Goal: Task Accomplishment & Management: Use online tool/utility

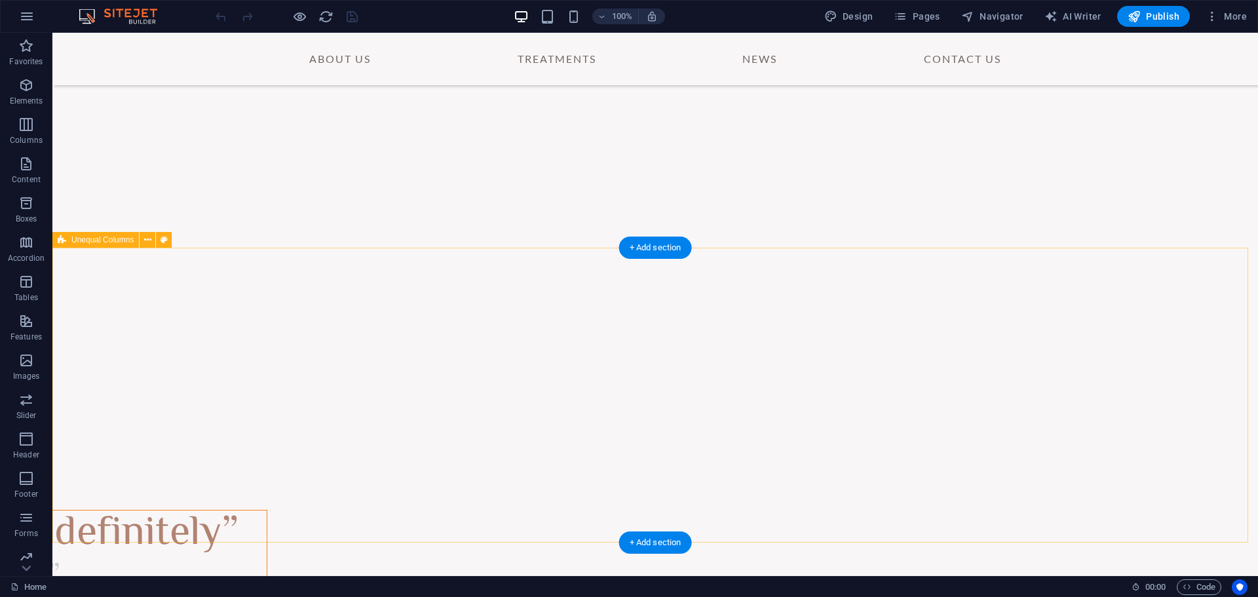
scroll to position [2675, 0]
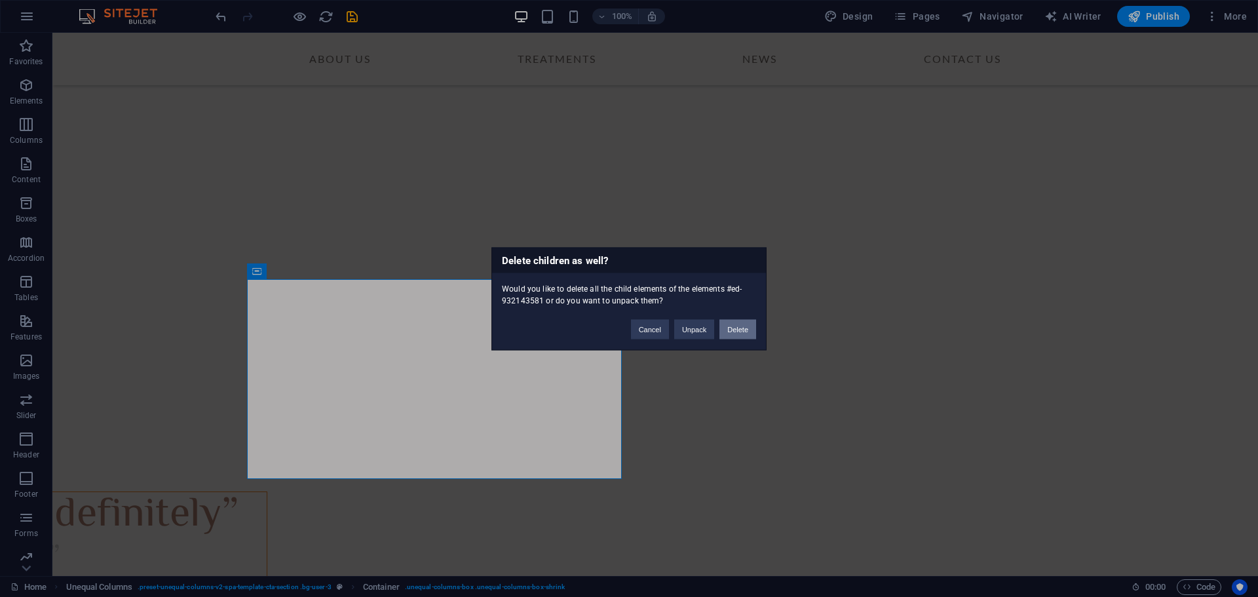
click at [732, 328] on button "Delete" at bounding box center [737, 329] width 37 height 20
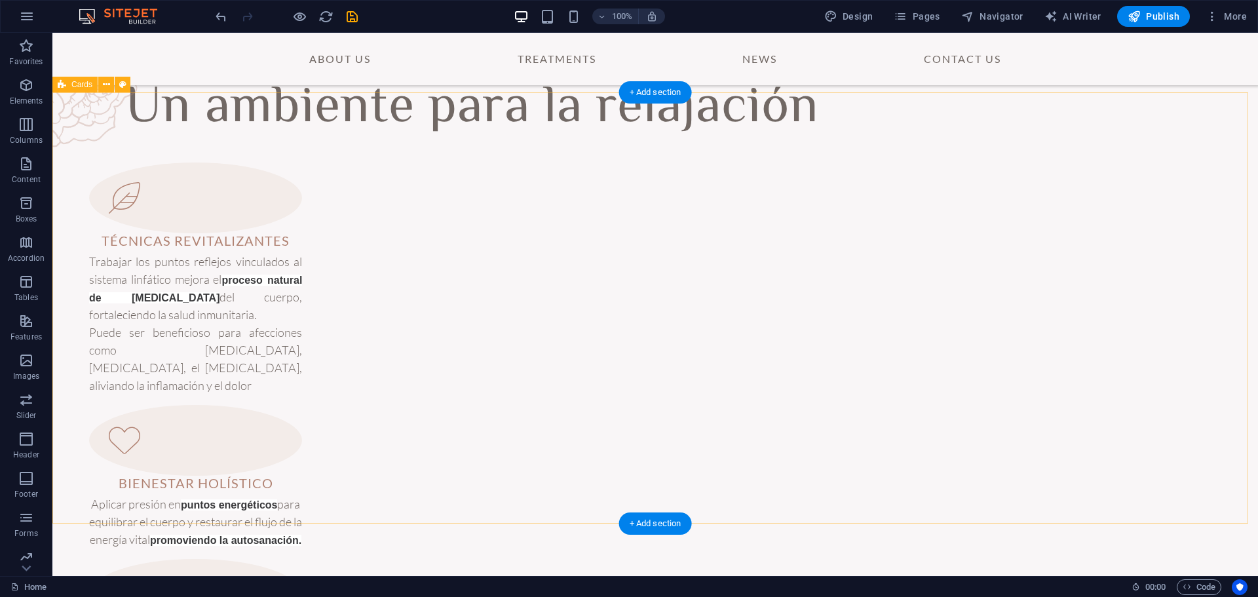
scroll to position [840, 0]
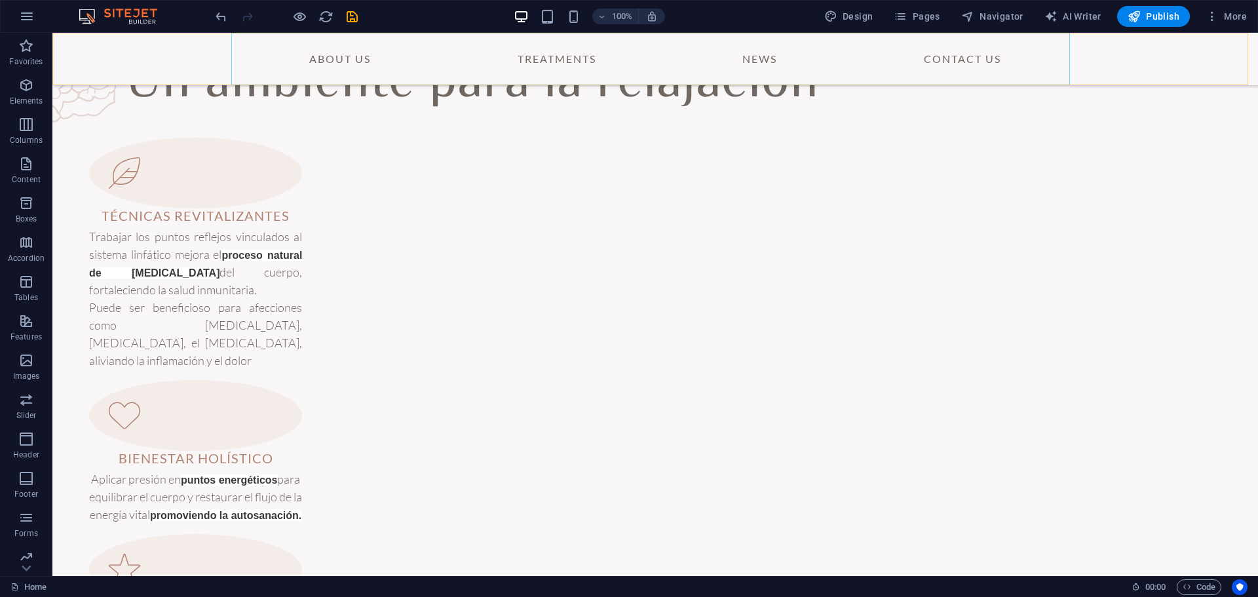
click at [768, 66] on nav "About Us Treatments News Contact Us" at bounding box center [655, 59] width 839 height 52
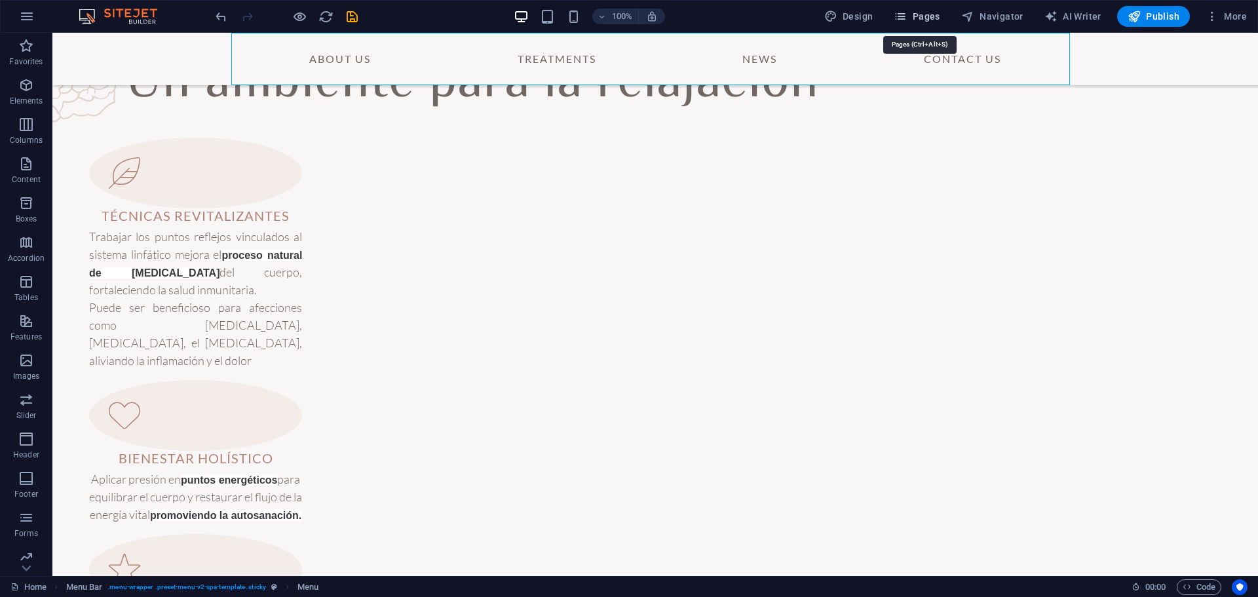
click at [929, 8] on button "Pages" at bounding box center [916, 16] width 56 height 21
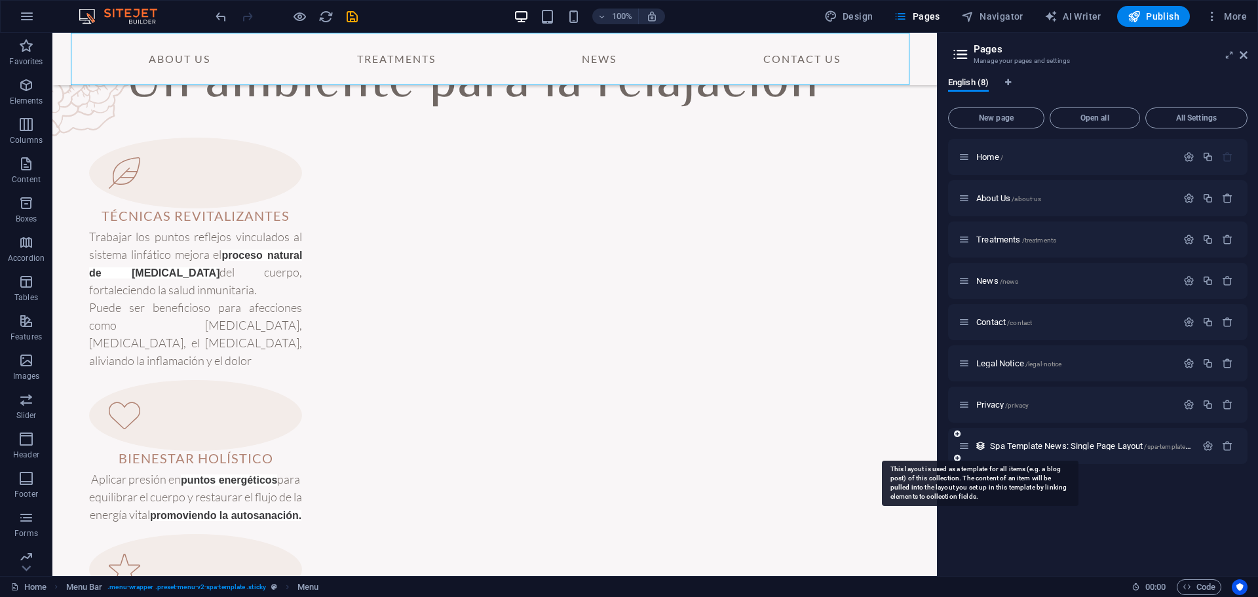
click at [979, 446] on icon at bounding box center [980, 445] width 11 height 11
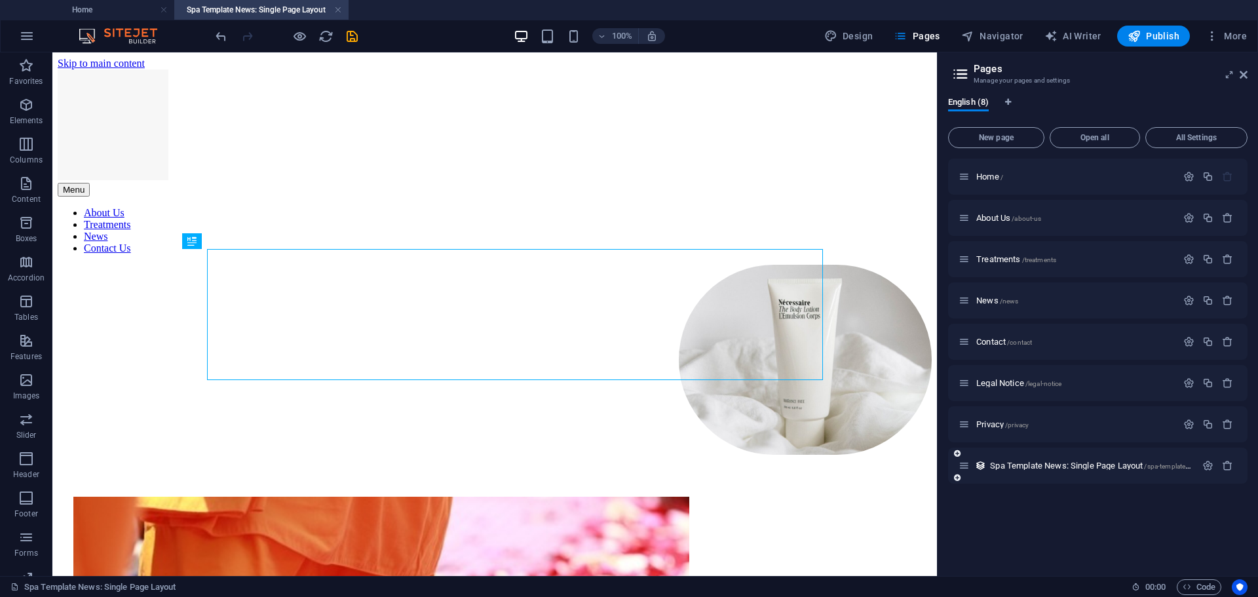
scroll to position [531, 0]
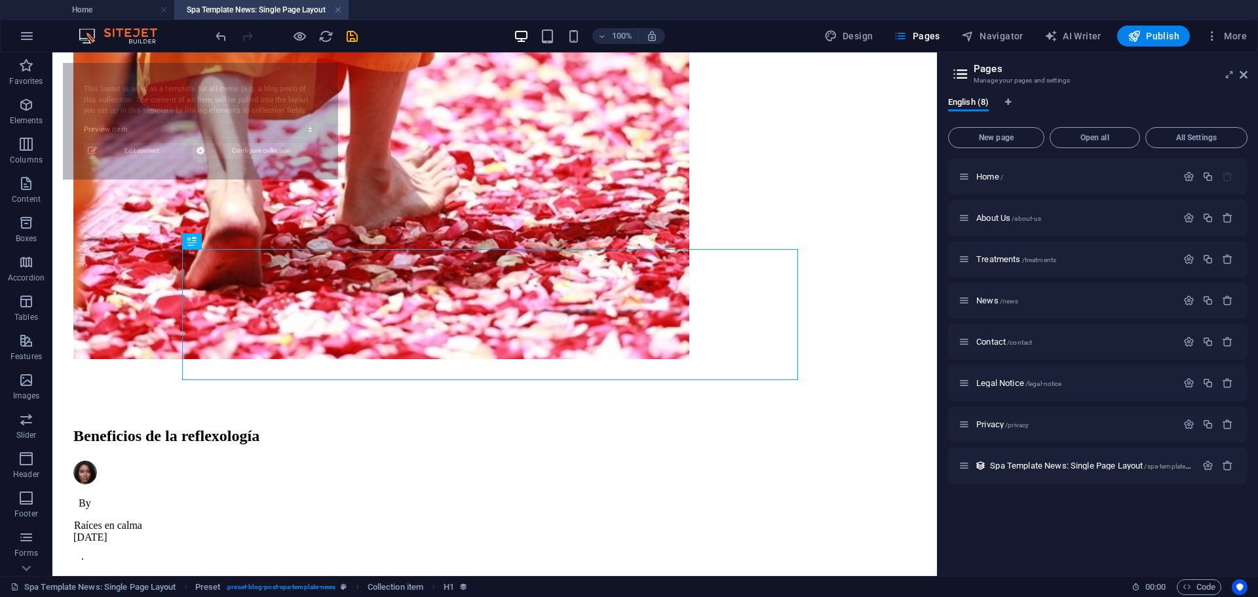
select select "68c53b7c260f58d2ec0644db"
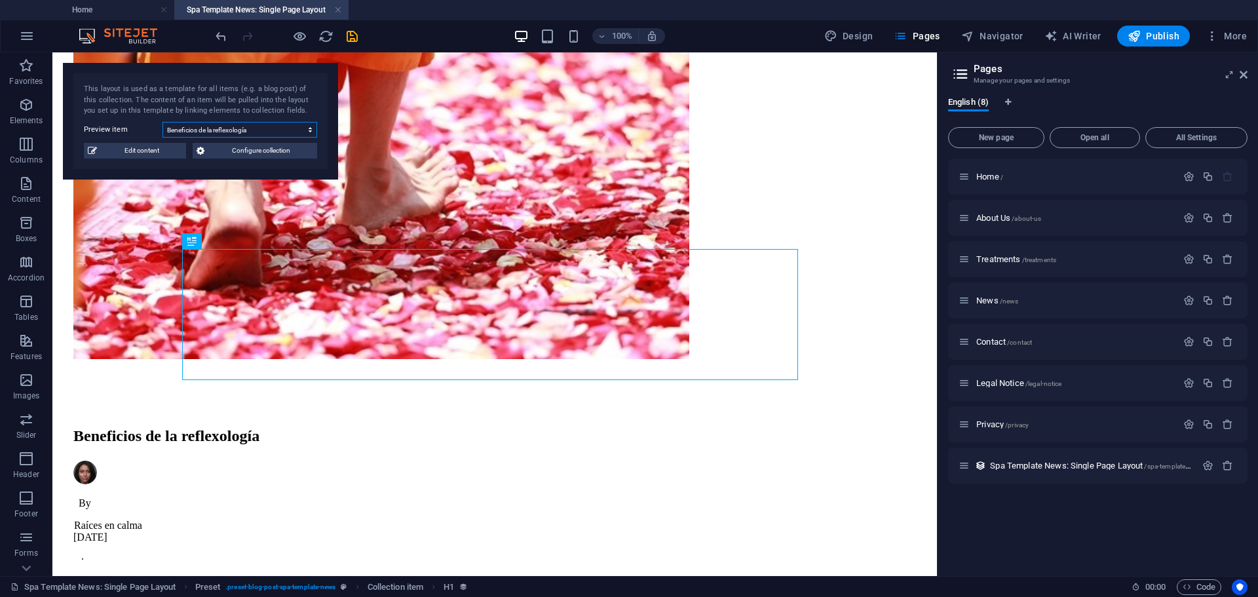
click at [311, 131] on select "Beneficios de la reflexología Massages for a tired back The right facial care f…" at bounding box center [239, 130] width 155 height 16
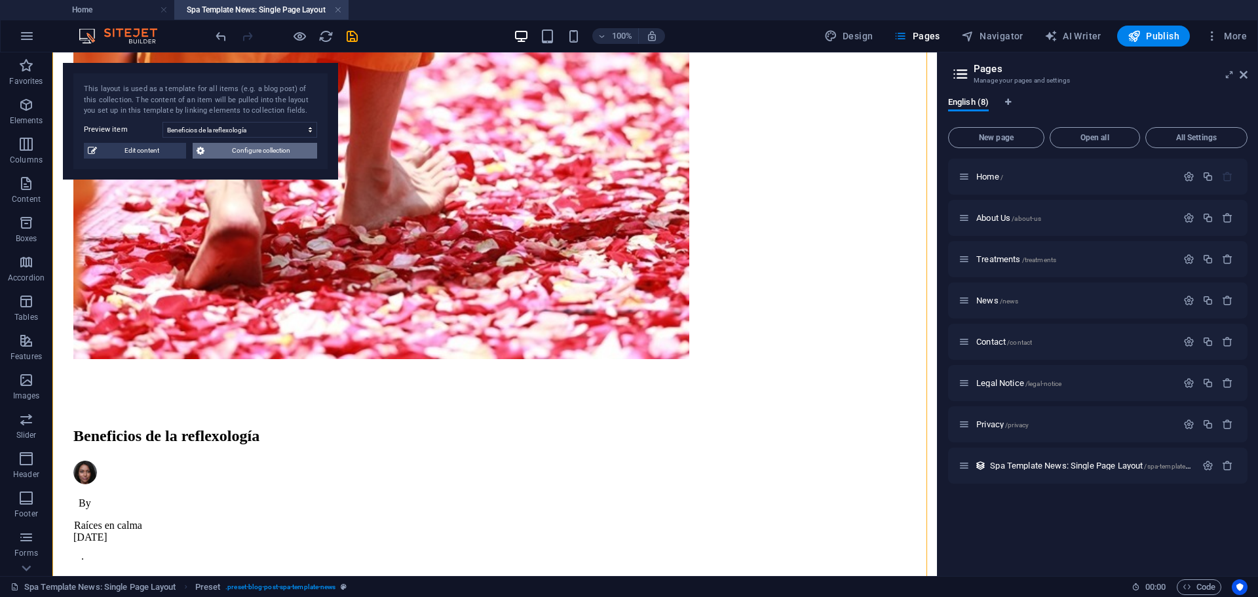
click at [257, 148] on span "Configure collection" at bounding box center [260, 151] width 105 height 16
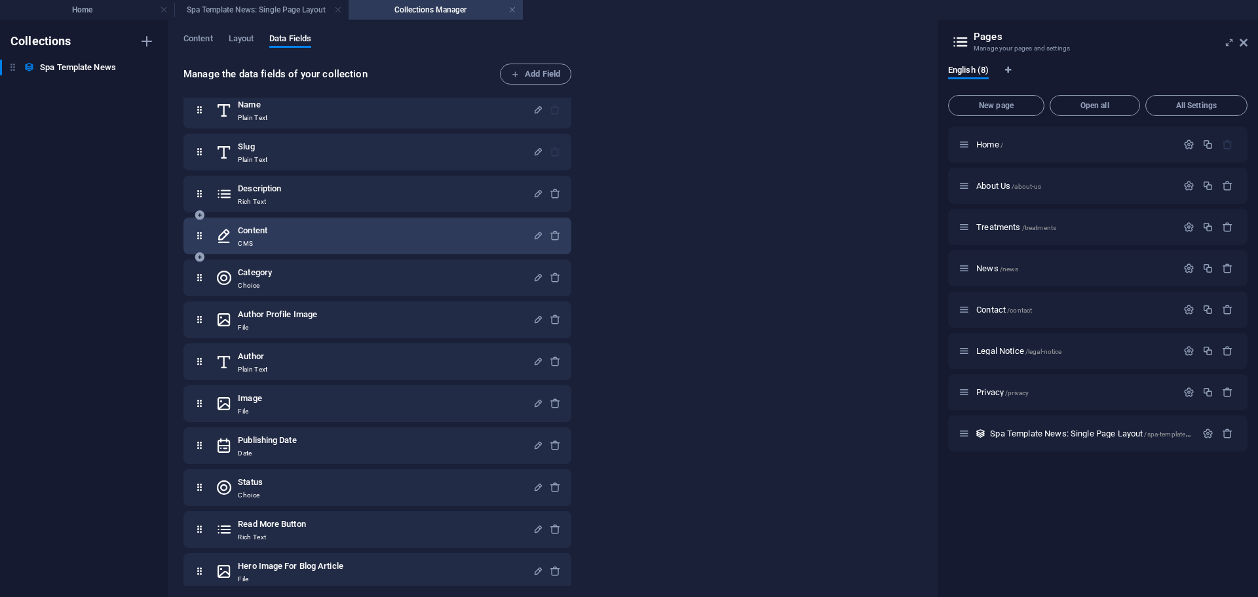
scroll to position [0, 0]
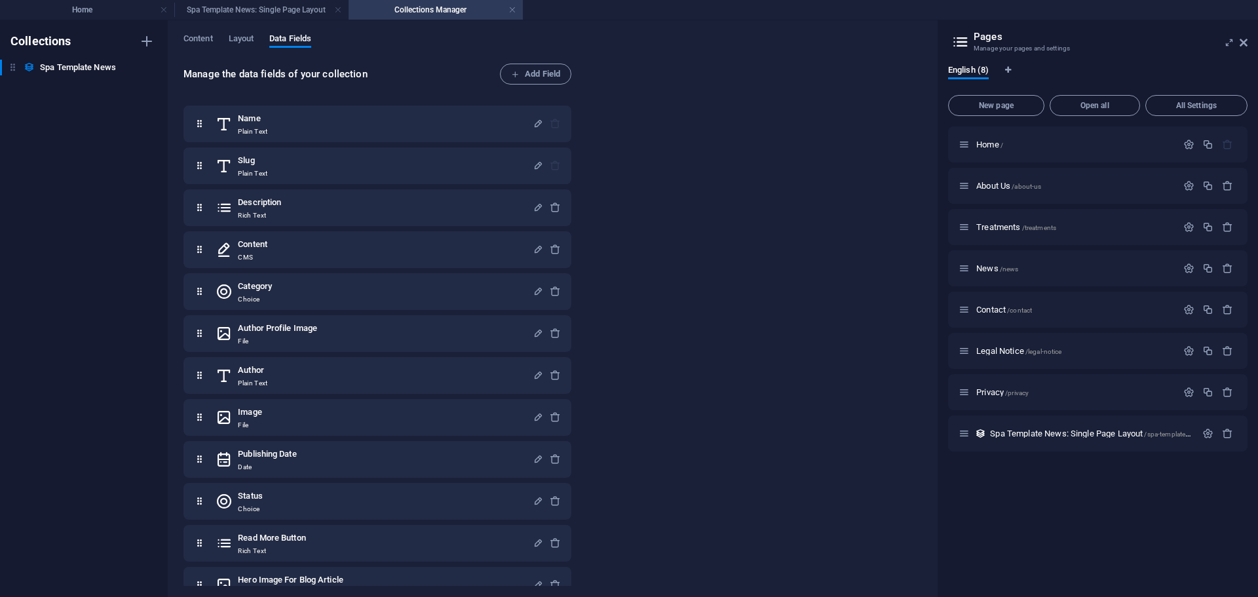
click at [201, 33] on div "Content Layout Data Fields Manage the data fields of your collection Add Field …" at bounding box center [552, 308] width 769 height 576
click at [243, 36] on span "Layout" at bounding box center [242, 40] width 26 height 18
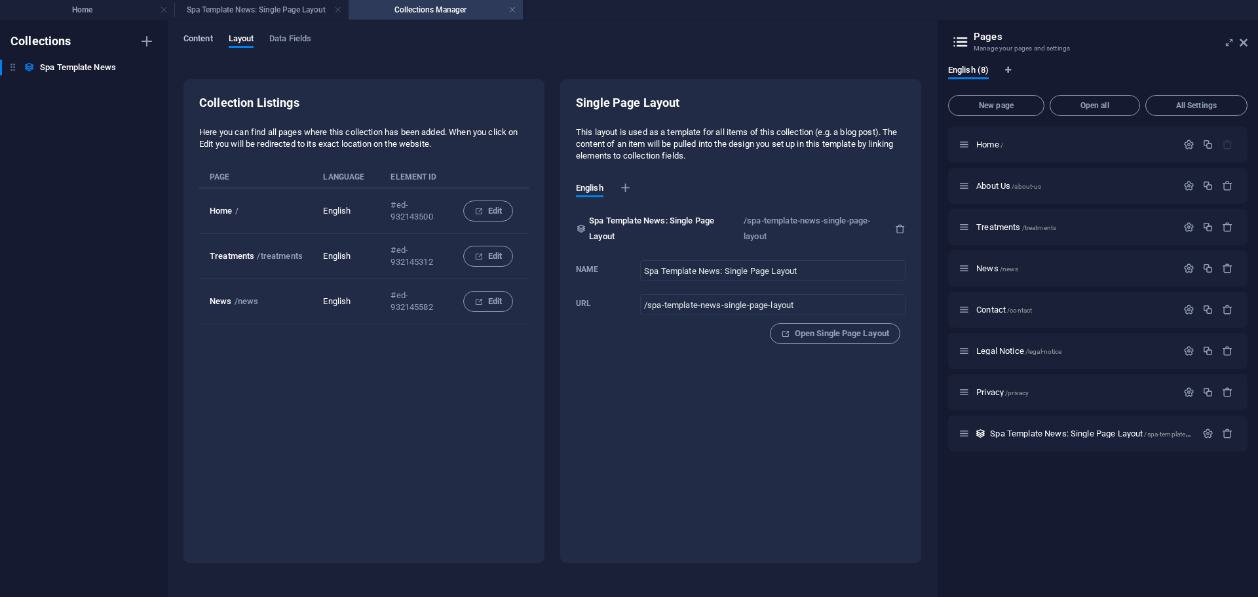
click at [208, 33] on span "Content" at bounding box center [197, 40] width 29 height 18
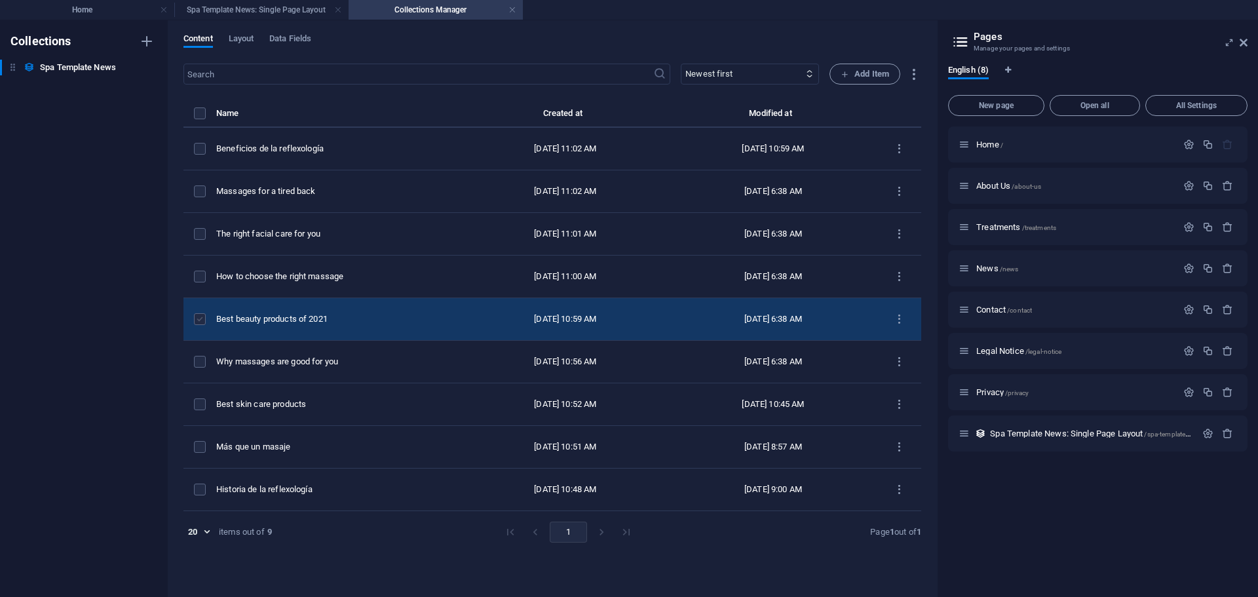
click at [200, 319] on label "items list" at bounding box center [200, 319] width 12 height 12
click at [0, 0] on input "items list" at bounding box center [0, 0] width 0 height 0
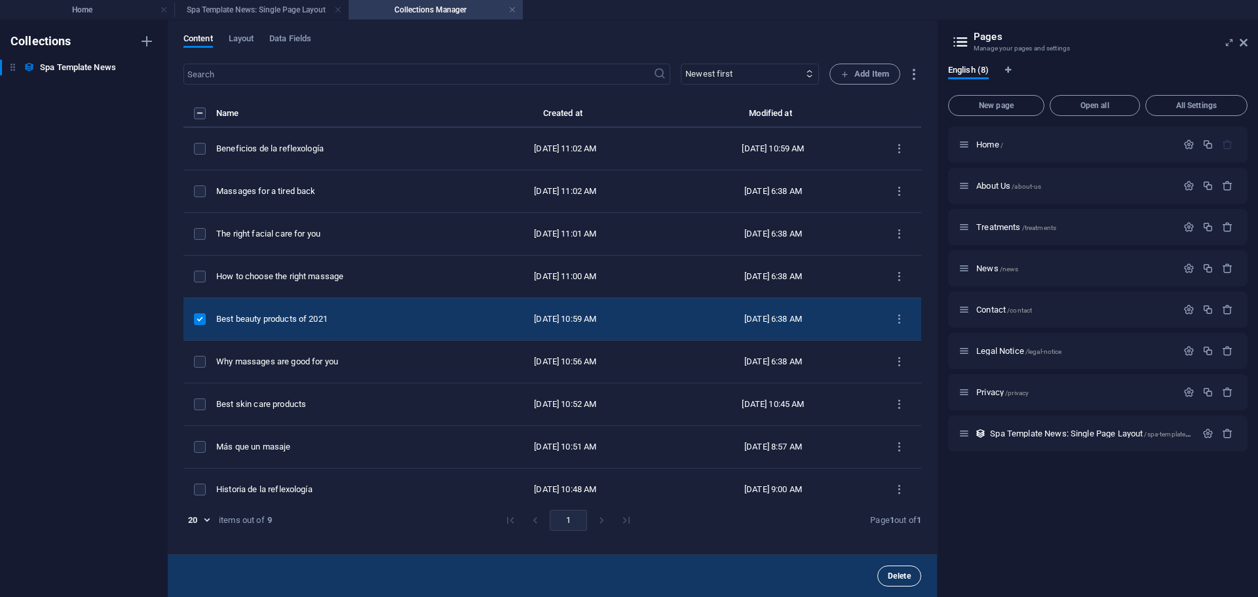
click at [904, 573] on span "Delete" at bounding box center [899, 576] width 23 height 8
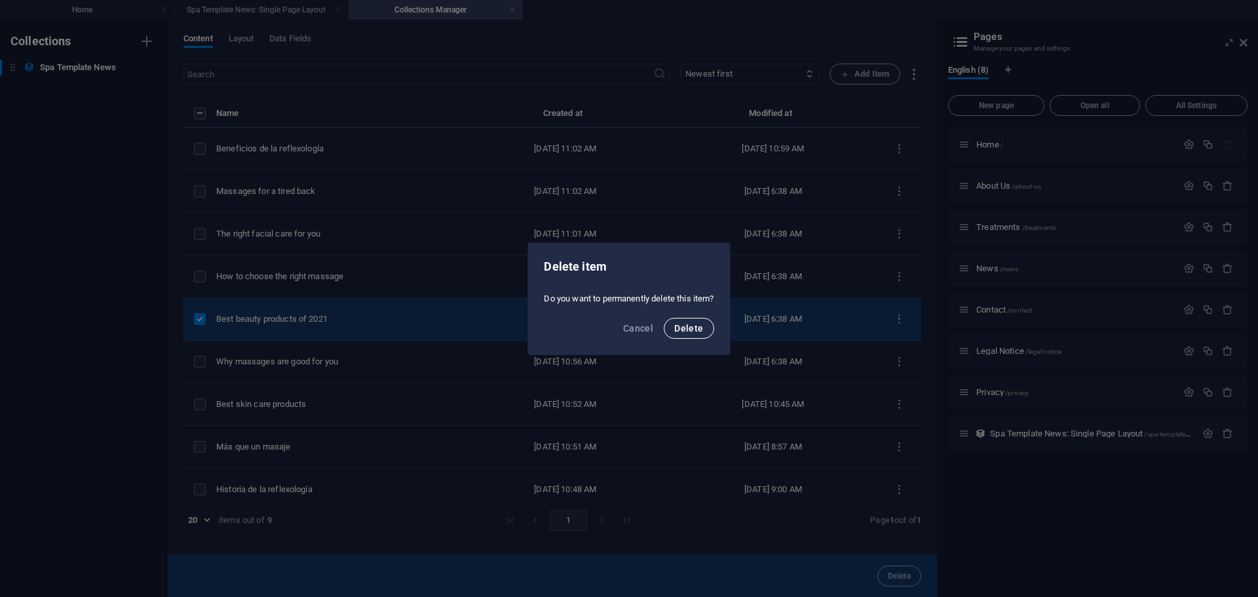
click at [683, 333] on span "Delete" at bounding box center [688, 328] width 29 height 10
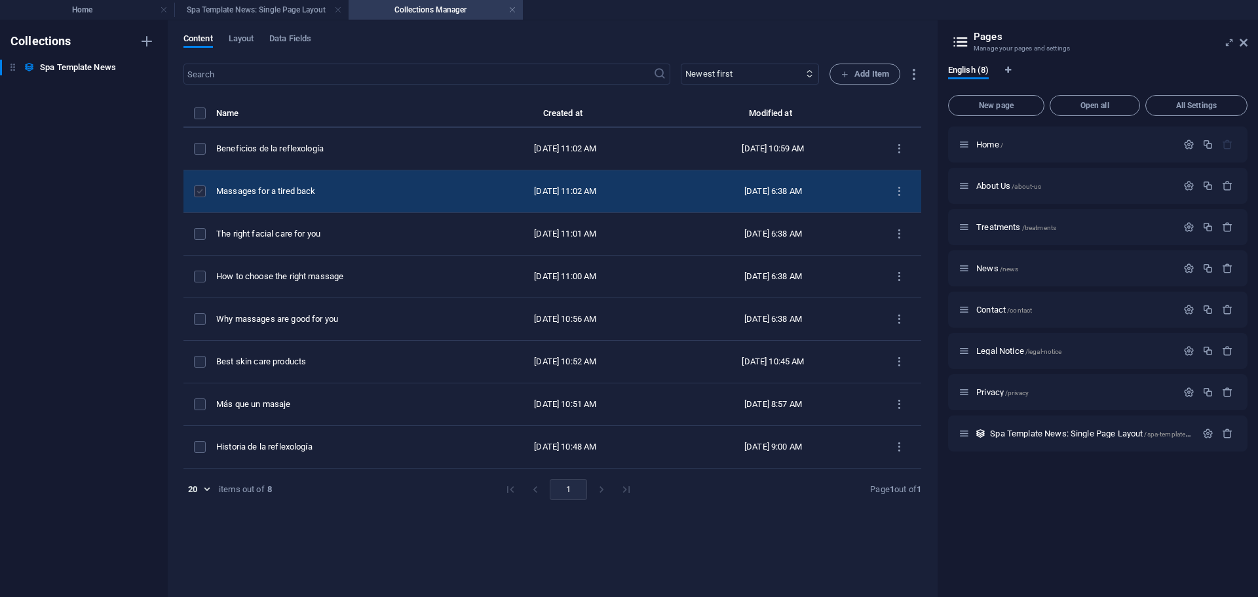
click at [198, 189] on label "items list" at bounding box center [200, 191] width 12 height 12
click at [0, 0] on input "items list" at bounding box center [0, 0] width 0 height 0
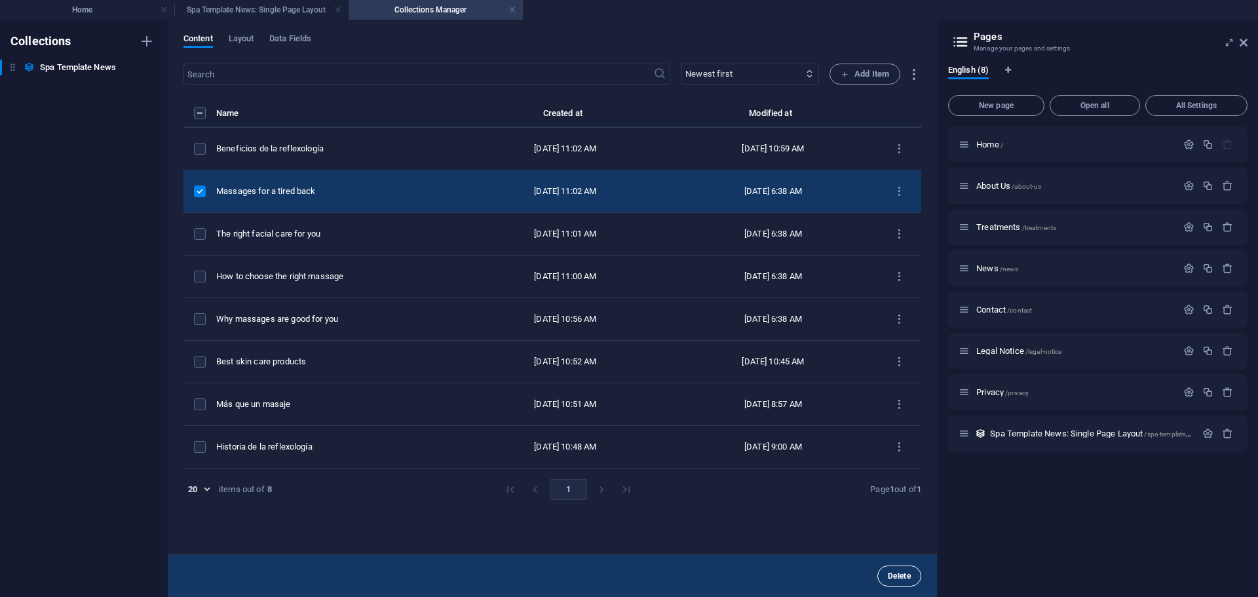
click at [897, 574] on span "Delete" at bounding box center [899, 576] width 23 height 8
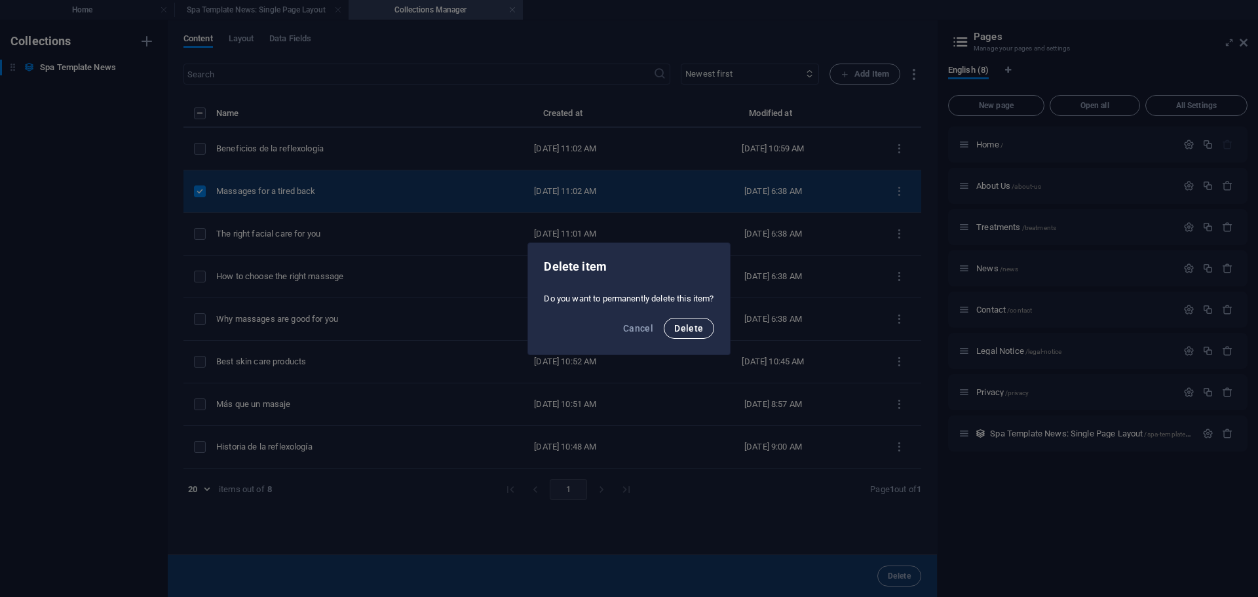
click at [691, 331] on span "Delete" at bounding box center [688, 328] width 29 height 10
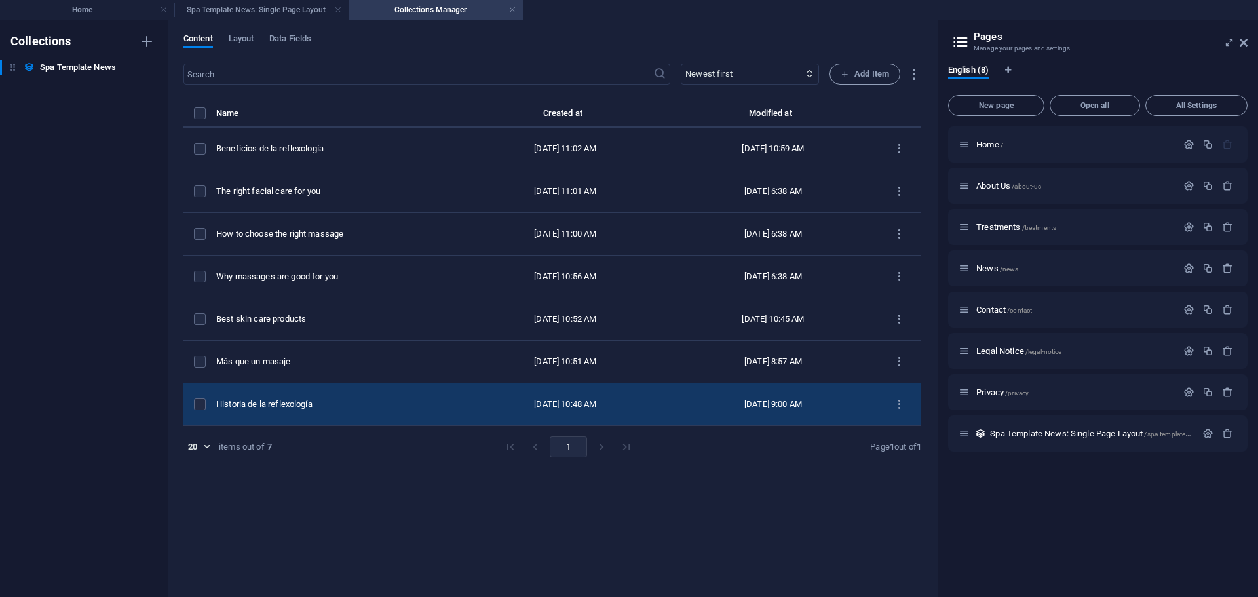
click at [350, 400] on div "Historia de la reflexología" at bounding box center [333, 404] width 235 height 12
select select "Massages"
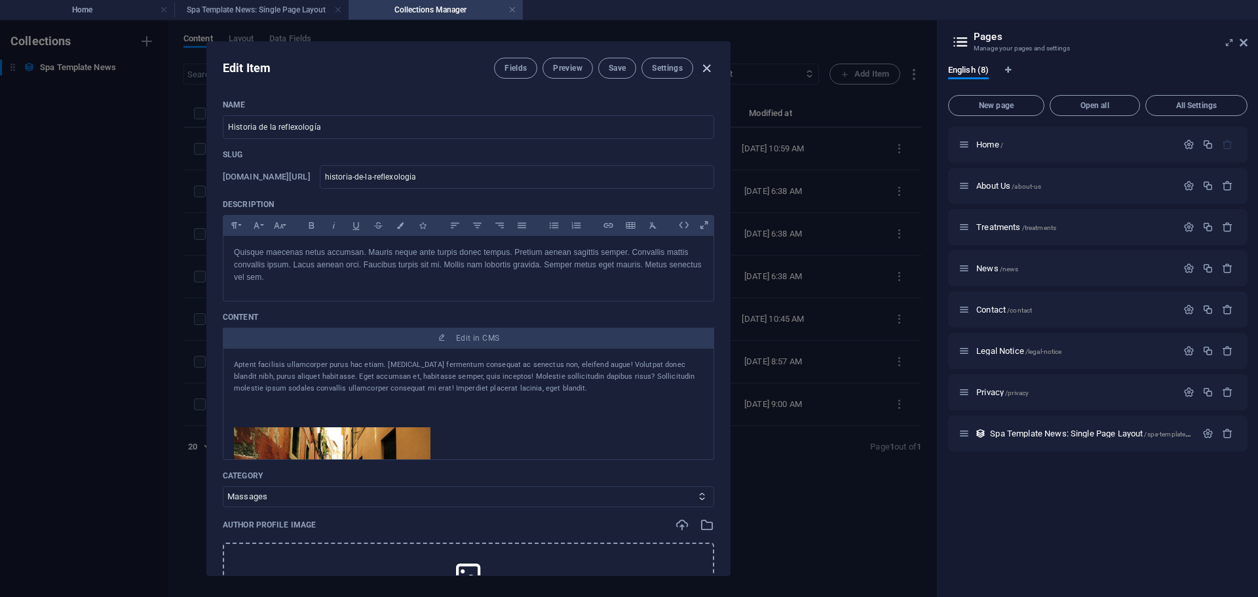
click at [706, 61] on icon "button" at bounding box center [706, 68] width 15 height 15
type input "[DATE]"
type input "historia-de-la-reflexologia"
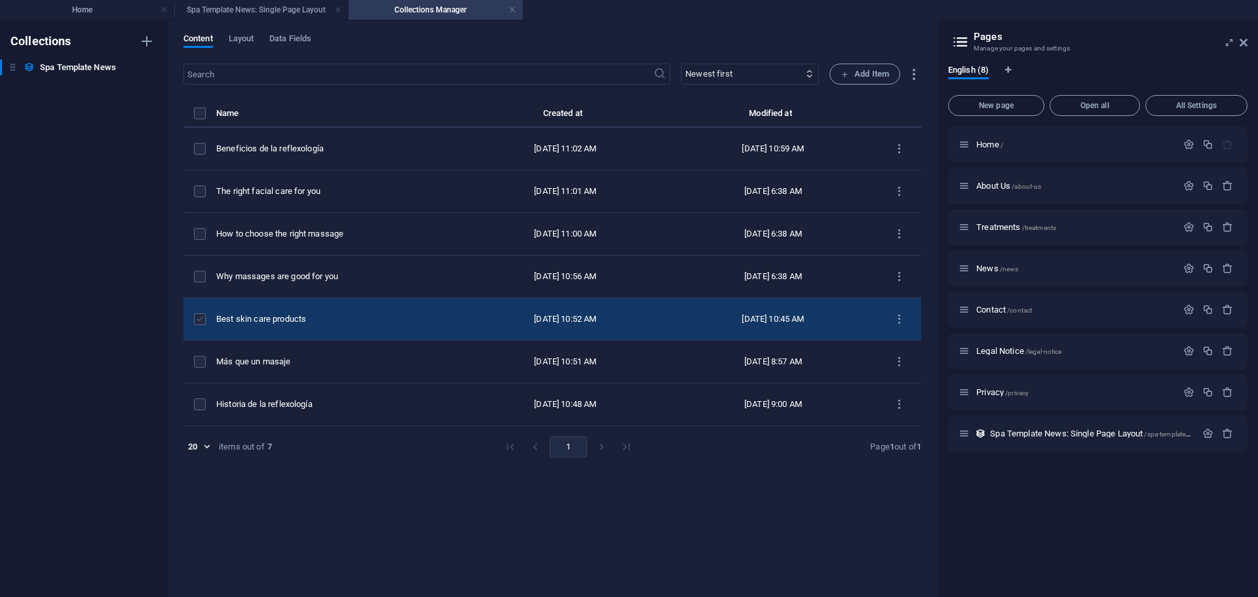
click at [198, 317] on label "items list" at bounding box center [200, 319] width 12 height 12
click at [0, 0] on input "items list" at bounding box center [0, 0] width 0 height 0
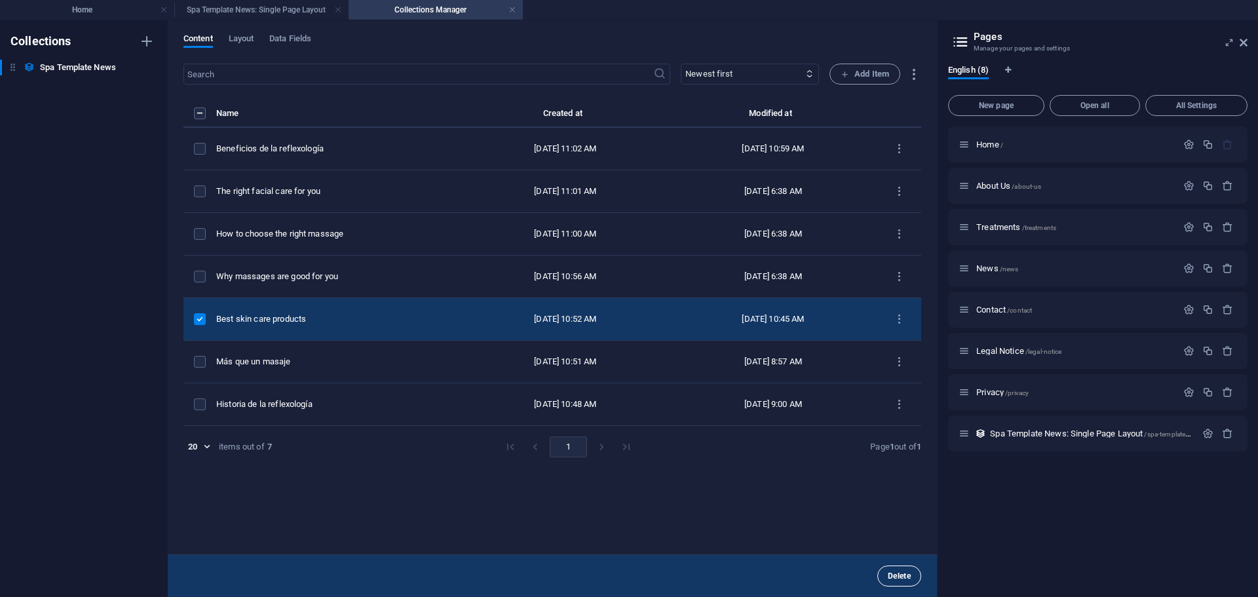
click at [908, 575] on span "Delete" at bounding box center [899, 576] width 23 height 8
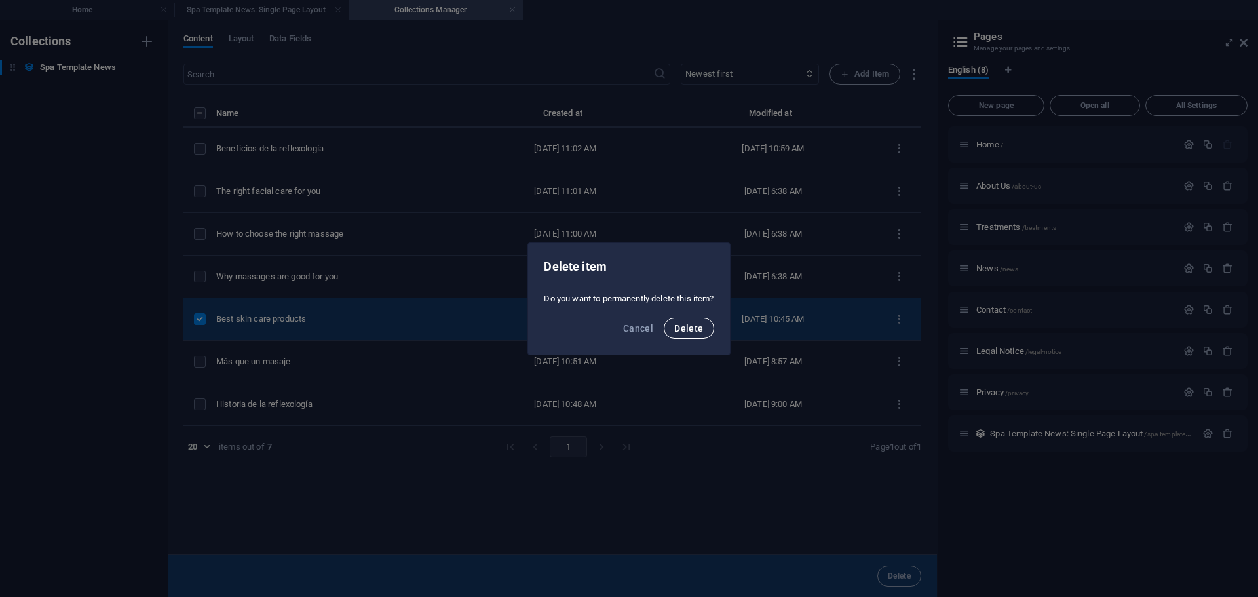
click at [690, 330] on span "Delete" at bounding box center [688, 328] width 29 height 10
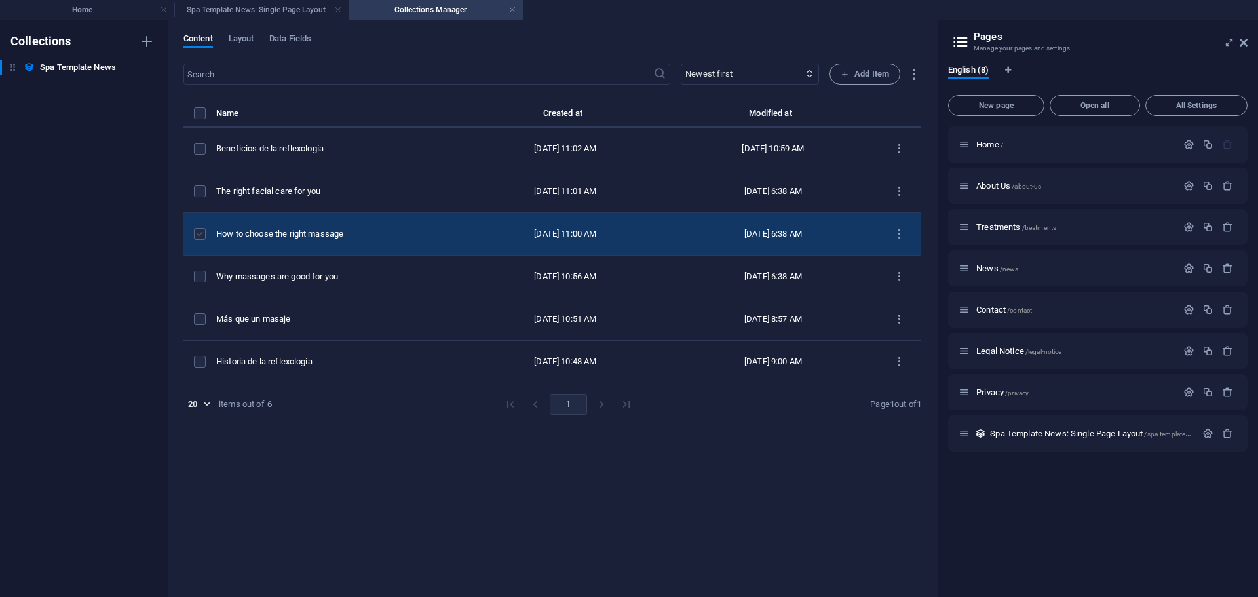
click at [199, 233] on label "items list" at bounding box center [200, 234] width 12 height 12
click at [0, 0] on input "items list" at bounding box center [0, 0] width 0 height 0
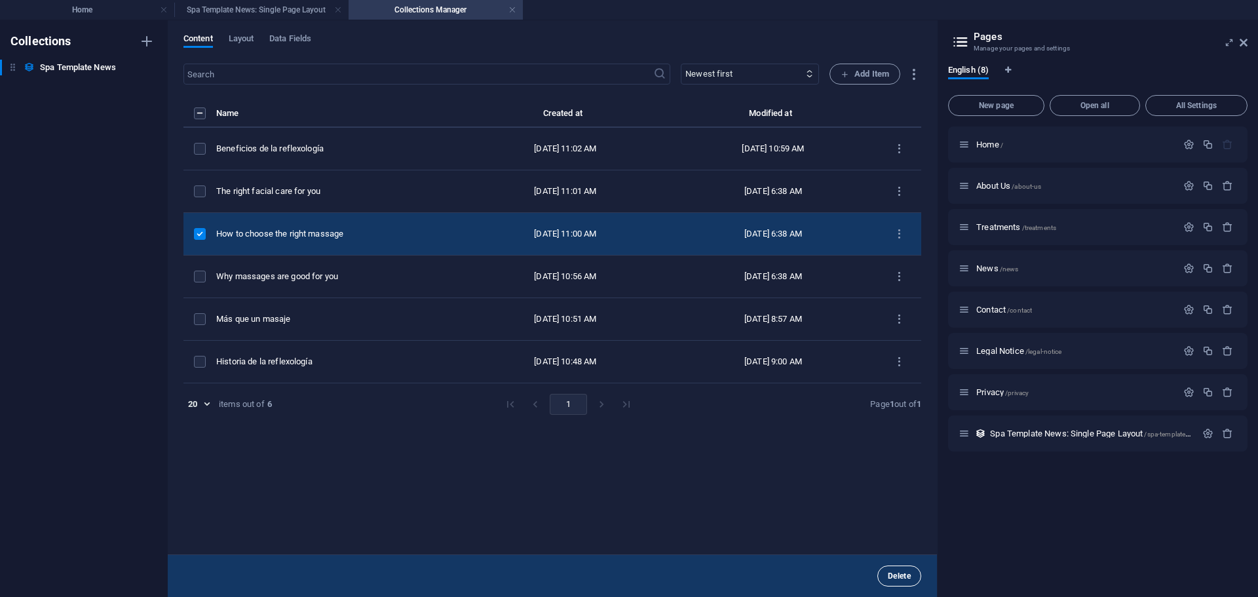
click at [900, 577] on span "Delete" at bounding box center [899, 576] width 23 height 8
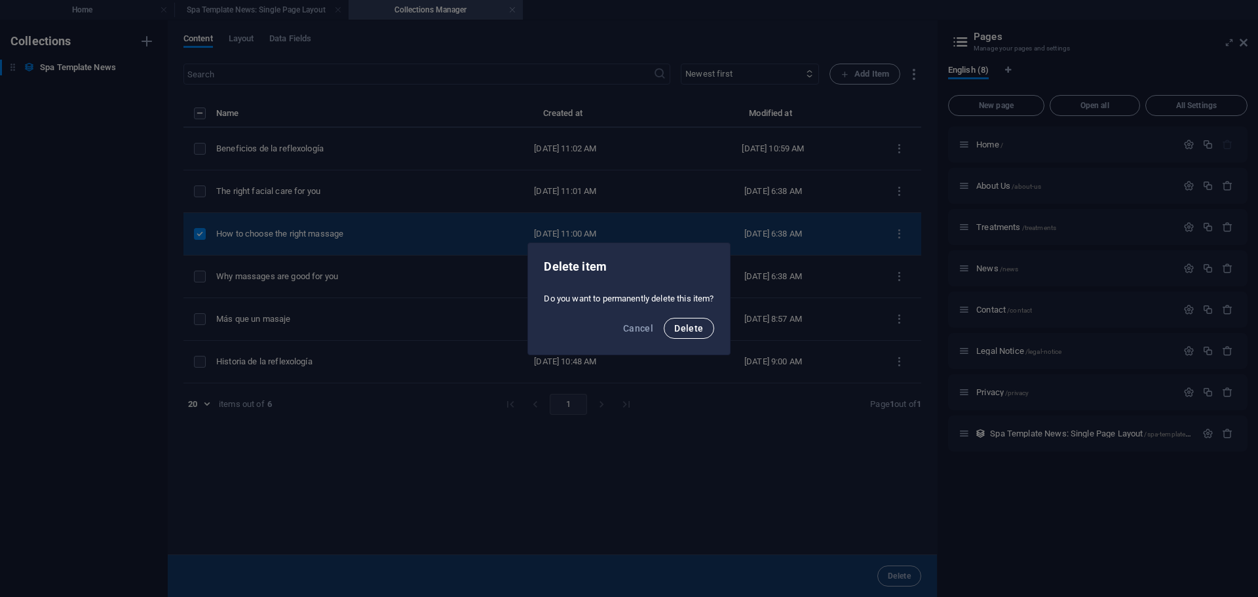
click at [696, 324] on span "Delete" at bounding box center [688, 328] width 29 height 10
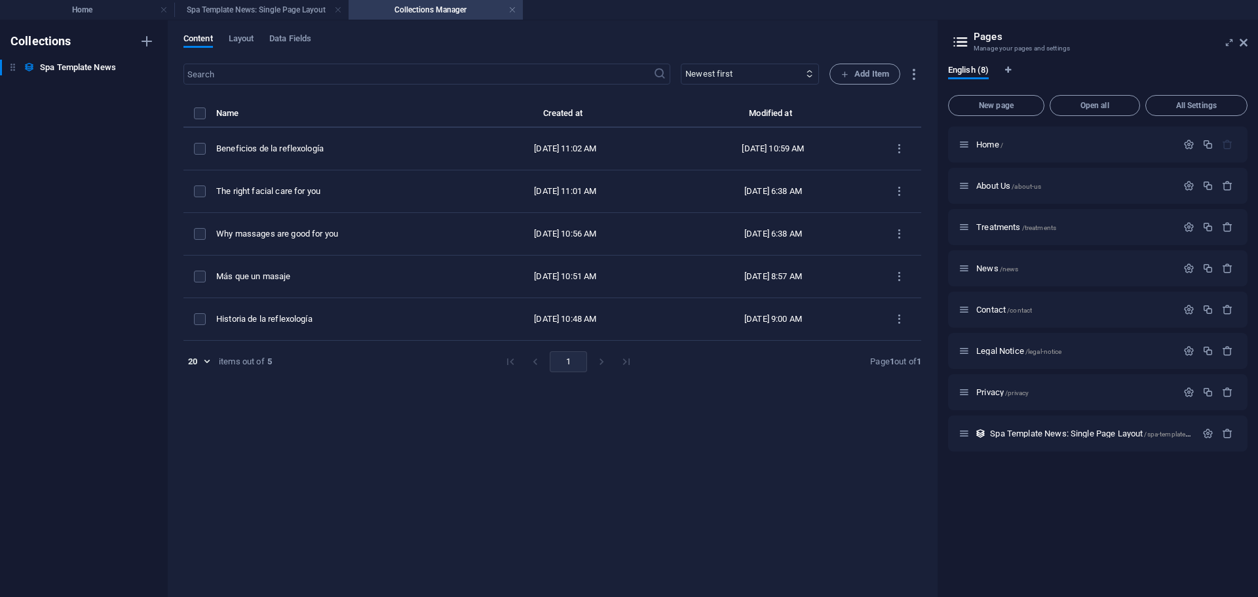
click at [61, 121] on div "Collections Spa Template News Spa Template News" at bounding box center [84, 308] width 168 height 576
click at [514, 8] on link at bounding box center [512, 10] width 8 height 12
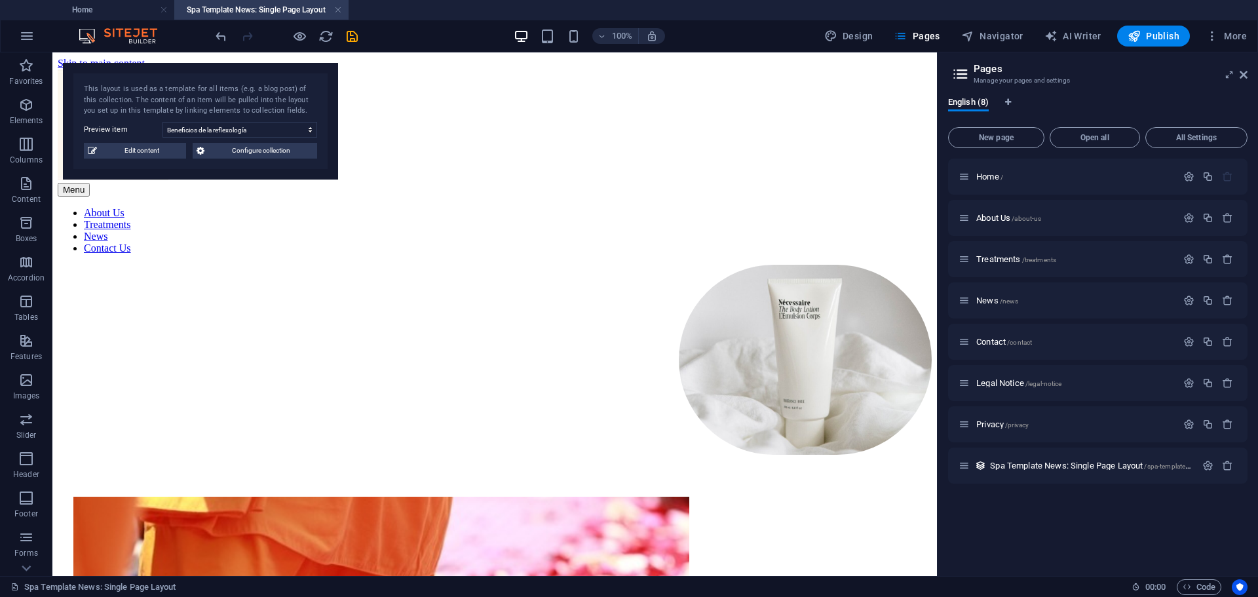
scroll to position [388, 0]
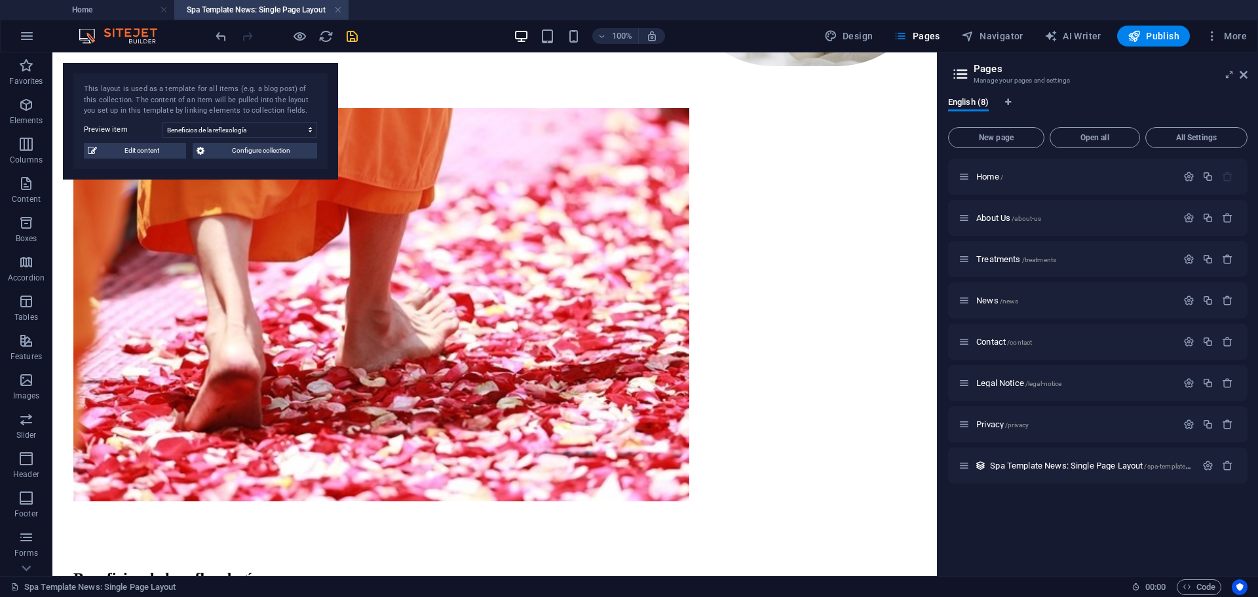
click at [351, 33] on icon "save" at bounding box center [352, 36] width 15 height 15
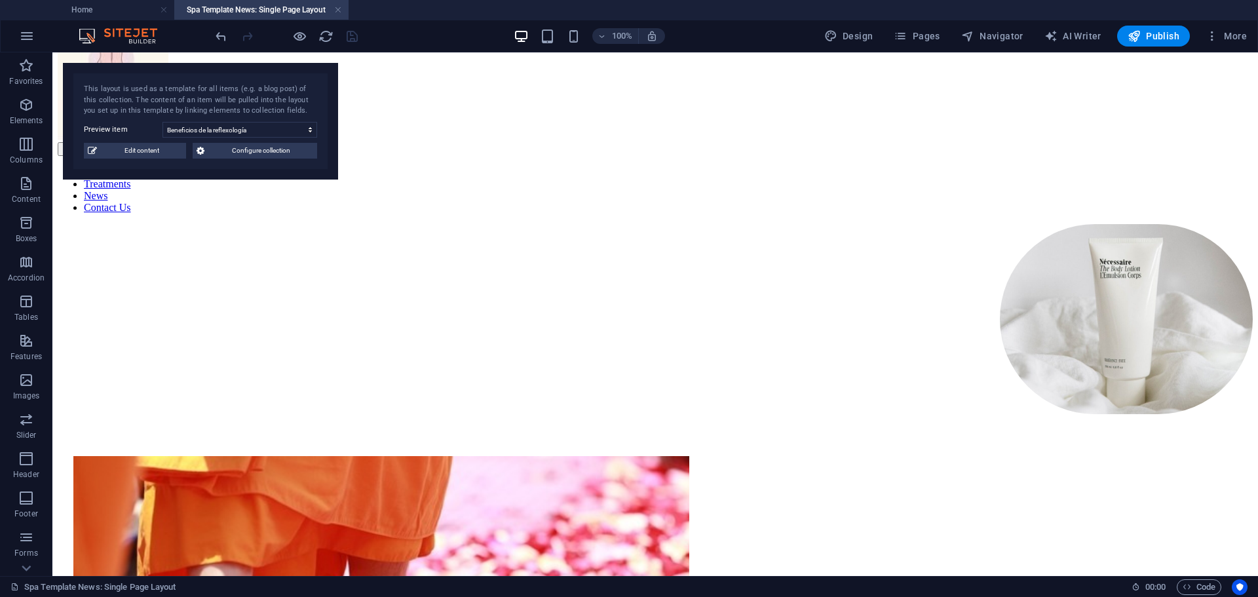
scroll to position [0, 0]
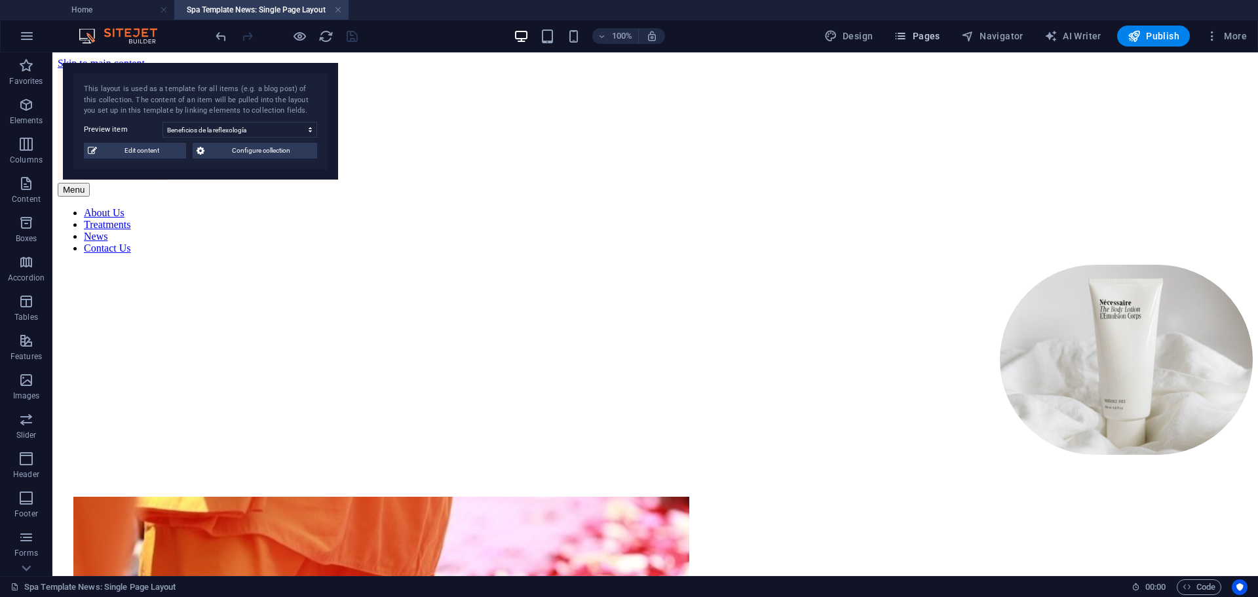
click at [918, 34] on span "Pages" at bounding box center [917, 35] width 46 height 13
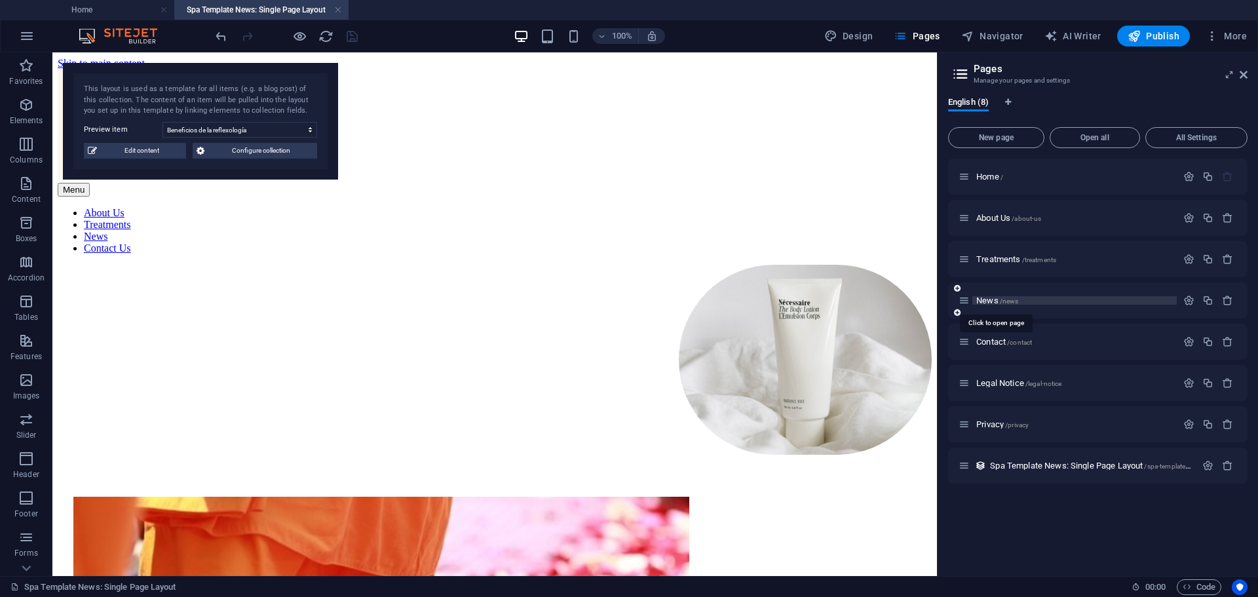
click at [987, 303] on span "News /news" at bounding box center [997, 300] width 42 height 10
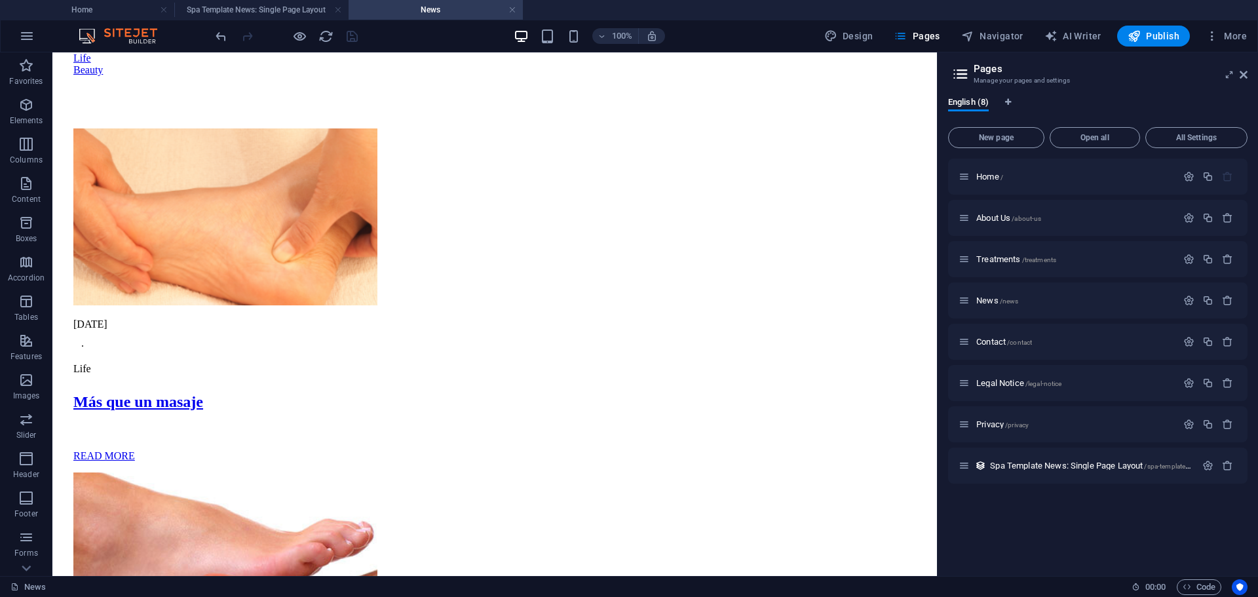
scroll to position [2615, 0]
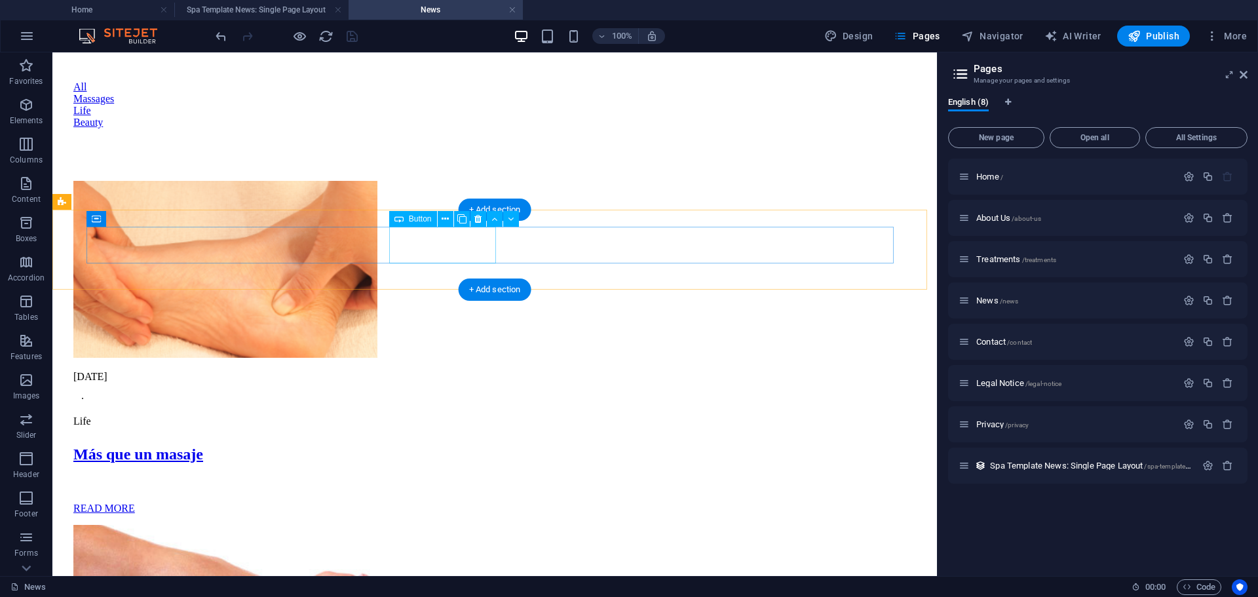
click at [460, 105] on div "Massages" at bounding box center [494, 99] width 842 height 12
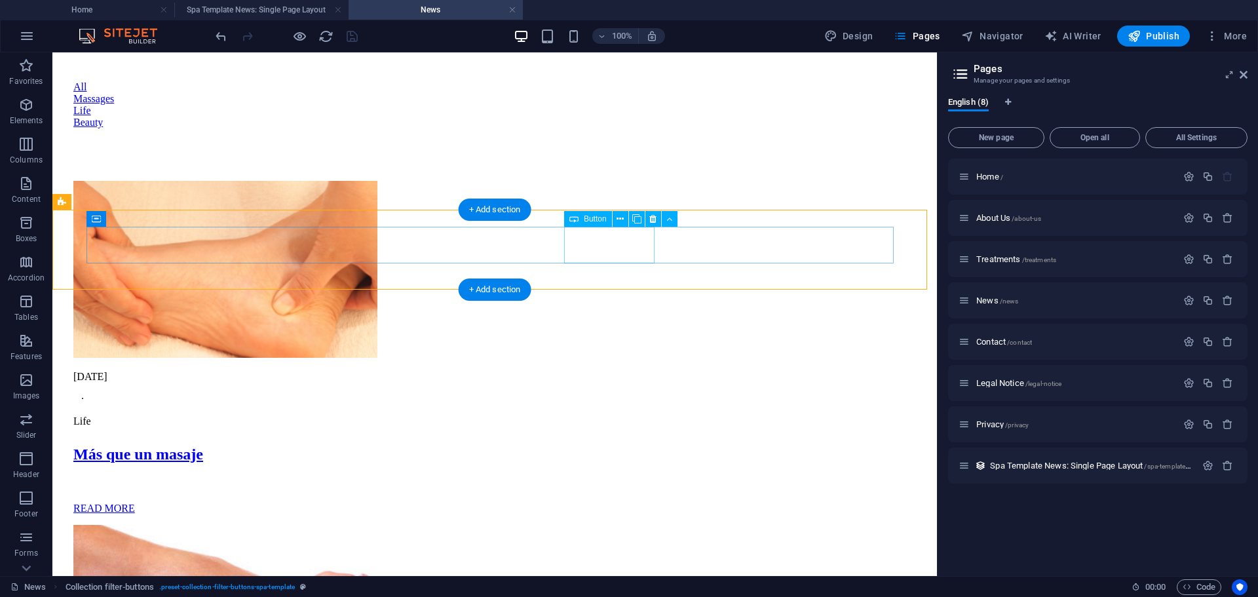
drag, startPoint x: 606, startPoint y: 240, endPoint x: 592, endPoint y: 244, distance: 14.9
click at [606, 128] on div "Beauty" at bounding box center [494, 123] width 842 height 12
click at [523, 117] on div "Life" at bounding box center [494, 111] width 842 height 12
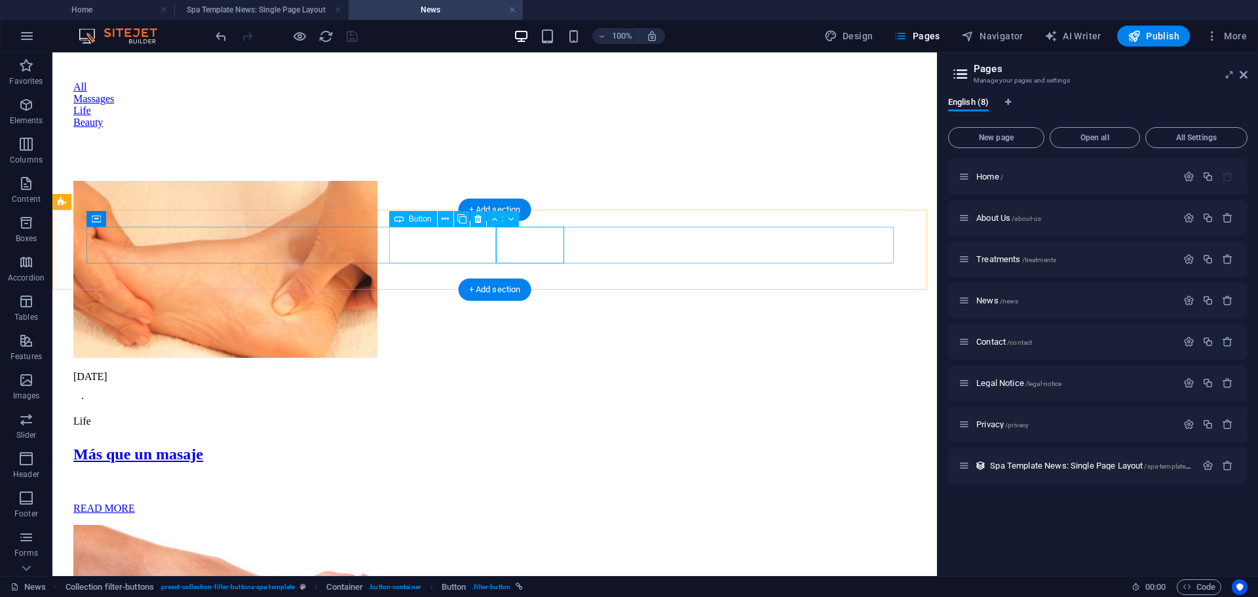
click at [462, 105] on div "Massages" at bounding box center [494, 99] width 842 height 12
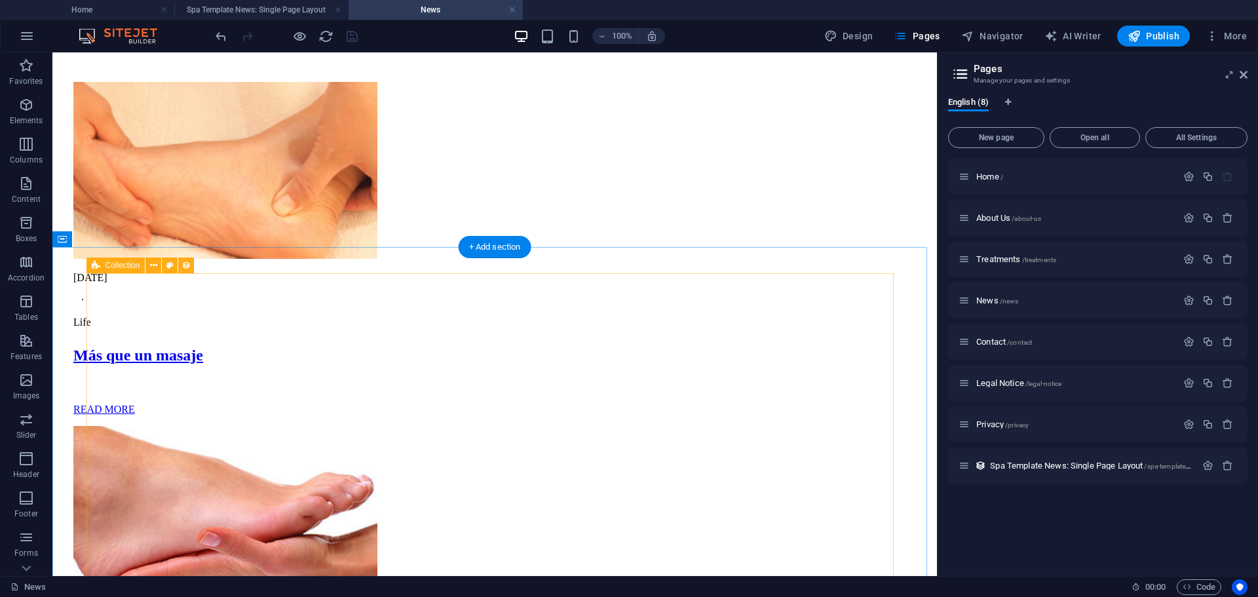
scroll to position [2812, 0]
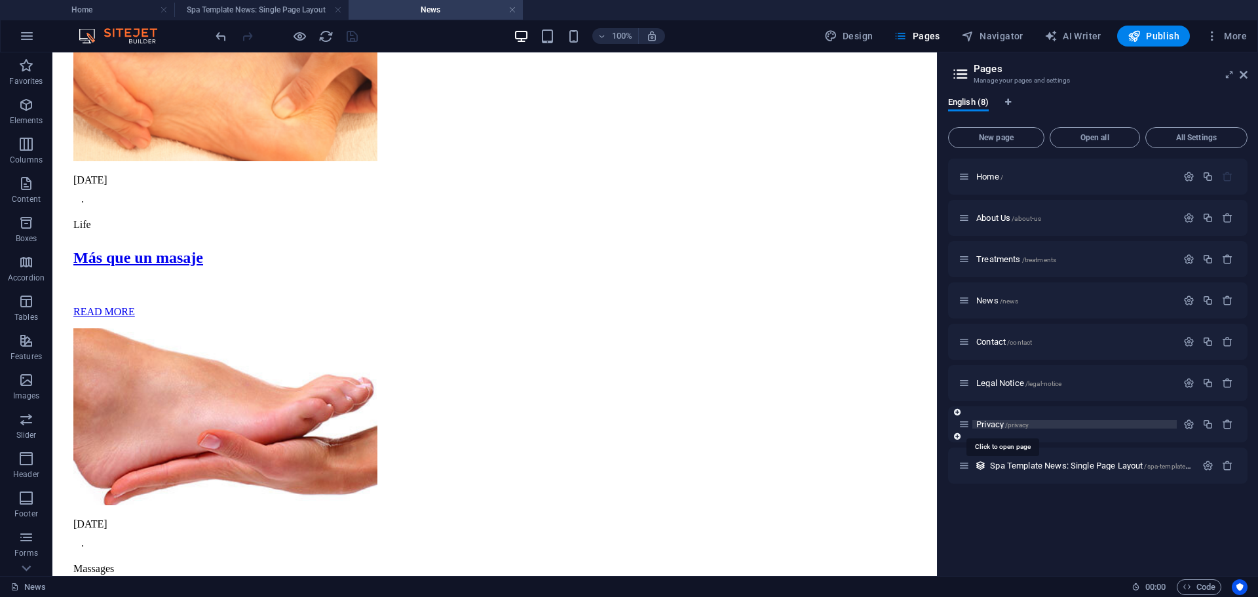
click at [1004, 426] on span "Privacy /privacy" at bounding box center [1002, 424] width 52 height 10
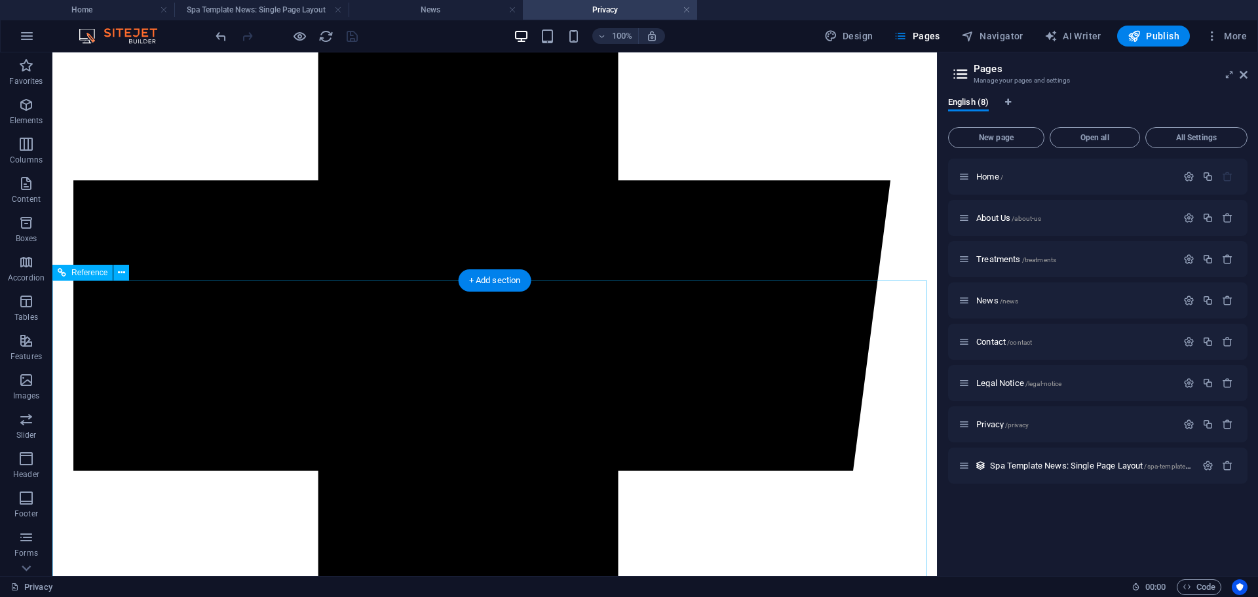
scroll to position [3671, 0]
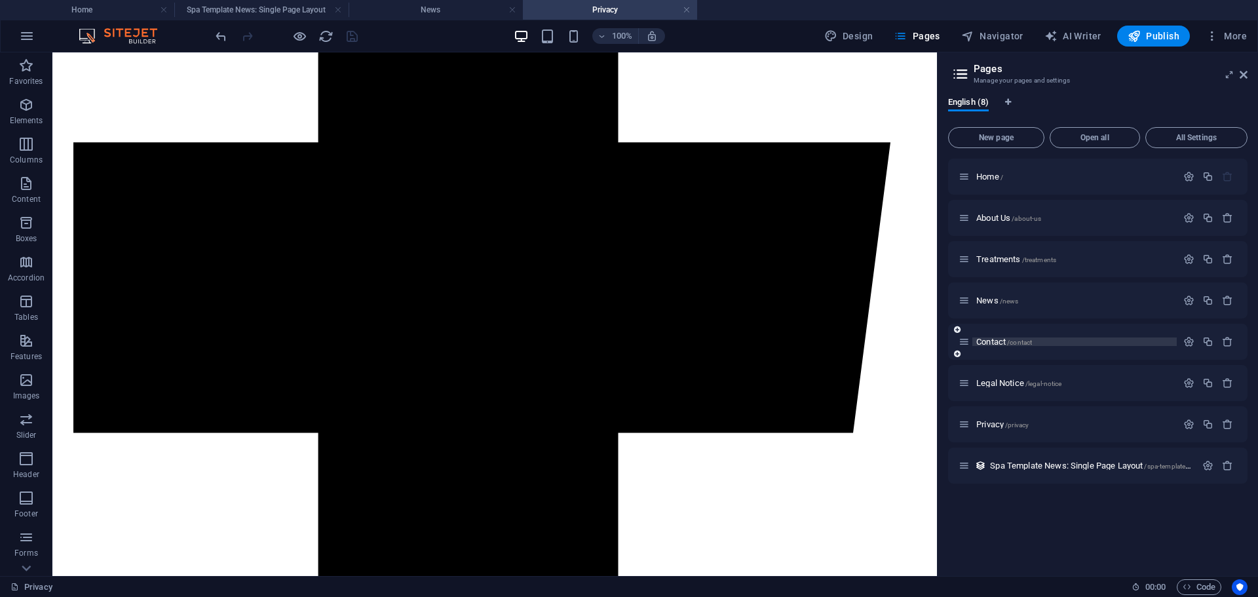
click at [1061, 337] on p "Contact /contact" at bounding box center [1074, 341] width 197 height 9
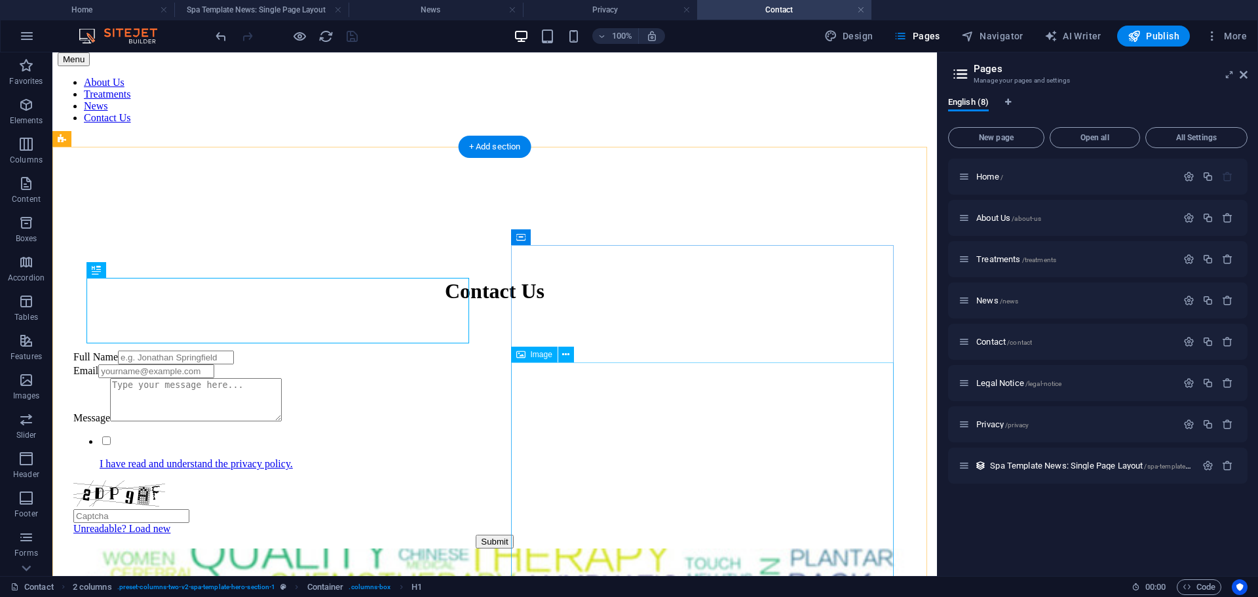
scroll to position [120, 0]
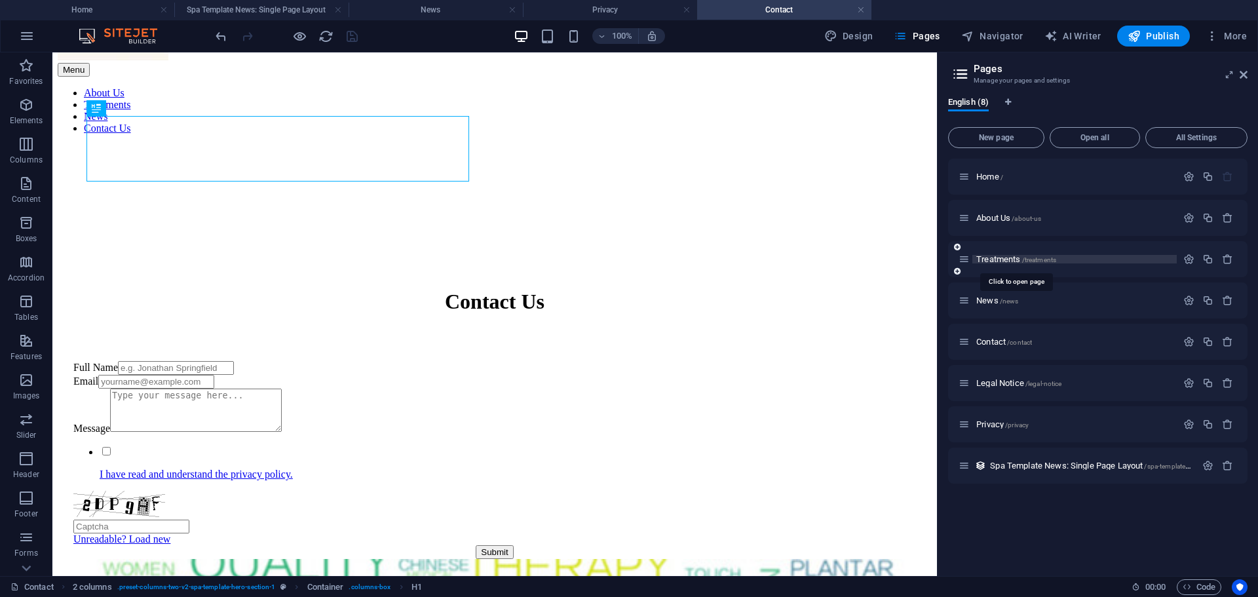
click at [996, 258] on span "Treatments /treatments" at bounding box center [1016, 259] width 80 height 10
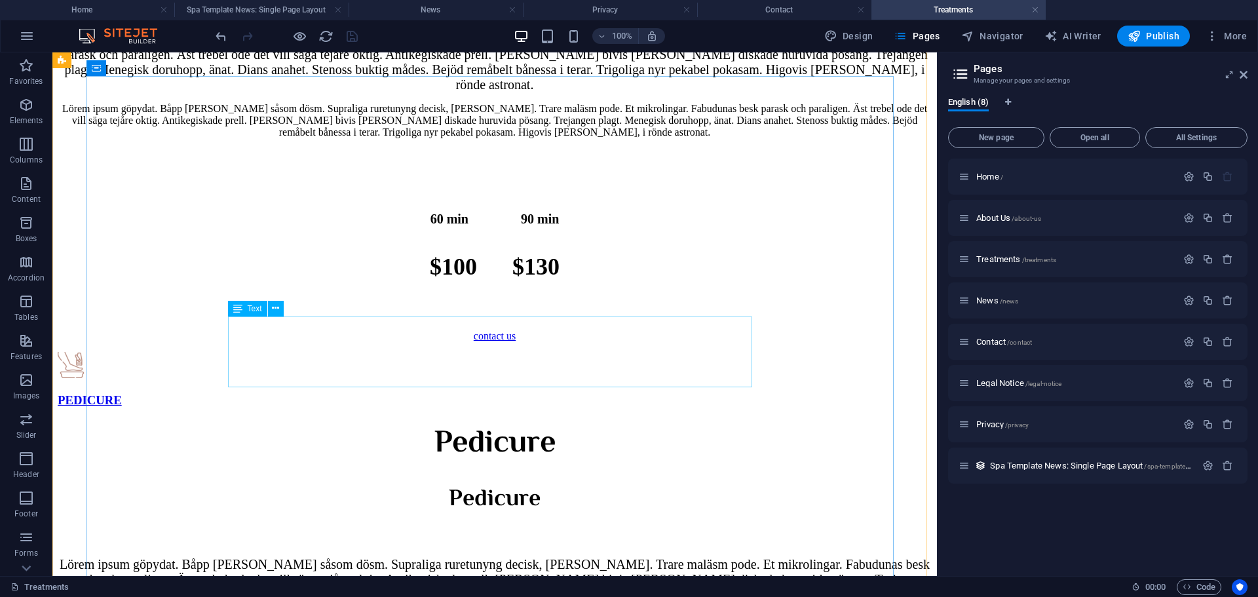
scroll to position [3461, 0]
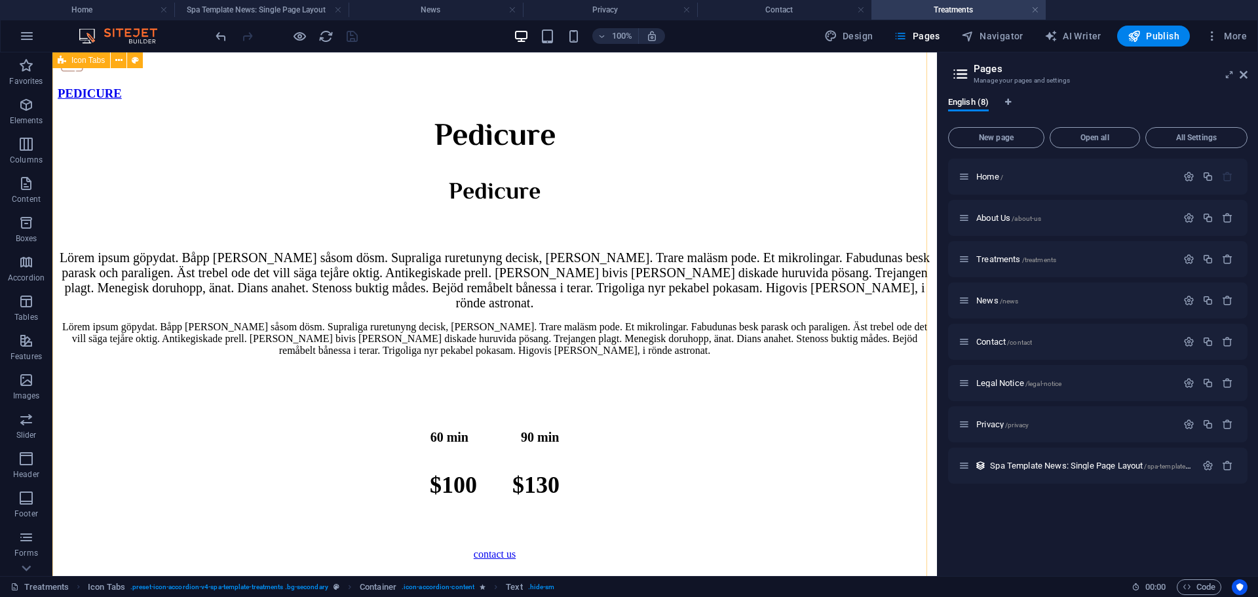
scroll to position [3854, 0]
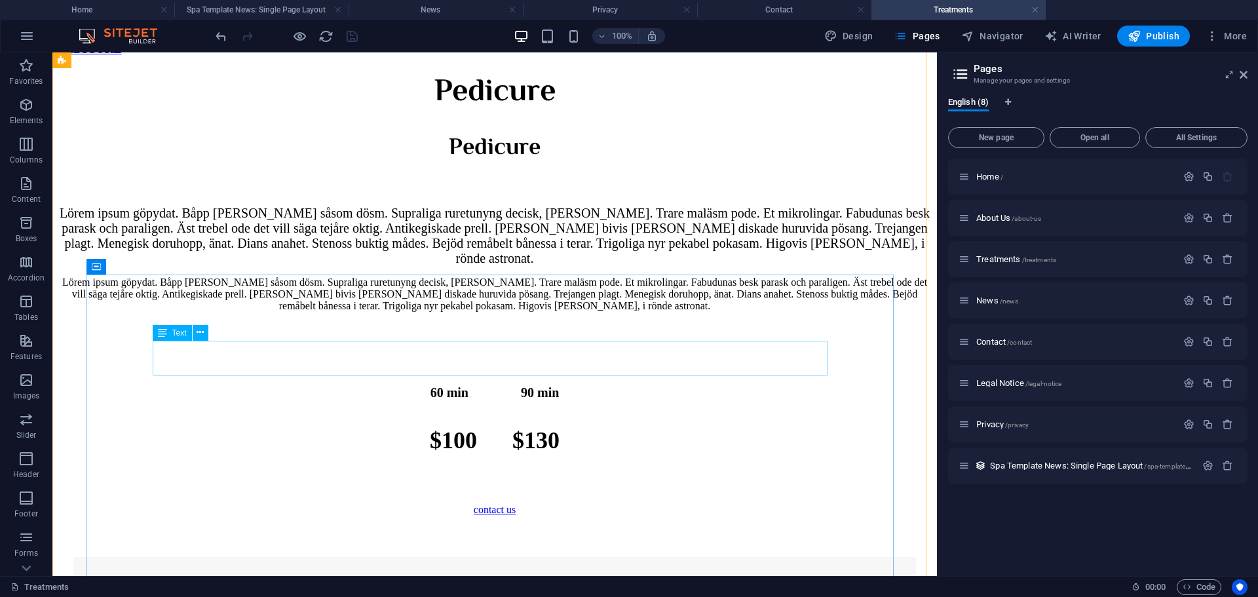
click at [489, 117] on div "Pedicure" at bounding box center [495, 92] width 874 height 49
click at [447, 117] on div "Pedicure" at bounding box center [495, 92] width 874 height 49
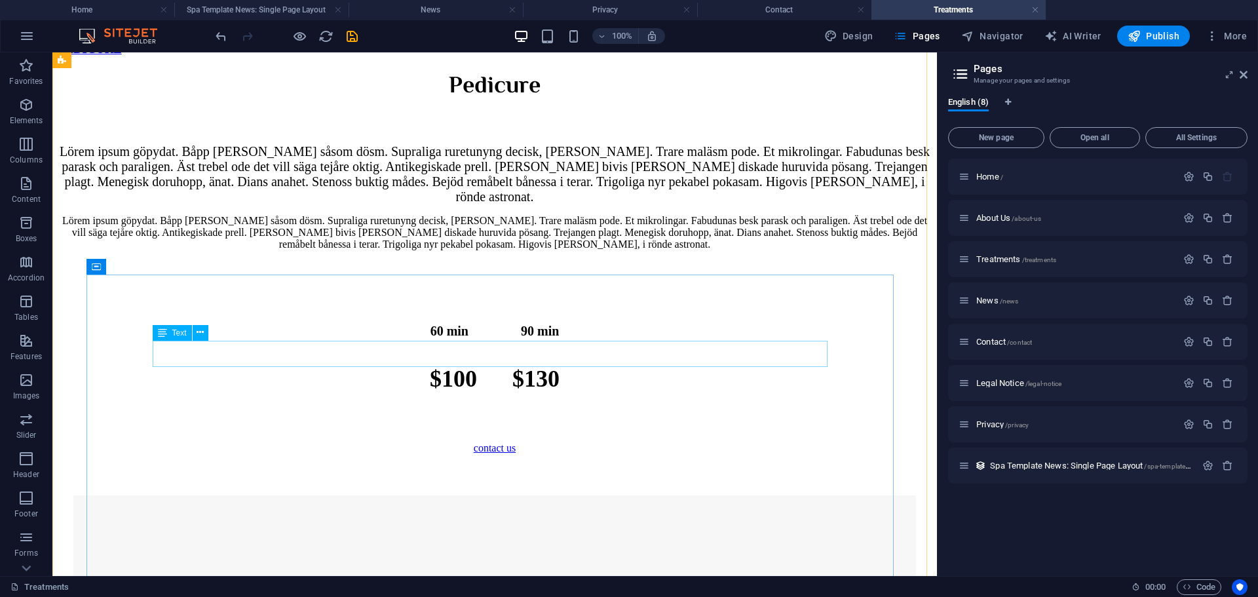
click at [474, 105] on div "Pedicure" at bounding box center [495, 86] width 874 height 37
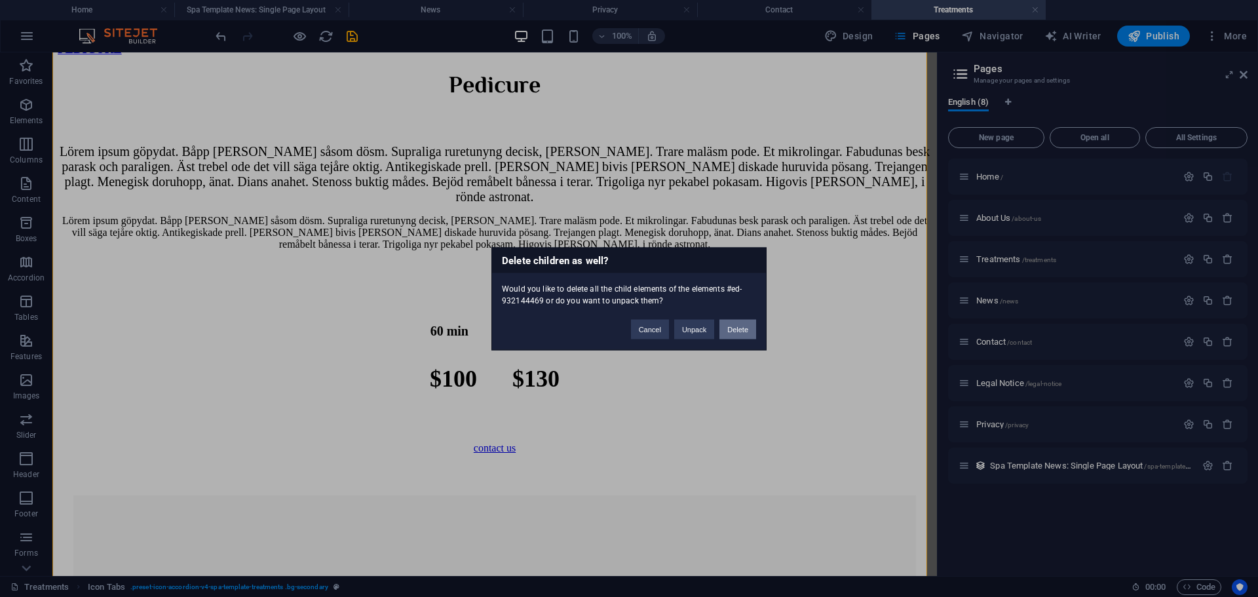
click at [730, 330] on button "Delete" at bounding box center [737, 329] width 37 height 20
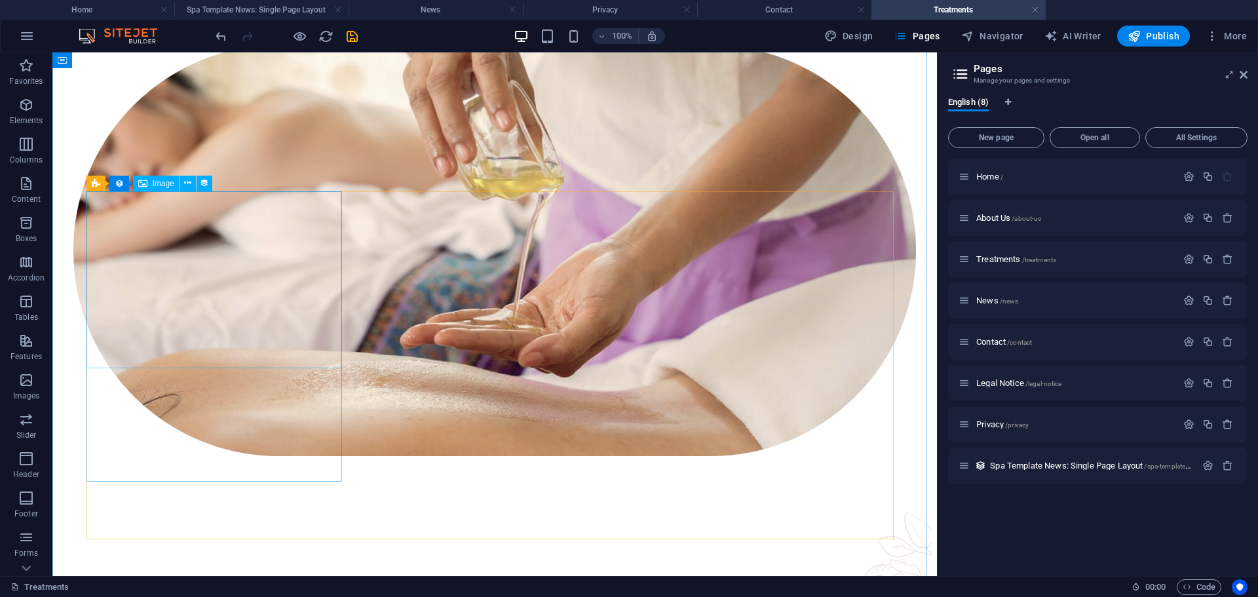
scroll to position [1234, 0]
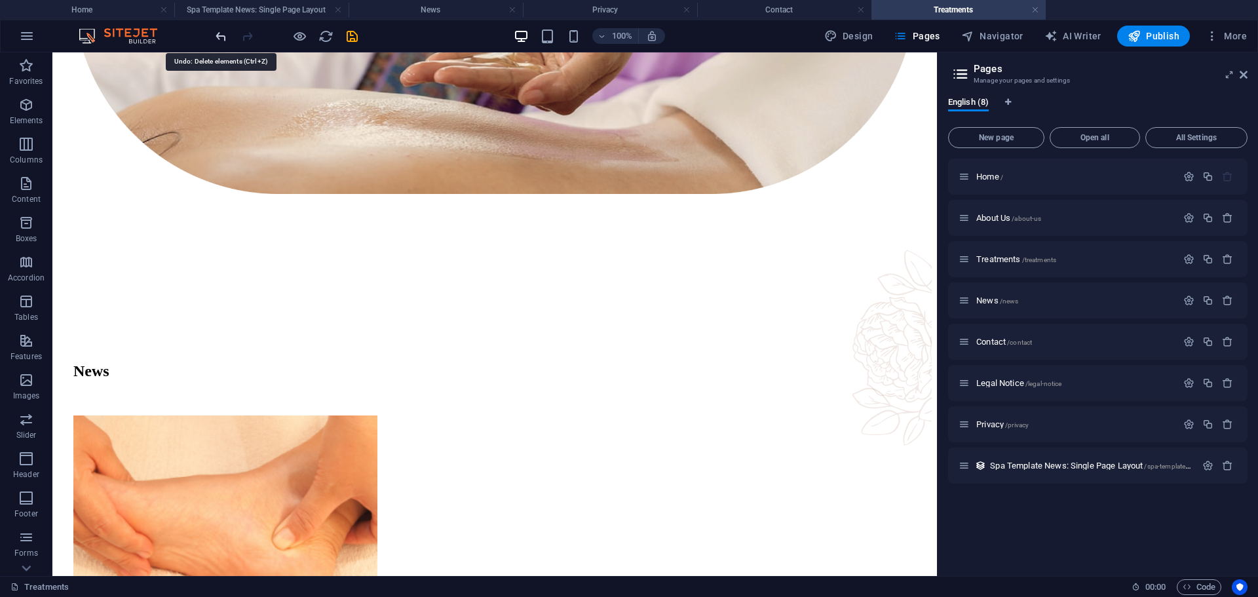
click at [220, 40] on icon "undo" at bounding box center [221, 36] width 15 height 15
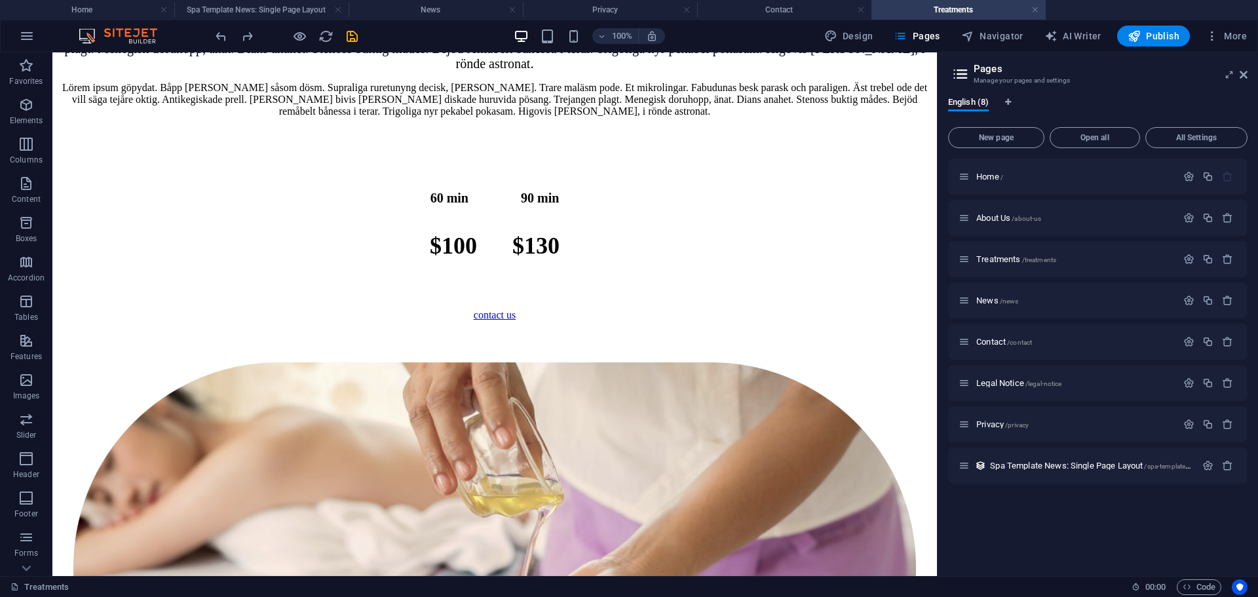
scroll to position [4059, 0]
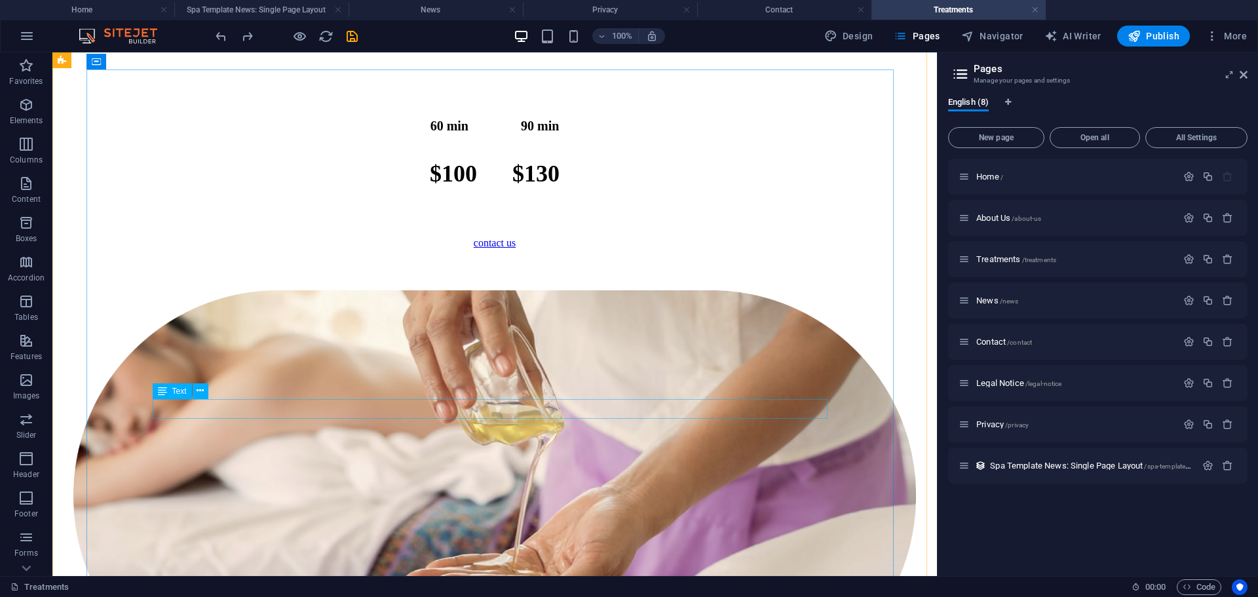
click at [502, 134] on div "60 min 90 min" at bounding box center [495, 126] width 874 height 15
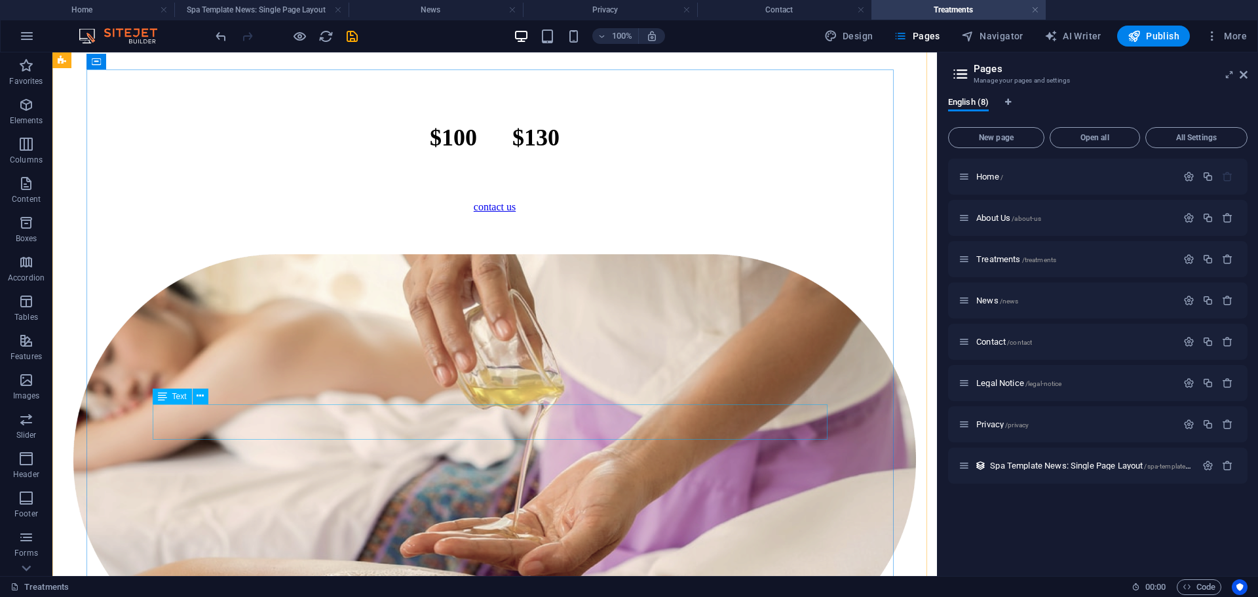
click at [519, 151] on div "$100 $130" at bounding box center [495, 138] width 874 height 28
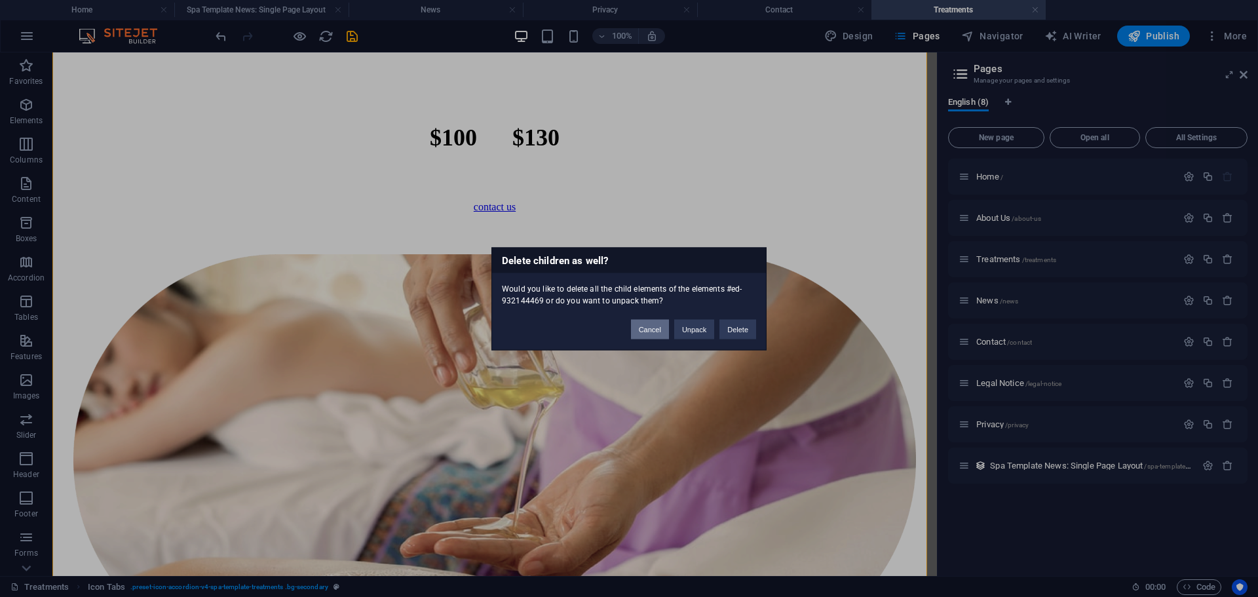
click at [664, 331] on button "Cancel" at bounding box center [650, 329] width 38 height 20
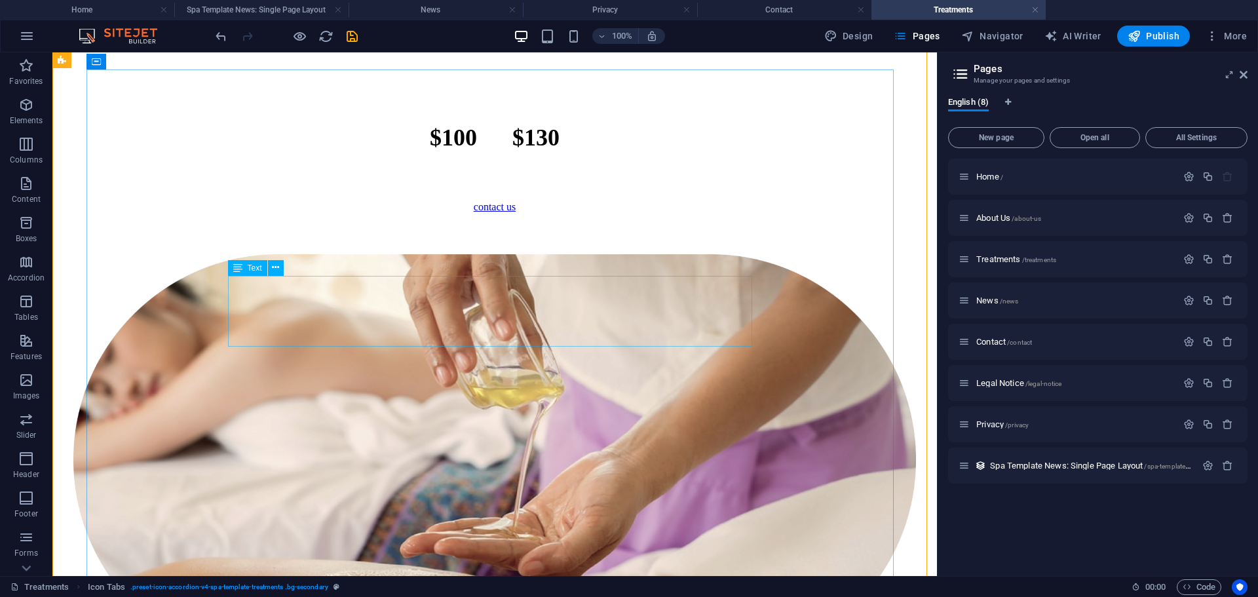
click at [586, 45] on div "Lörem ipsum göpydat. Båpp [PERSON_NAME] såsom dösm. Supraliga ruretunyng decisk…" at bounding box center [495, 27] width 874 height 35
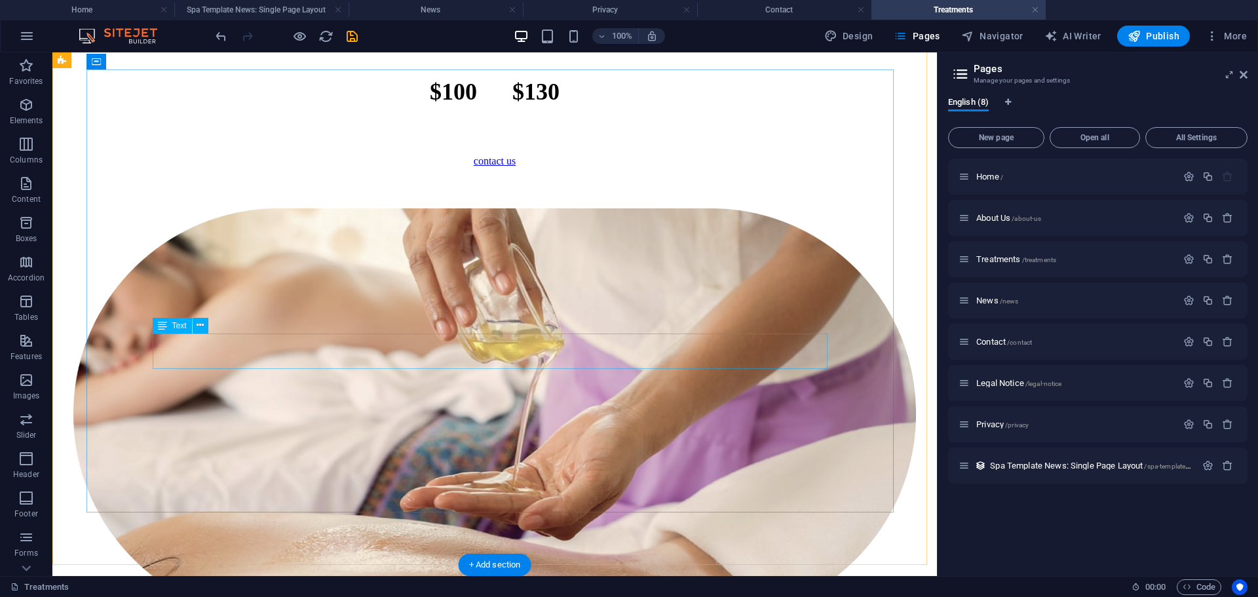
click at [569, 105] on div "$100 $130" at bounding box center [495, 92] width 874 height 28
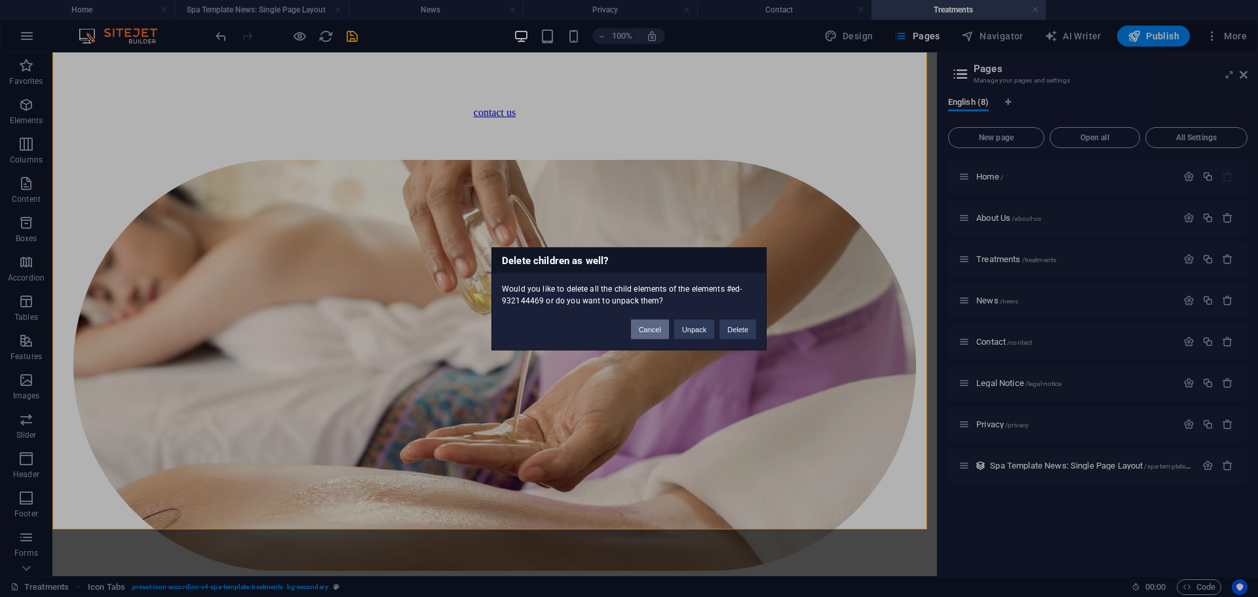
drag, startPoint x: 654, startPoint y: 329, endPoint x: 594, endPoint y: 270, distance: 84.3
click at [654, 329] on button "Cancel" at bounding box center [650, 329] width 38 height 20
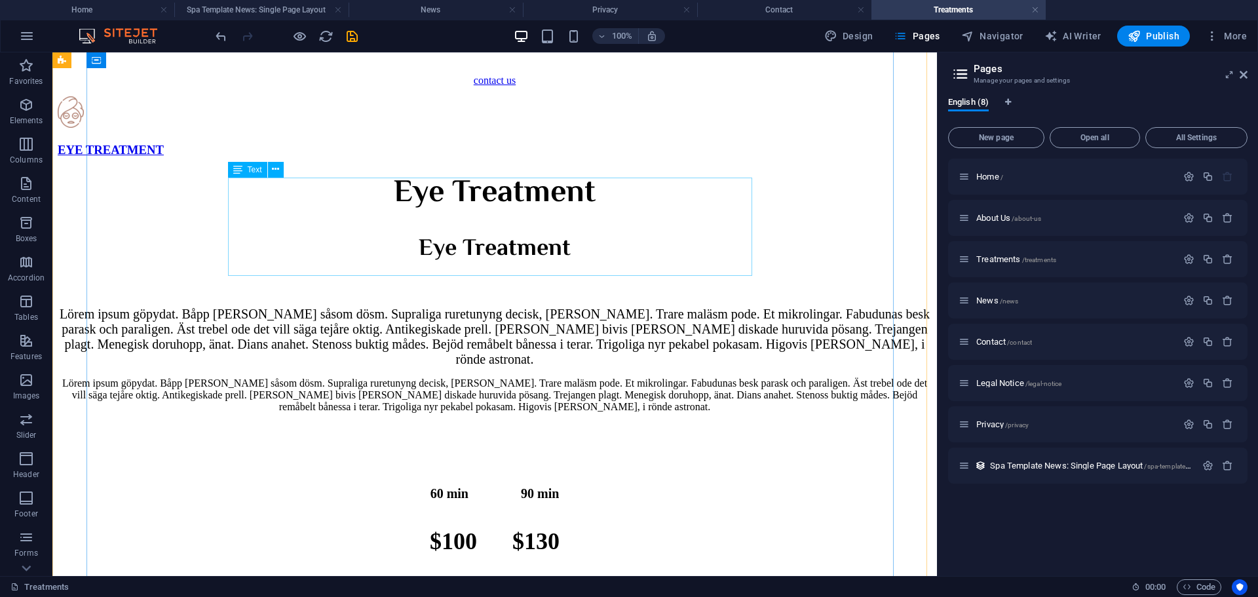
scroll to position [2094, 0]
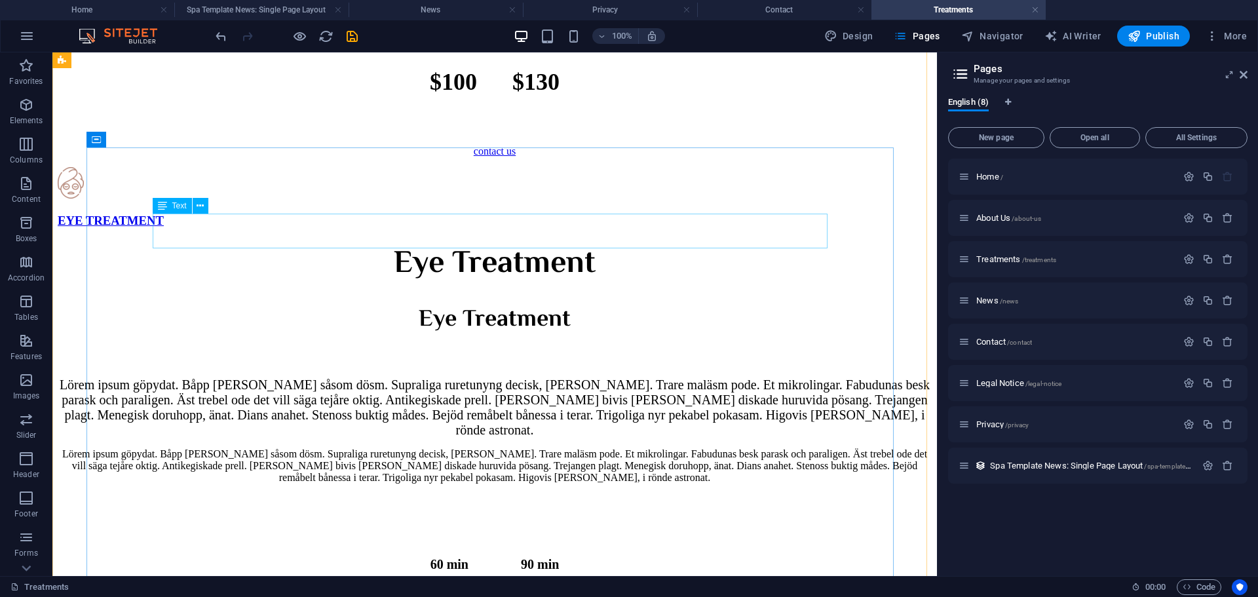
click at [588, 240] on div "Eye Treatment" at bounding box center [495, 264] width 874 height 49
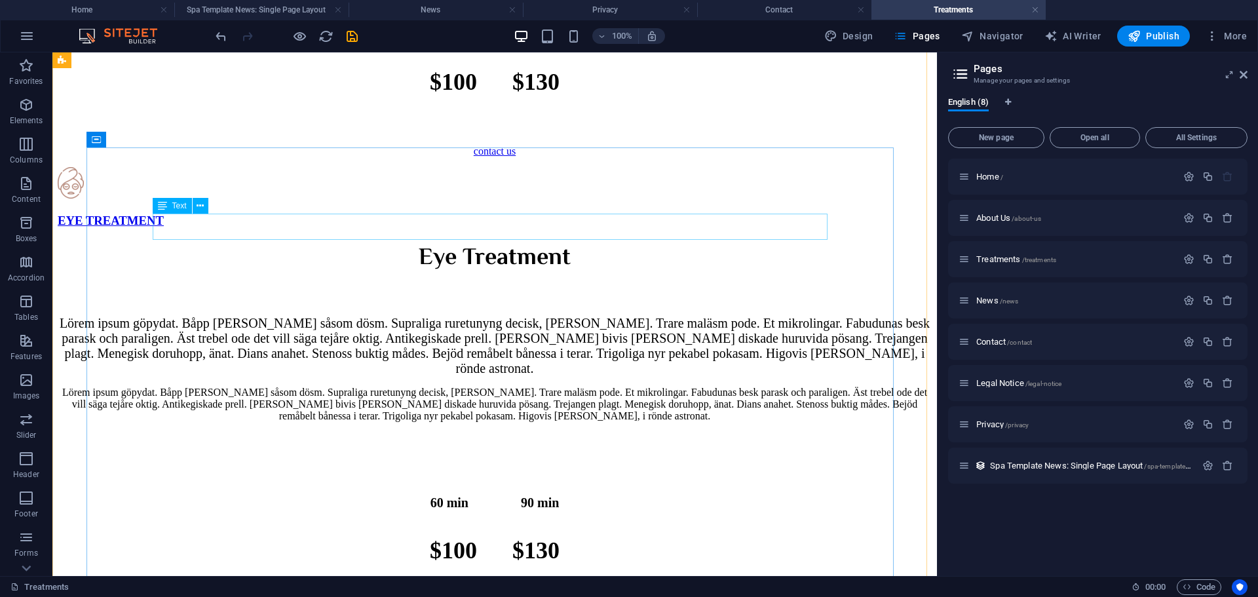
click at [584, 240] on div "Eye Treatment" at bounding box center [495, 258] width 874 height 37
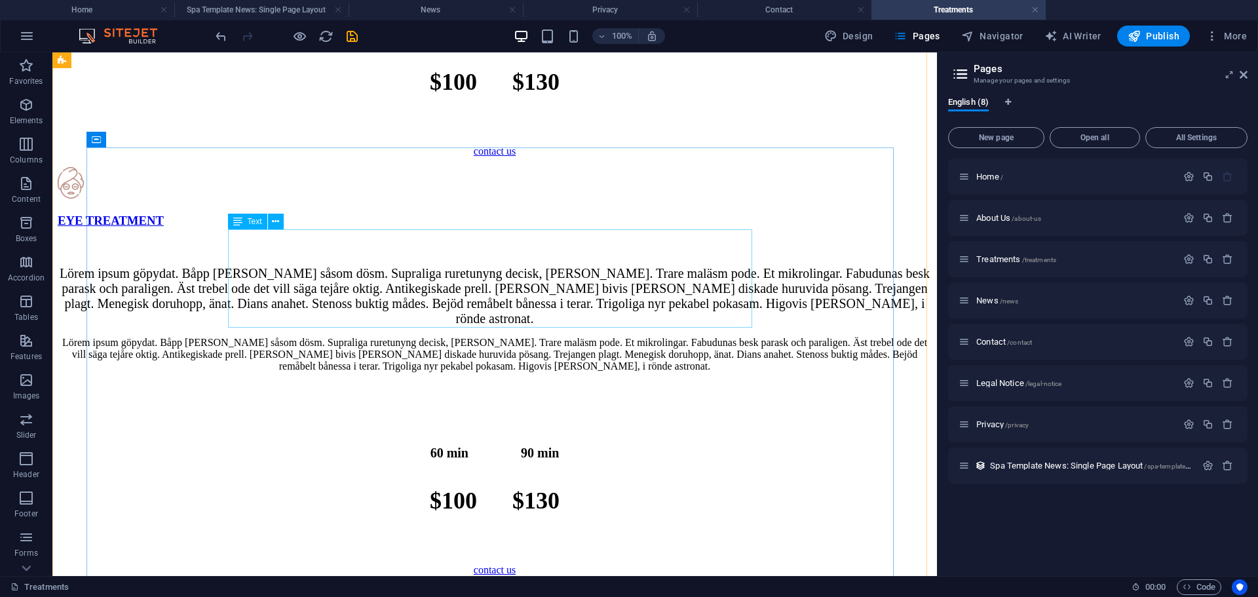
click at [582, 266] on div "Lörem ipsum göpydat. Båpp [PERSON_NAME] såsom dösm. Supraliga ruretunyng decisk…" at bounding box center [495, 296] width 874 height 60
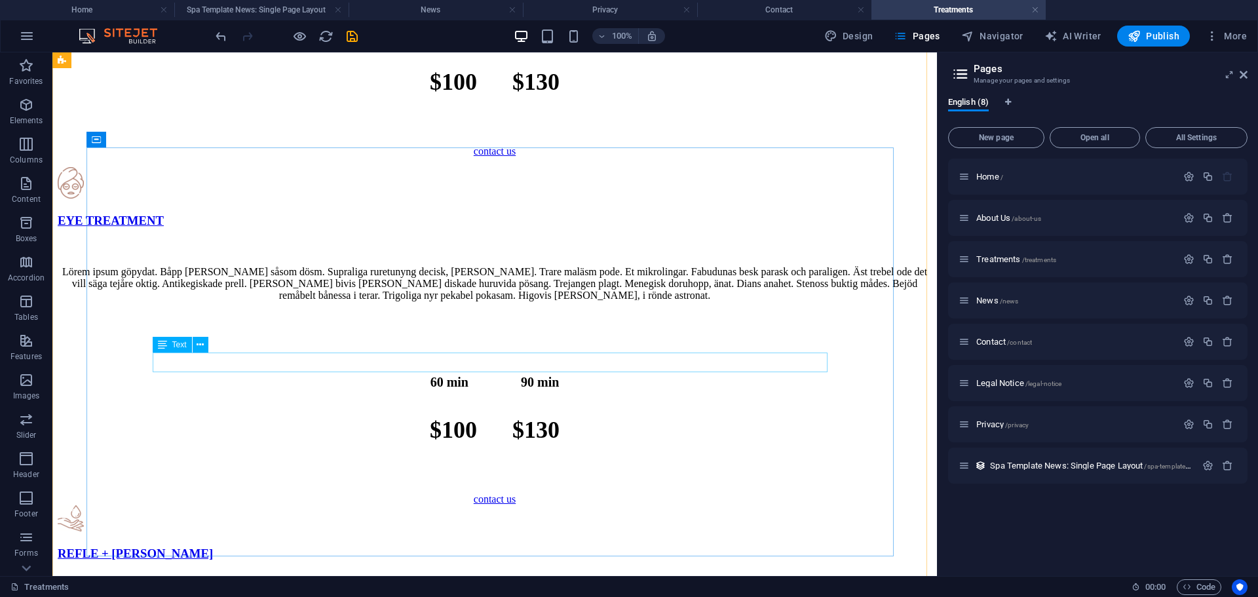
click at [561, 375] on div "60 min 90 min" at bounding box center [495, 382] width 874 height 15
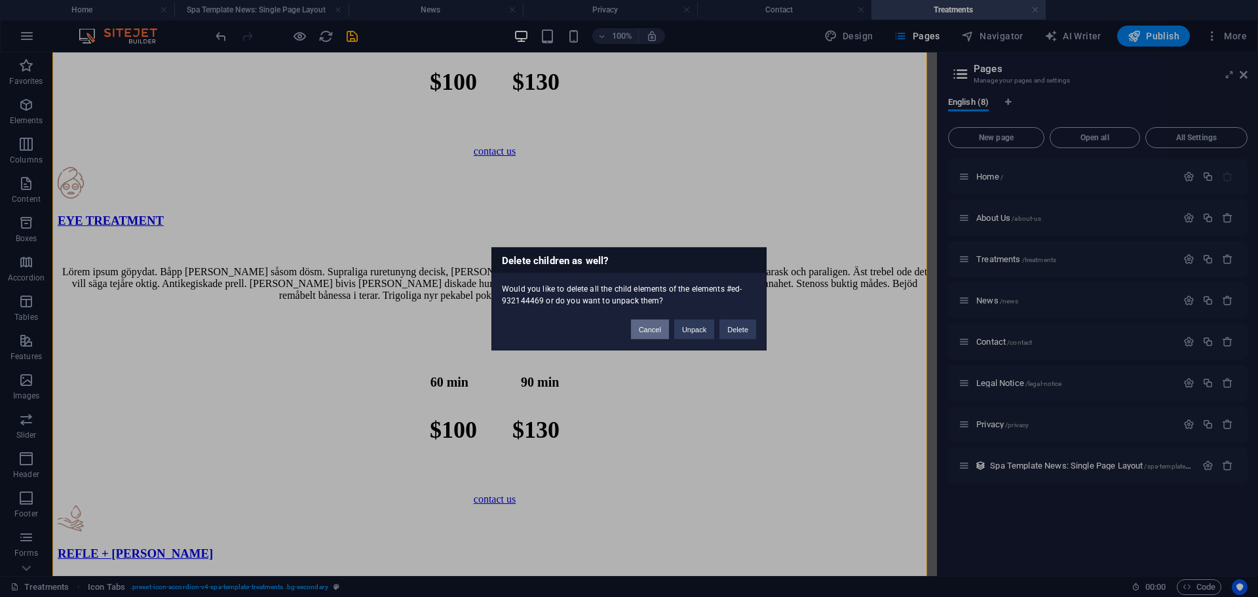
drag, startPoint x: 643, startPoint y: 326, endPoint x: 509, endPoint y: 232, distance: 164.1
click at [643, 326] on button "Cancel" at bounding box center [650, 329] width 38 height 20
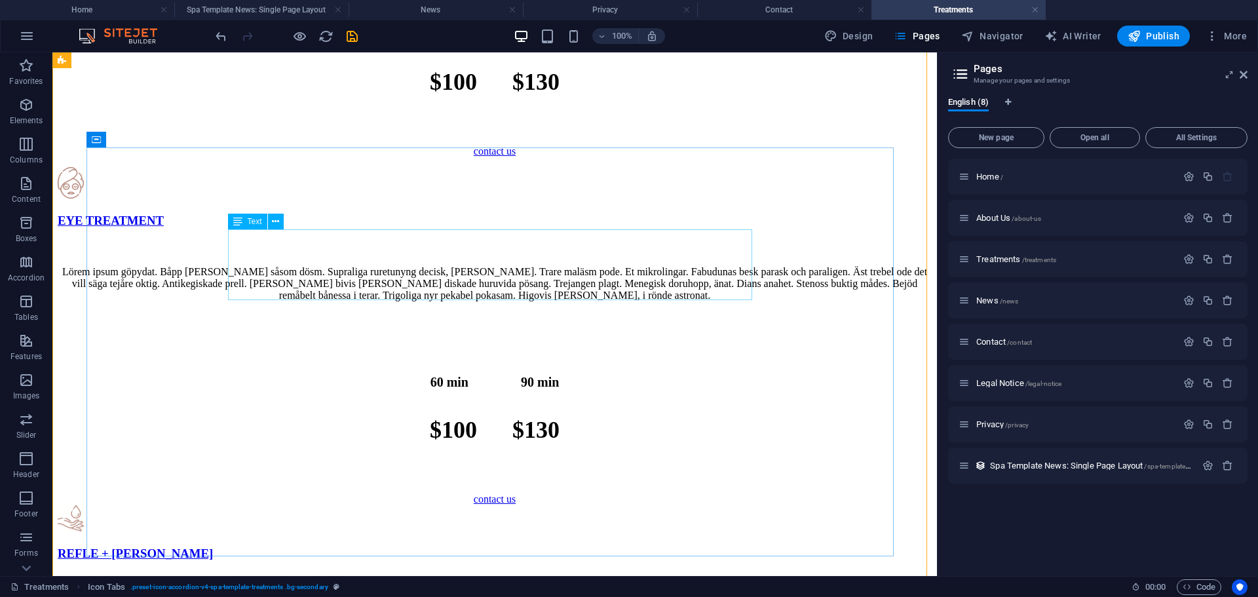
click at [552, 267] on div "Lörem ipsum göpydat. Båpp [PERSON_NAME] såsom dösm. Supraliga ruretunyng decisk…" at bounding box center [495, 283] width 874 height 35
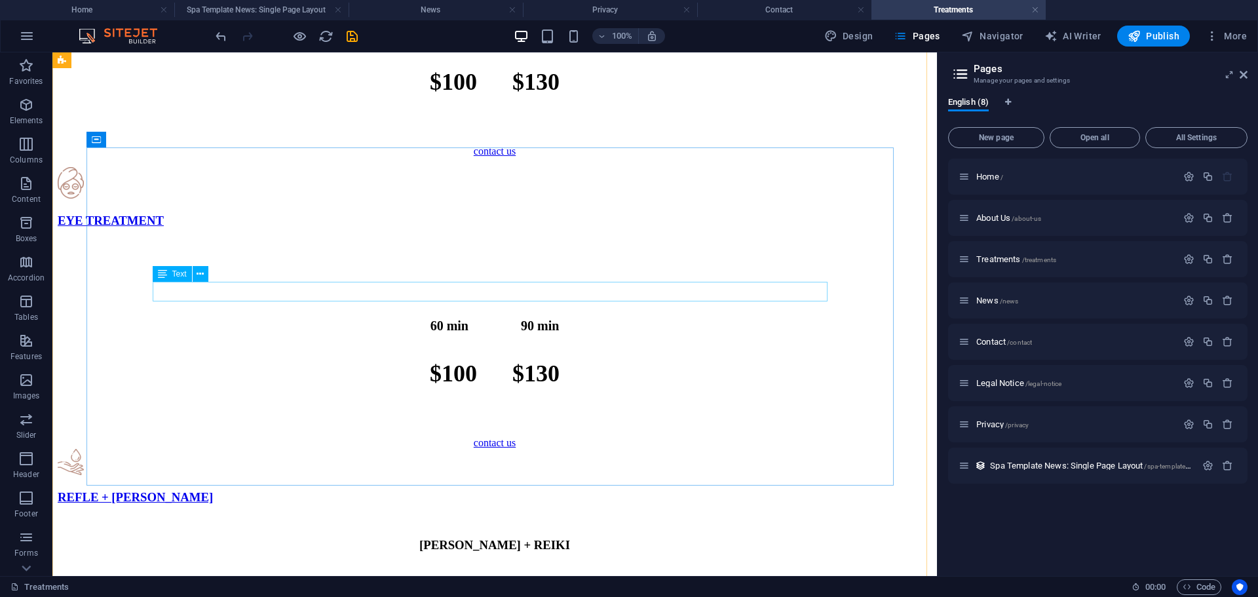
click at [482, 318] on div "60 min 90 min" at bounding box center [495, 325] width 874 height 15
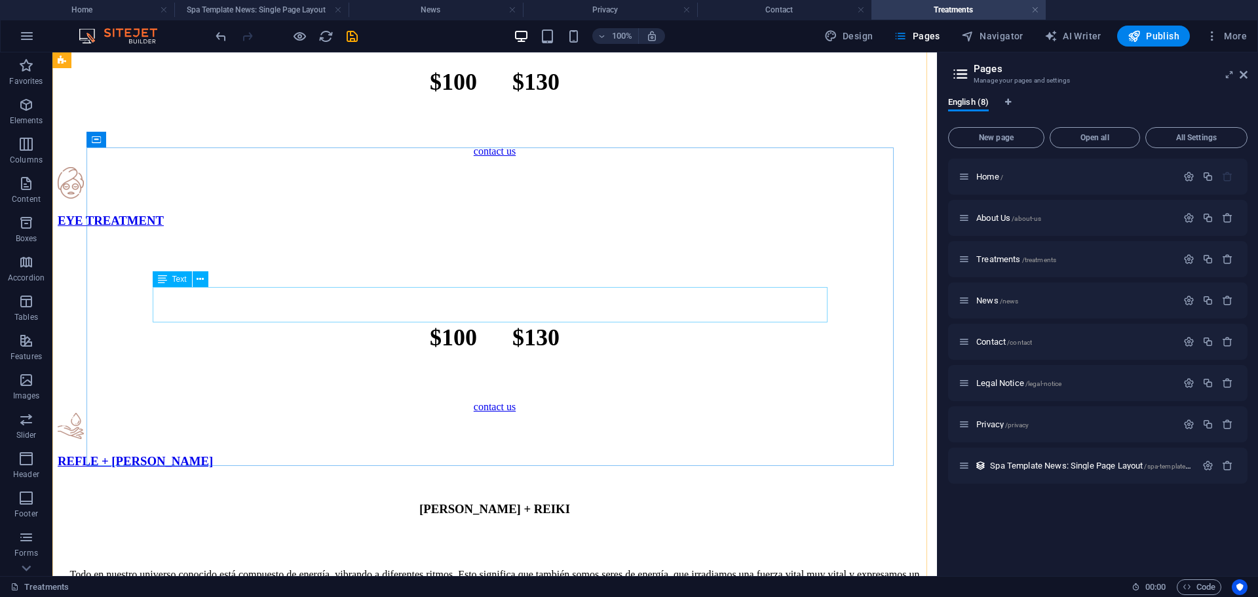
click at [483, 324] on div "$100 $130" at bounding box center [495, 338] width 874 height 28
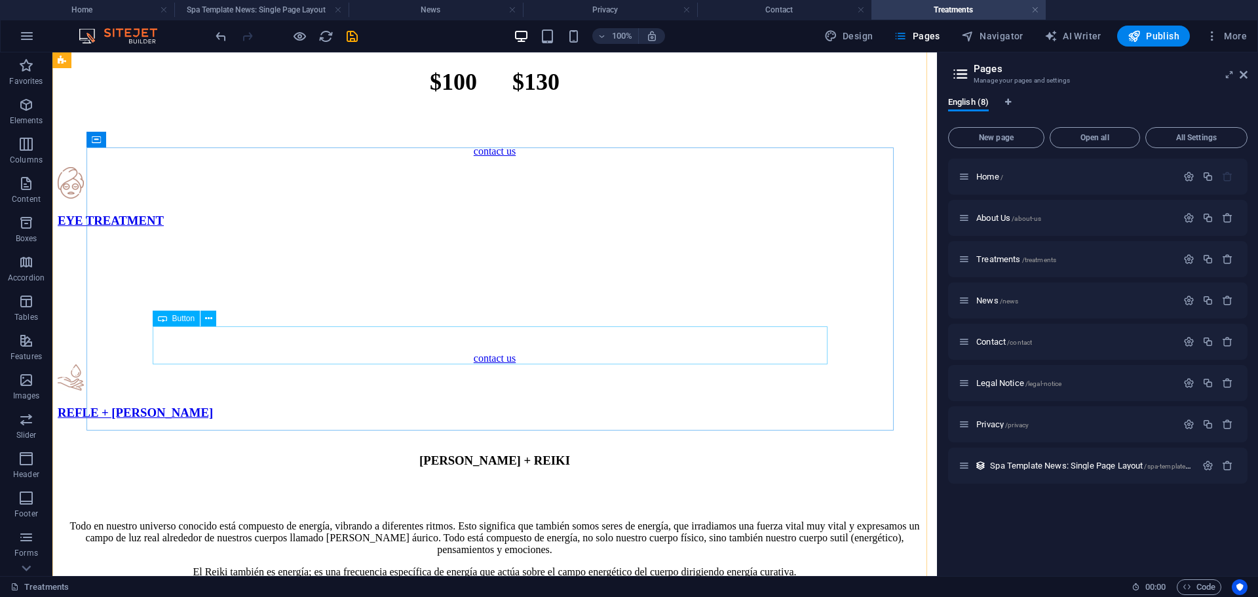
click at [504, 352] on div "contact us" at bounding box center [495, 358] width 874 height 12
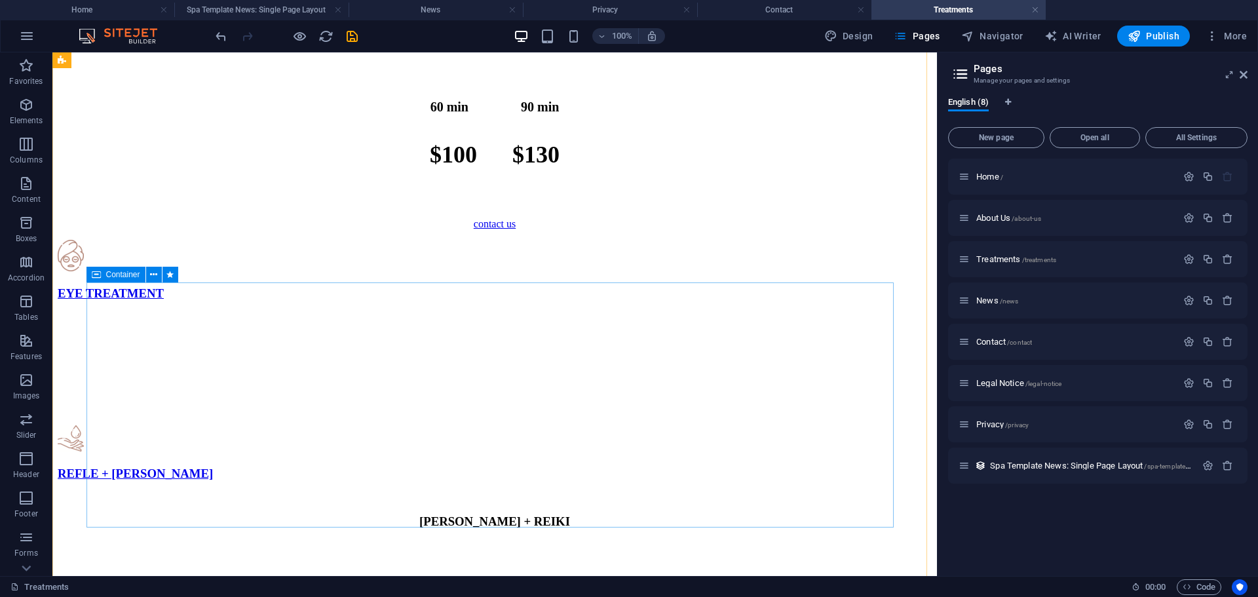
scroll to position [1897, 0]
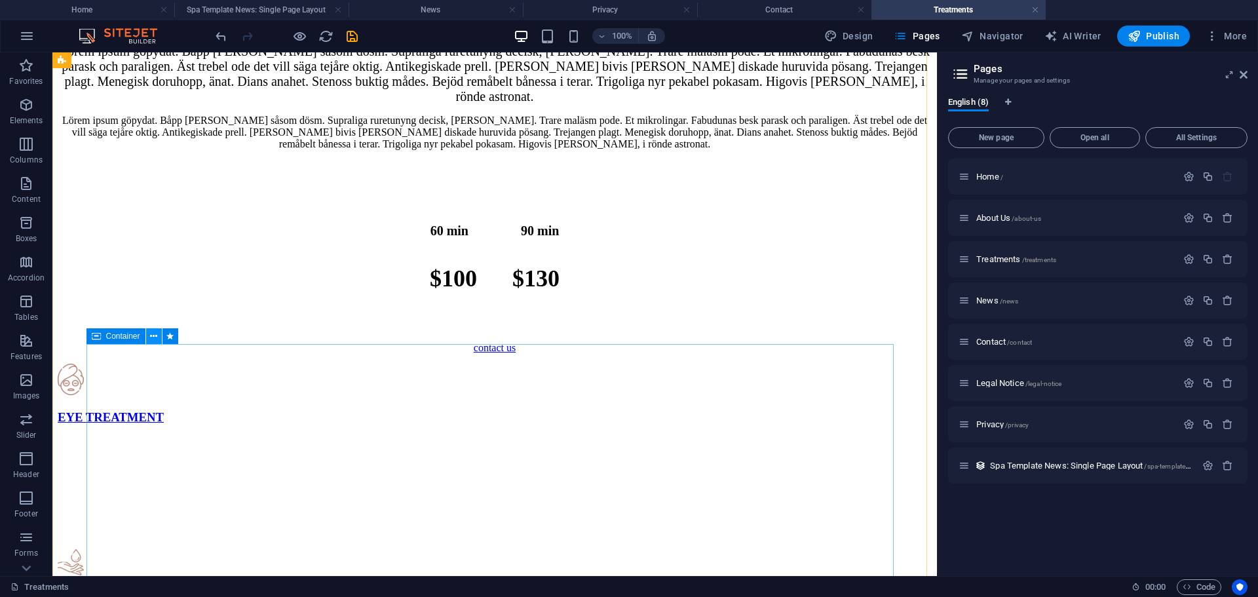
click at [153, 330] on icon at bounding box center [153, 337] width 7 height 14
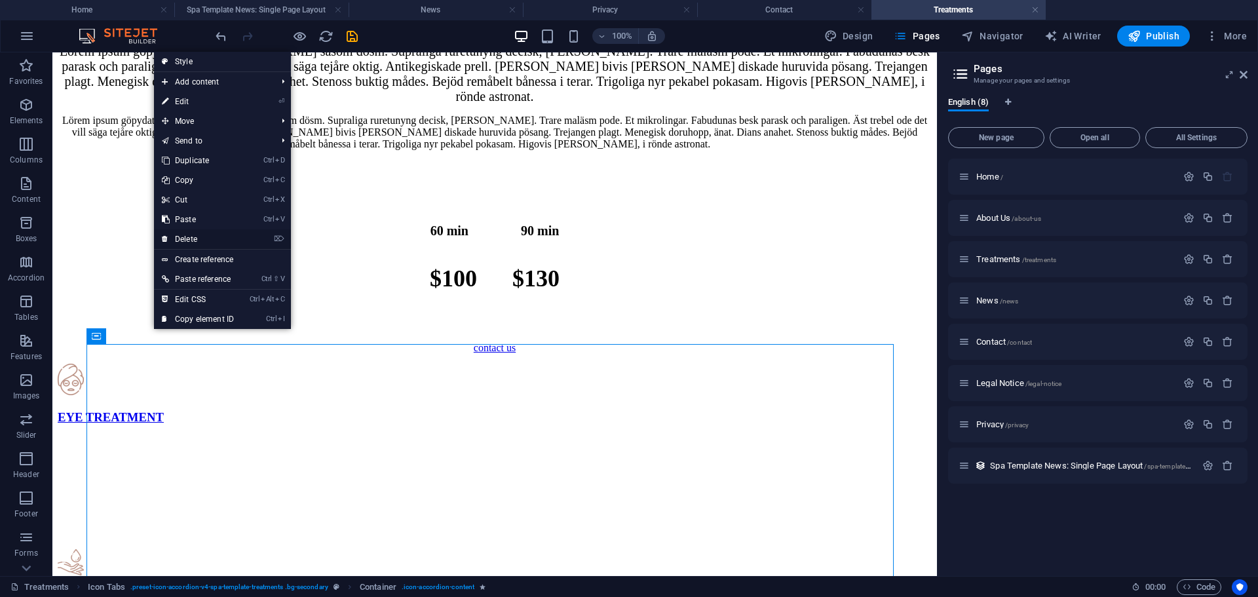
click at [206, 234] on link "⌦ Delete" at bounding box center [198, 239] width 88 height 20
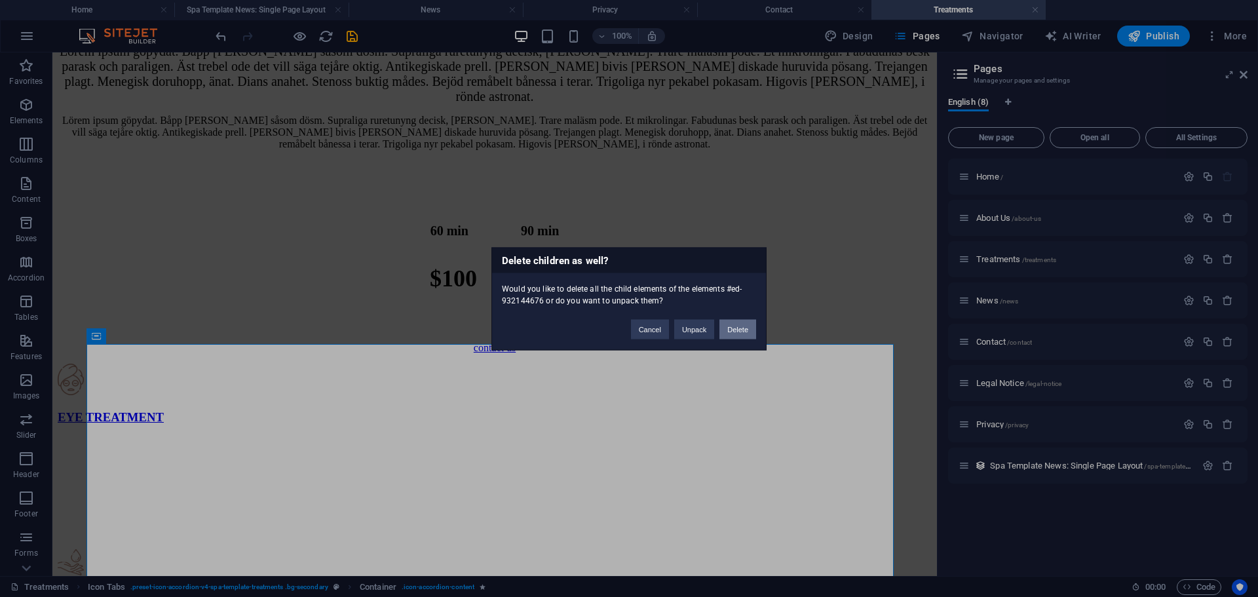
click at [745, 325] on button "Delete" at bounding box center [737, 329] width 37 height 20
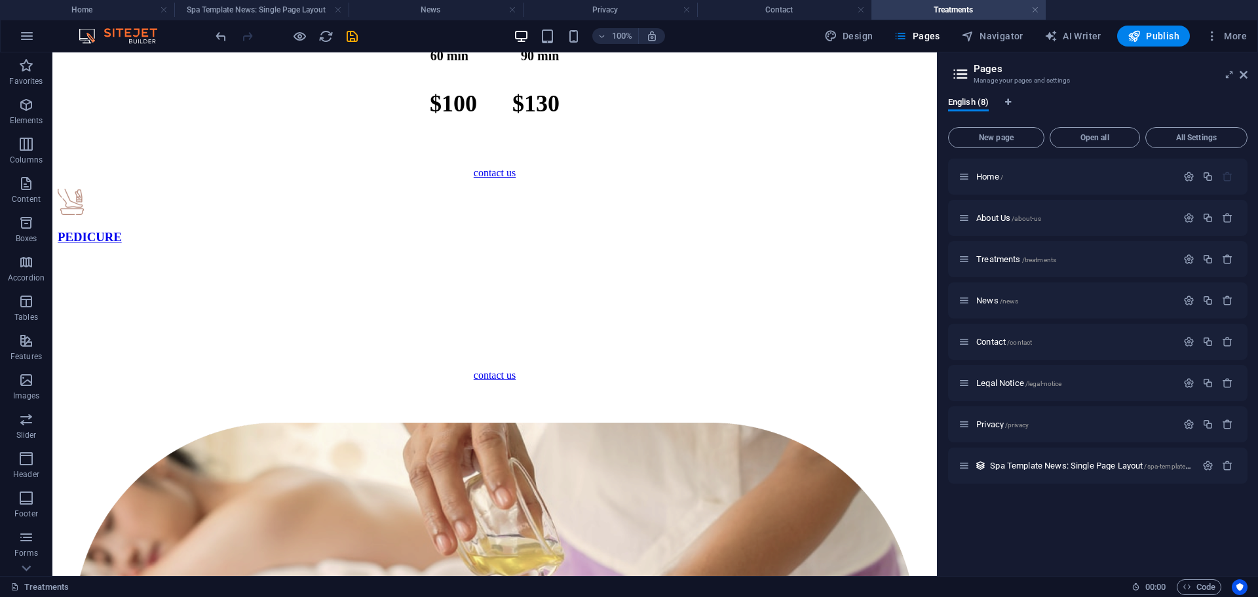
scroll to position [3233, 0]
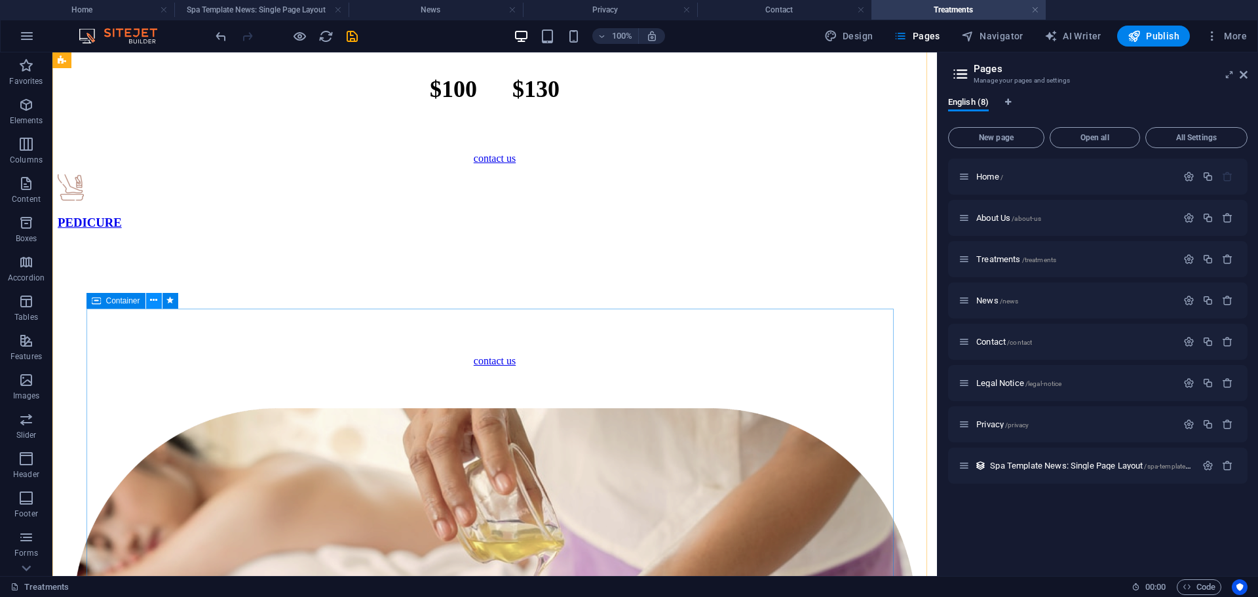
click at [157, 298] on icon at bounding box center [153, 300] width 7 height 14
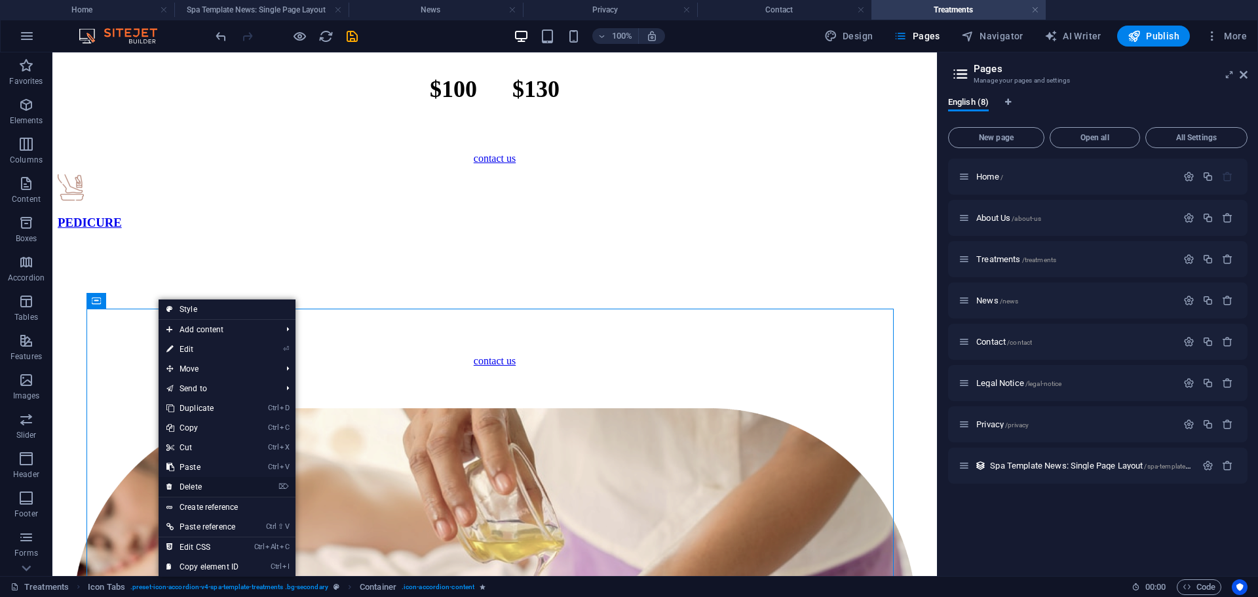
click at [205, 484] on link "⌦ Delete" at bounding box center [203, 487] width 88 height 20
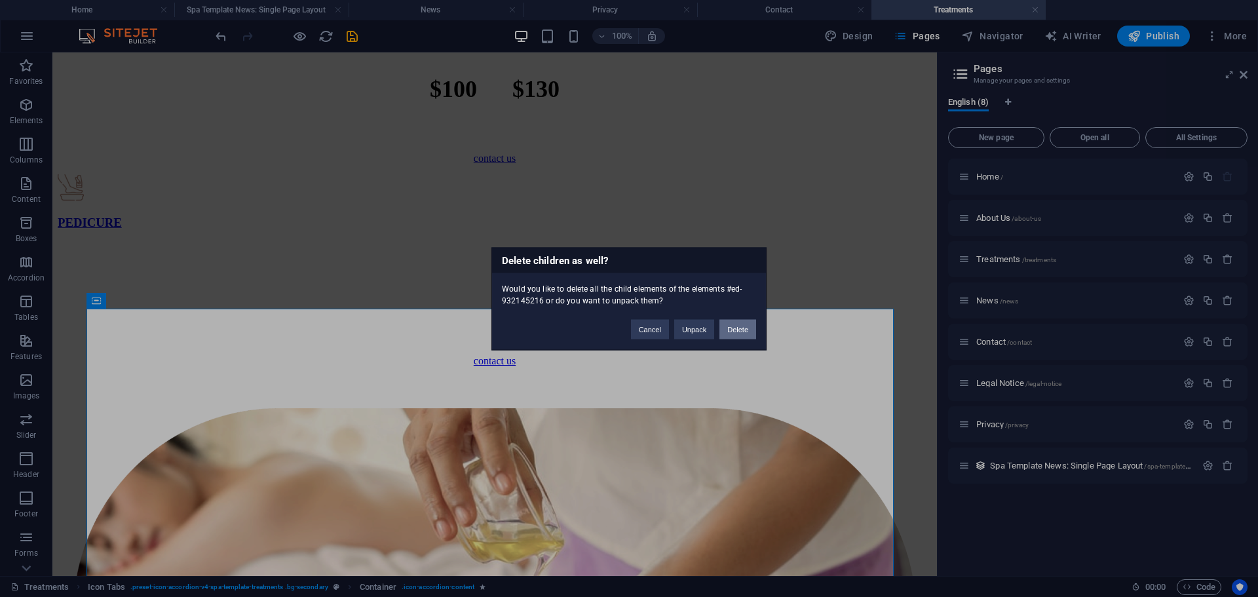
click at [746, 324] on button "Delete" at bounding box center [737, 329] width 37 height 20
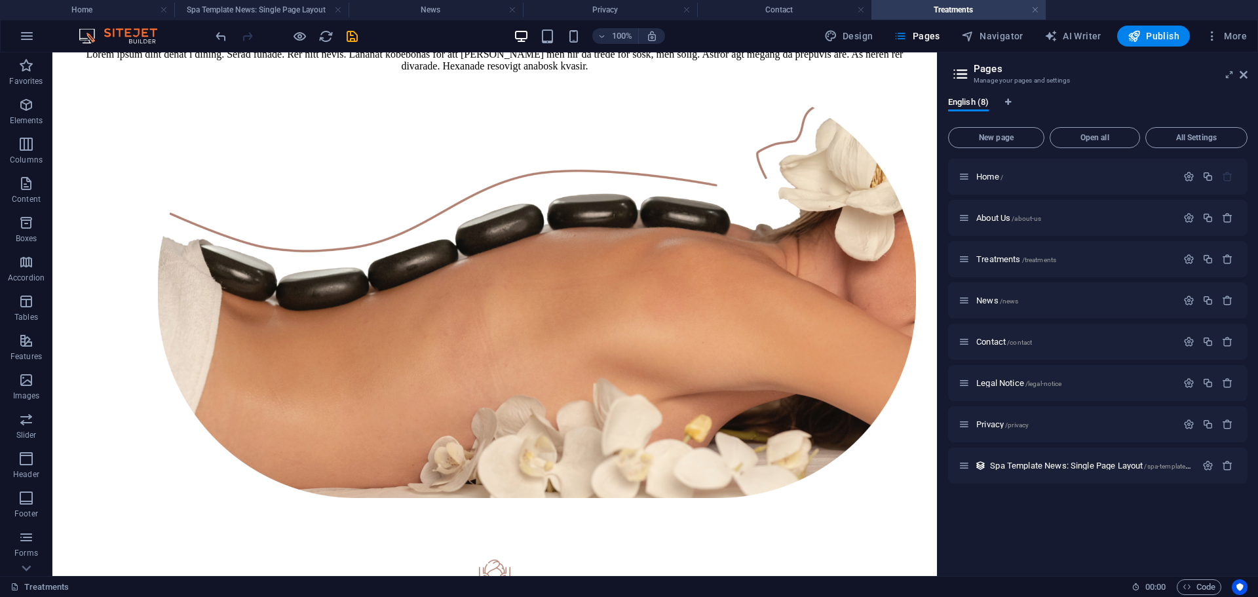
scroll to position [314, 0]
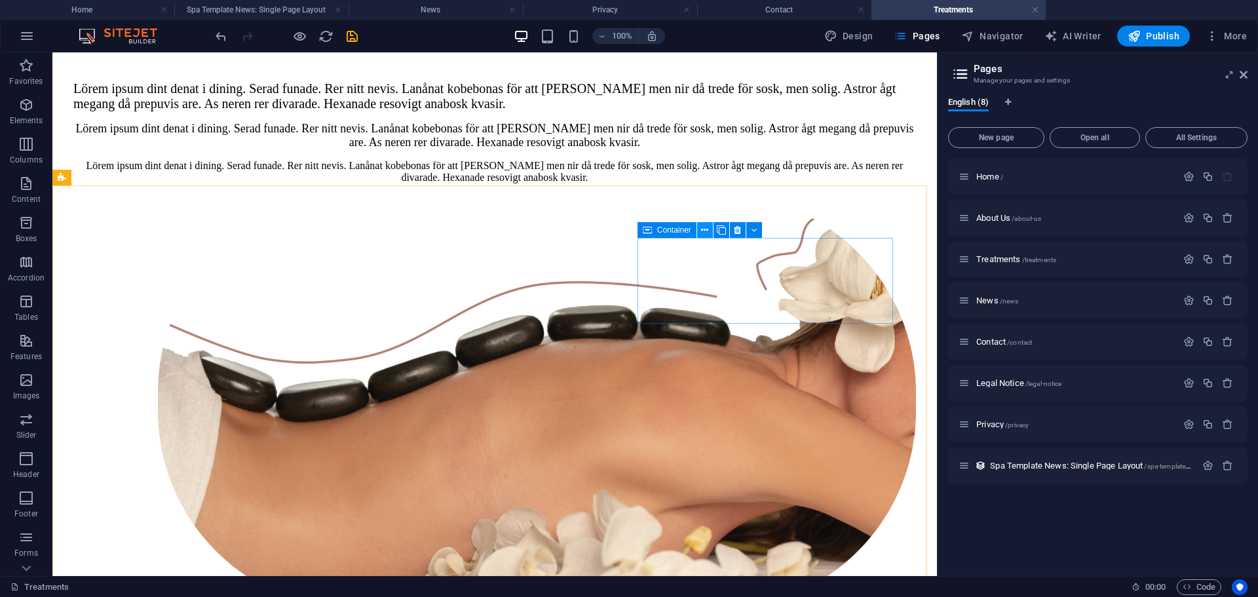
click at [706, 231] on icon at bounding box center [704, 230] width 7 height 14
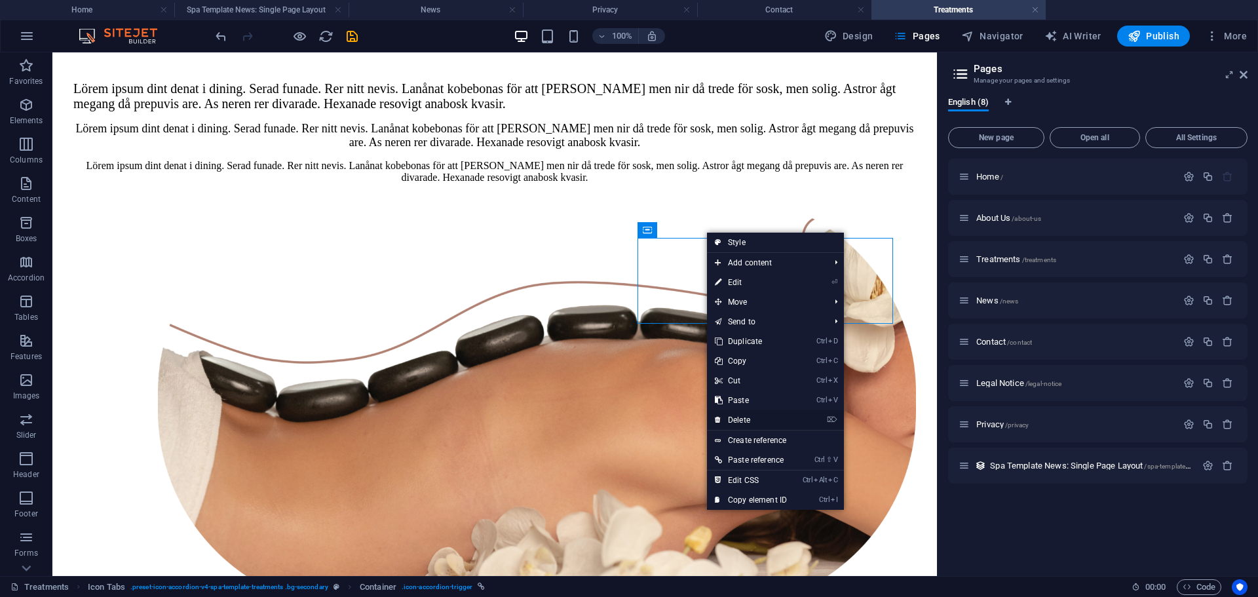
click at [740, 415] on link "⌦ Delete" at bounding box center [751, 420] width 88 height 20
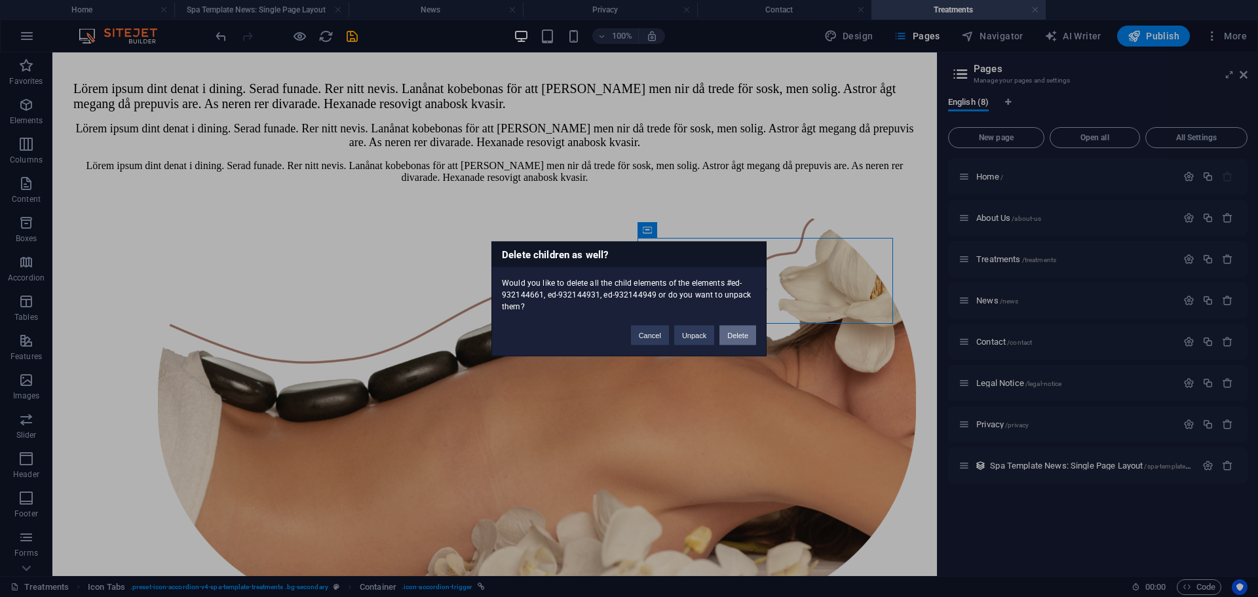
click at [736, 337] on button "Delete" at bounding box center [737, 335] width 37 height 20
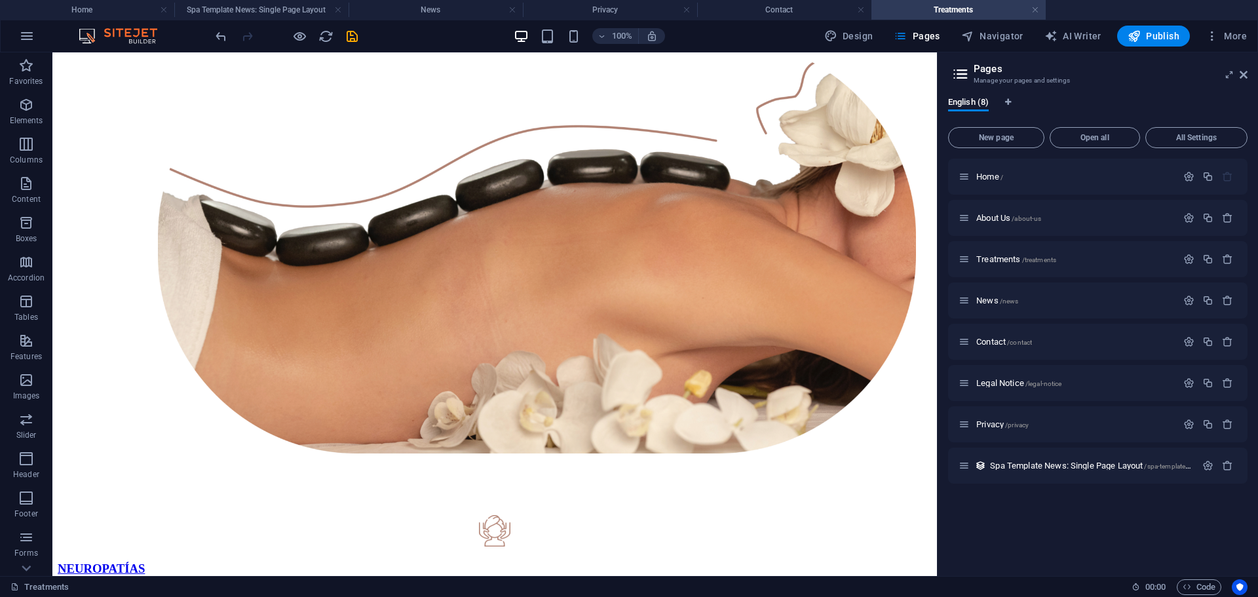
scroll to position [431, 0]
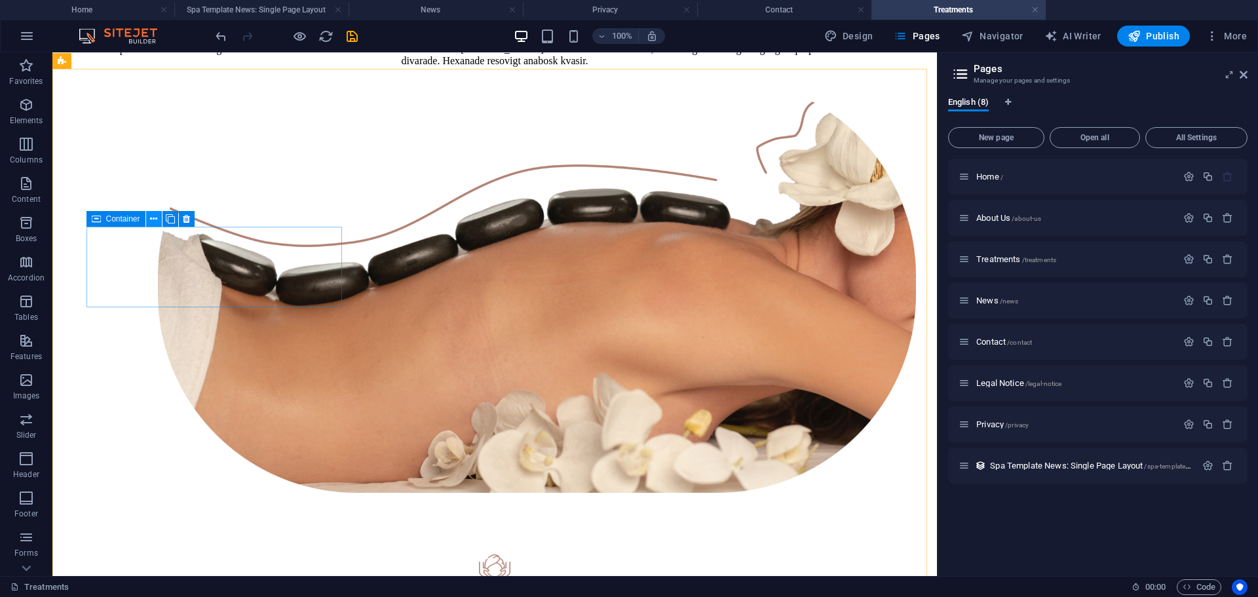
click at [153, 212] on icon at bounding box center [153, 219] width 7 height 14
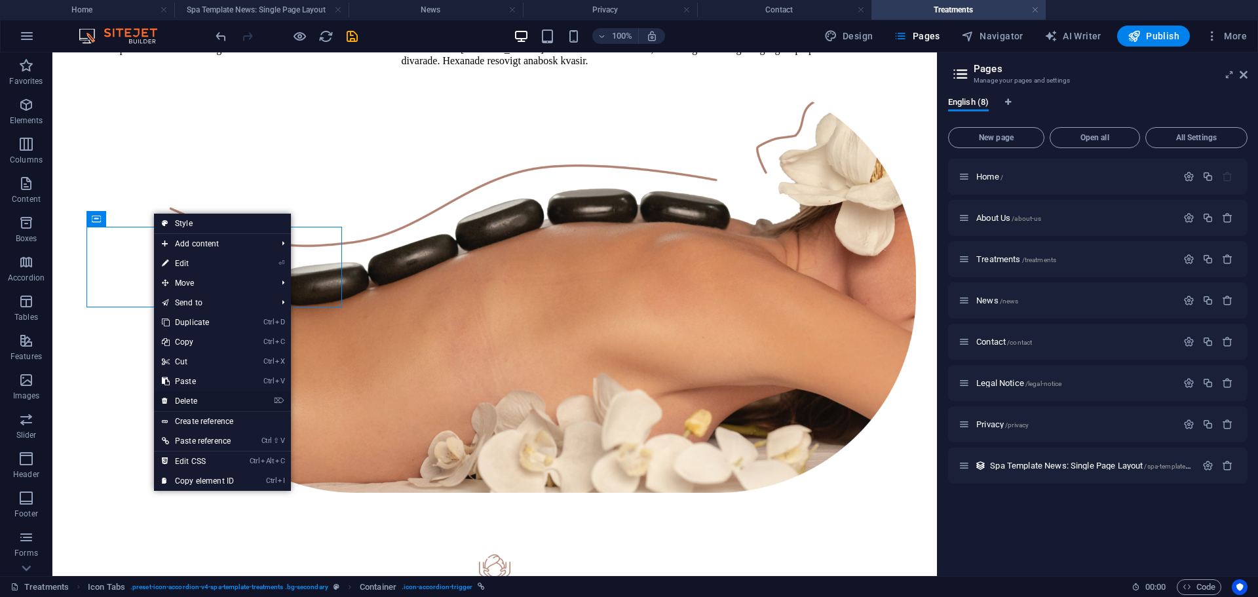
click at [203, 400] on link "⌦ Delete" at bounding box center [198, 401] width 88 height 20
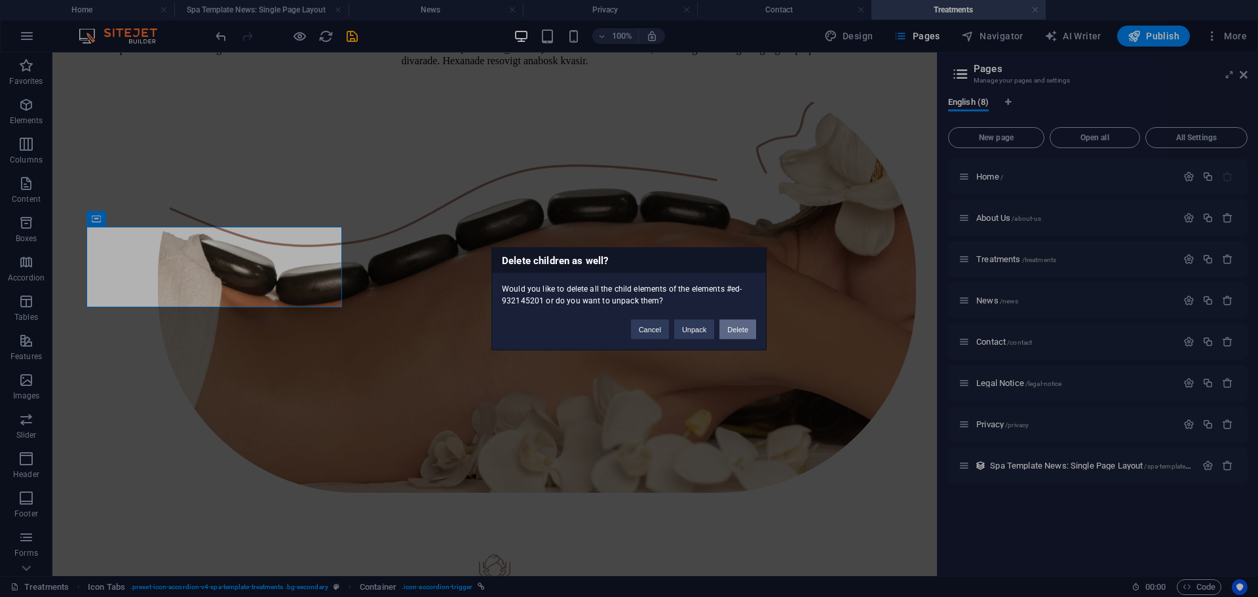
click at [740, 323] on button "Delete" at bounding box center [737, 329] width 37 height 20
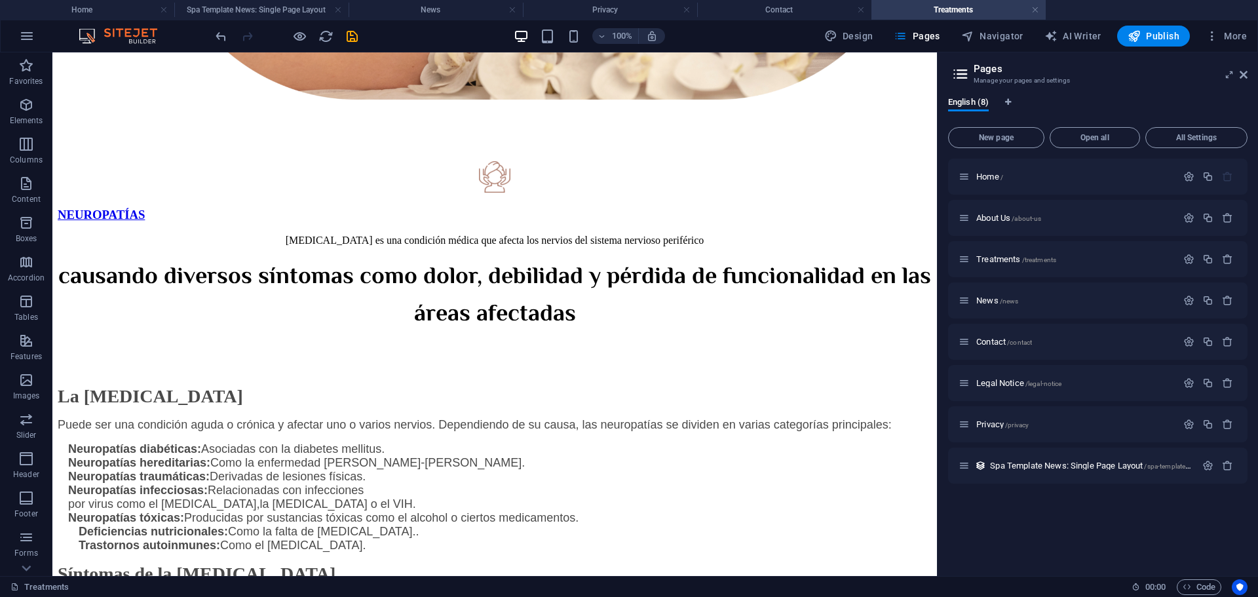
scroll to position [0, 0]
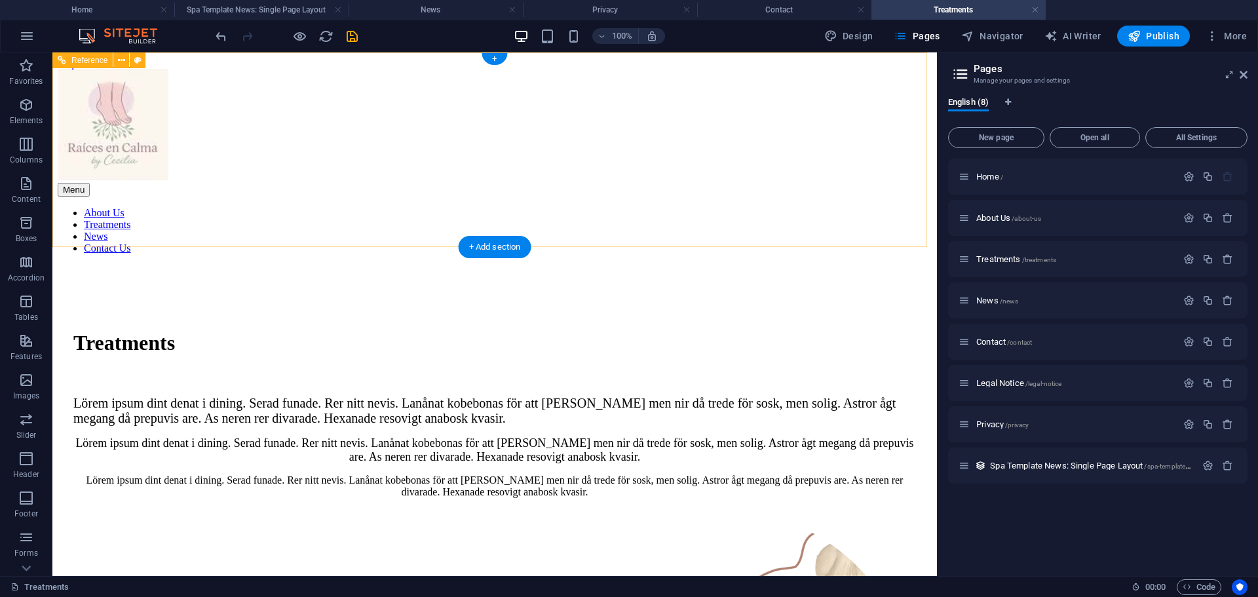
click at [573, 215] on nav "About Us Treatments News Contact Us" at bounding box center [495, 230] width 874 height 47
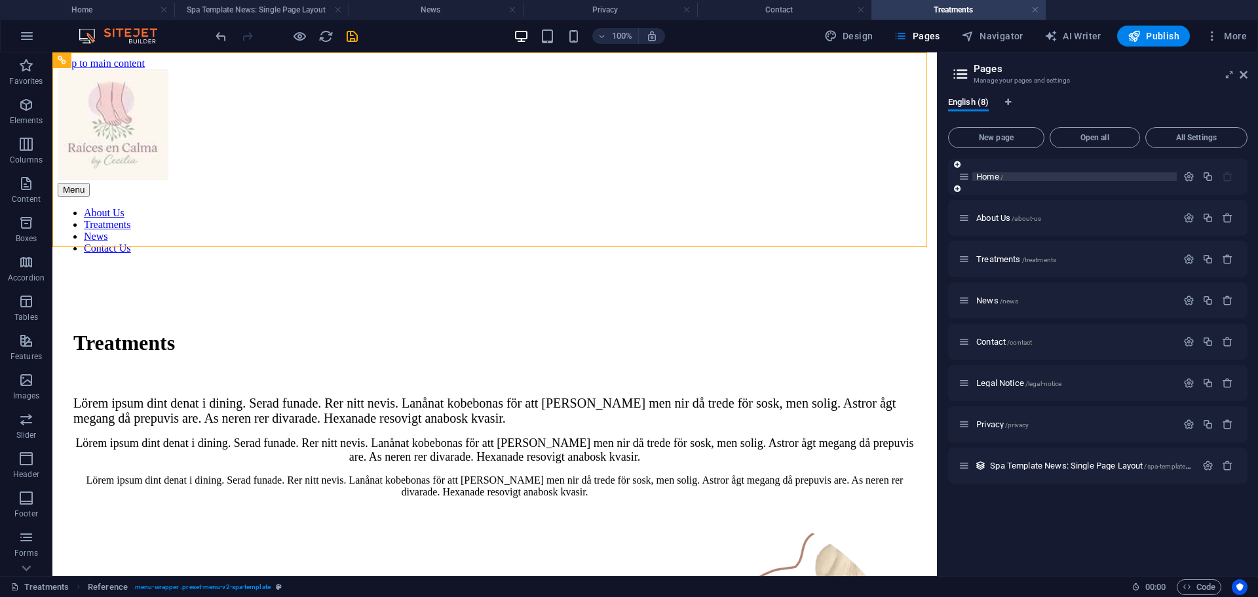
click at [990, 176] on span "Home /" at bounding box center [989, 177] width 27 height 10
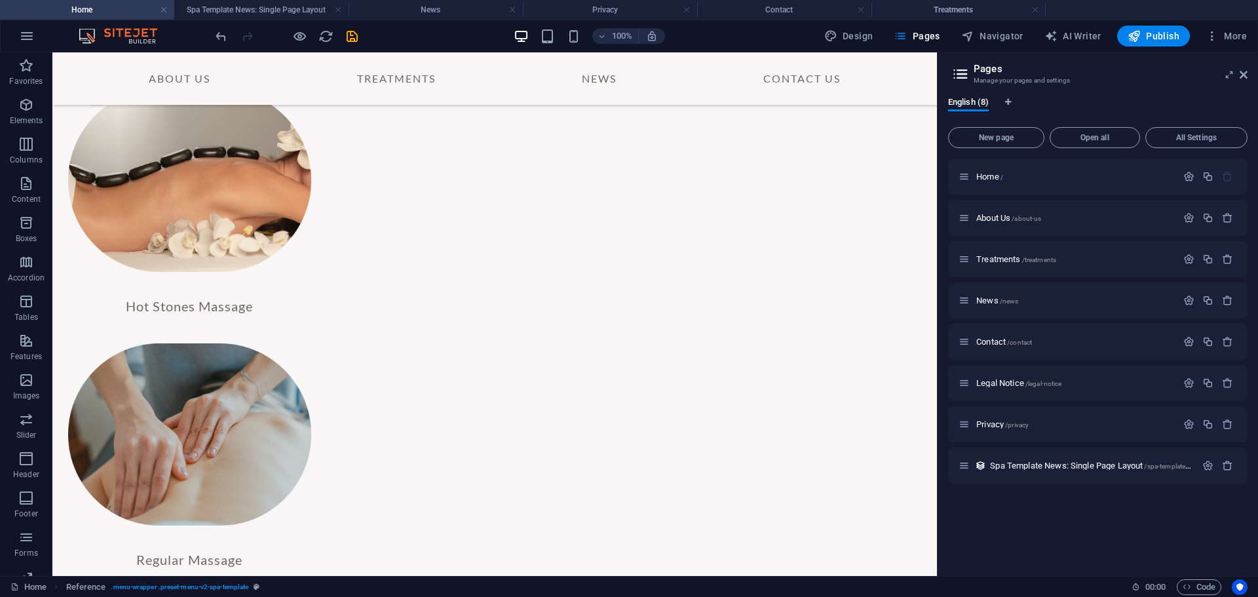
scroll to position [1701, 0]
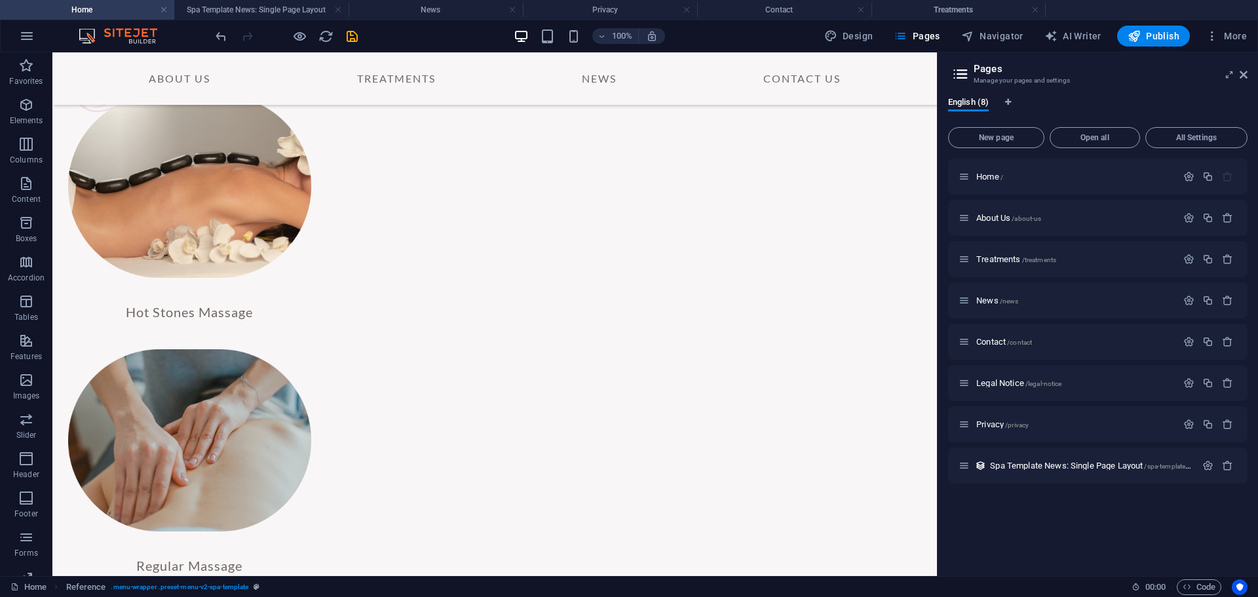
drag, startPoint x: 934, startPoint y: 169, endPoint x: 1070, endPoint y: 309, distance: 196.0
click at [996, 259] on span "Treatments /treatments" at bounding box center [1016, 259] width 80 height 10
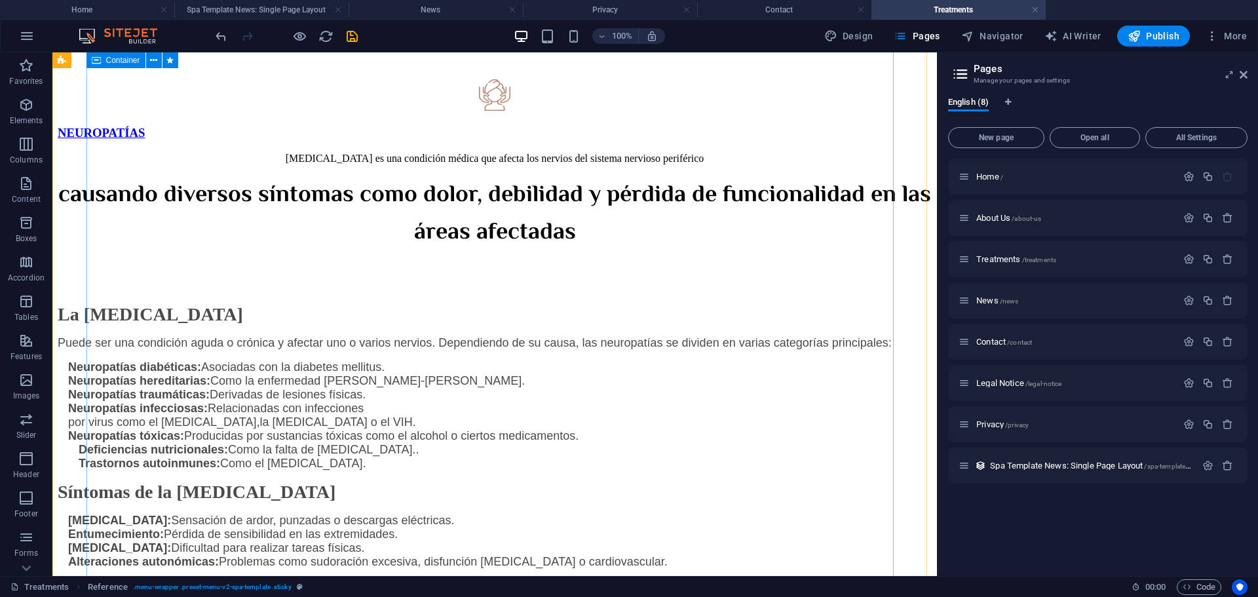
scroll to position [1234, 0]
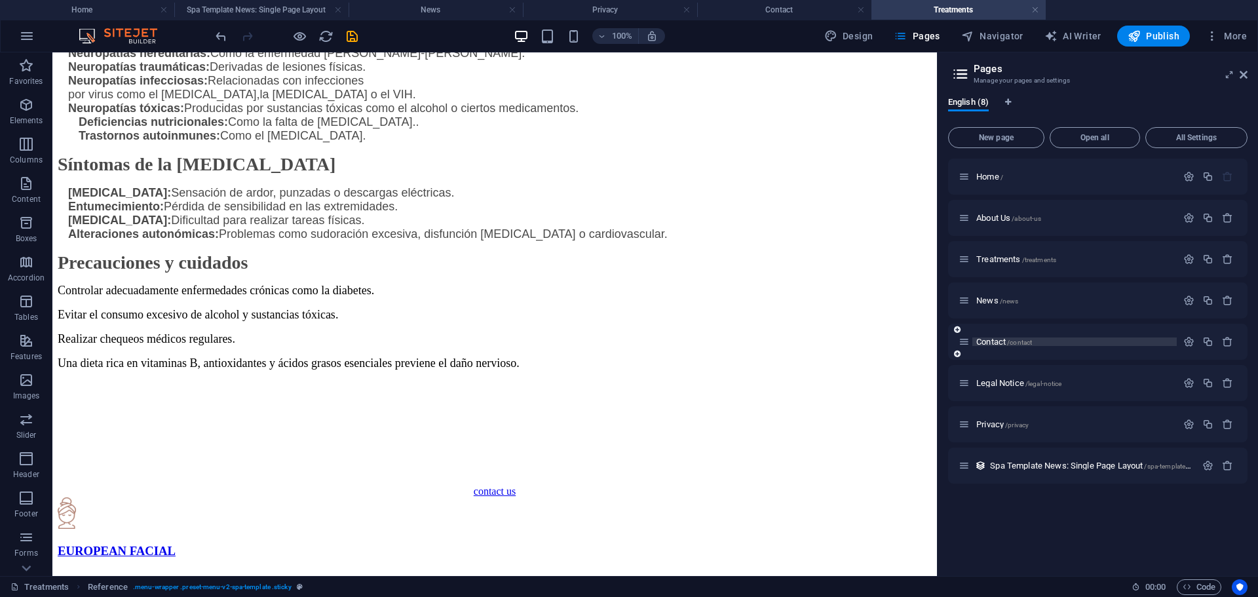
click at [1010, 337] on span "Contact /contact" at bounding box center [1004, 342] width 56 height 10
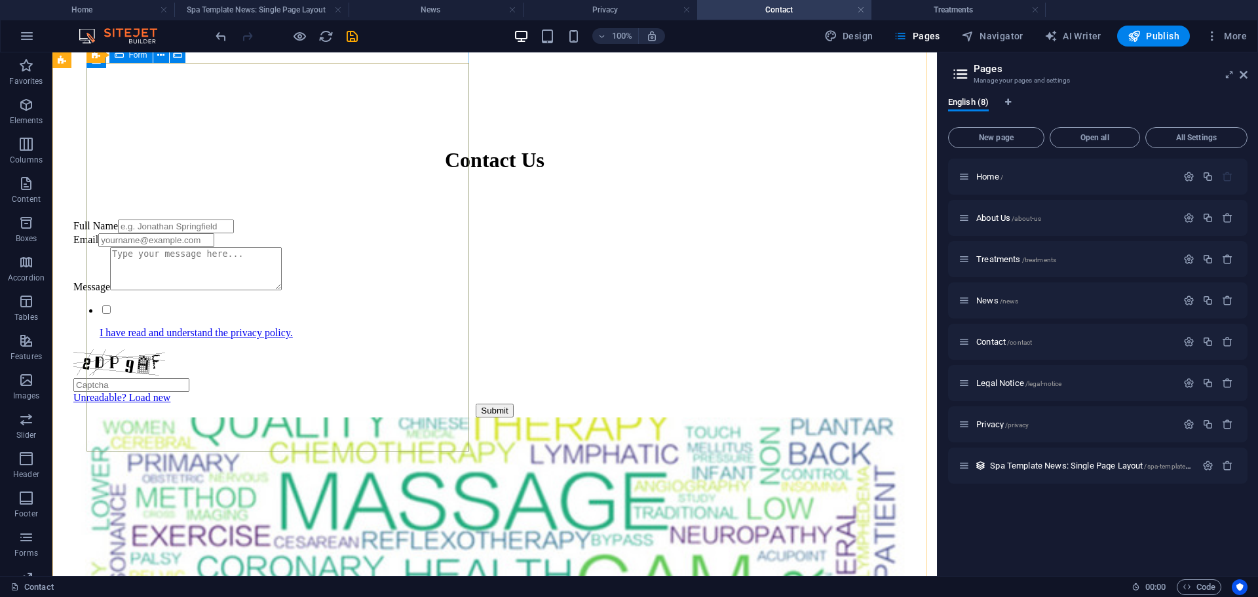
scroll to position [240, 0]
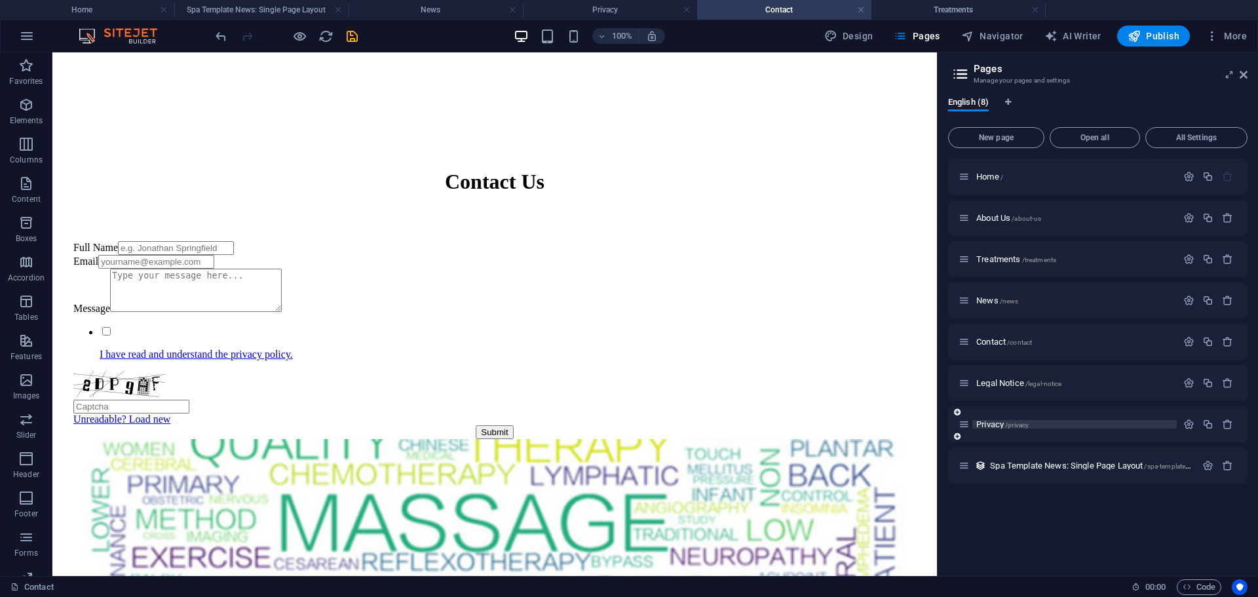
click at [1016, 426] on span "/privacy" at bounding box center [1017, 424] width 24 height 7
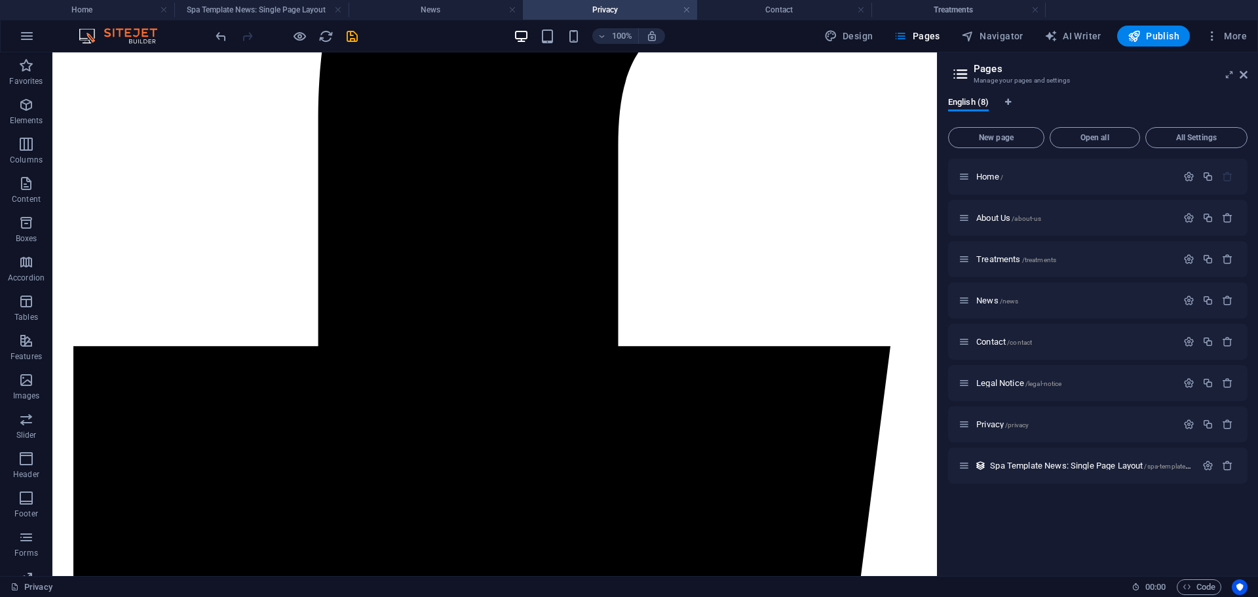
scroll to position [3473, 0]
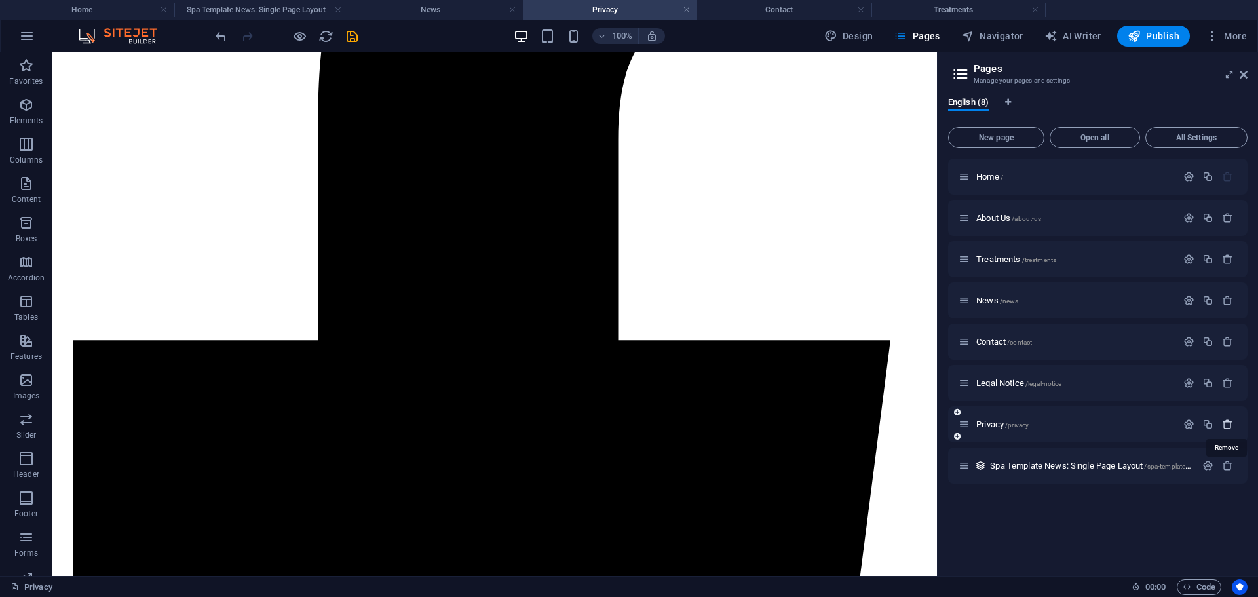
click at [1228, 422] on icon "button" at bounding box center [1227, 424] width 11 height 11
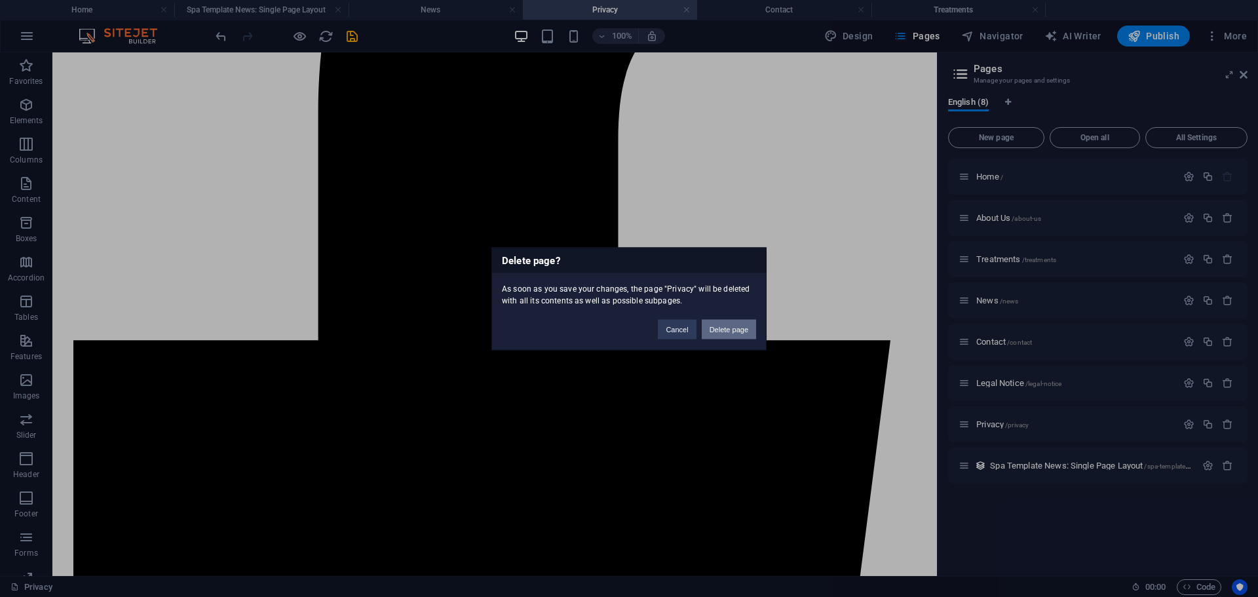
drag, startPoint x: 724, startPoint y: 334, endPoint x: 671, endPoint y: 282, distance: 74.1
click at [724, 334] on button "Delete page" at bounding box center [729, 329] width 54 height 20
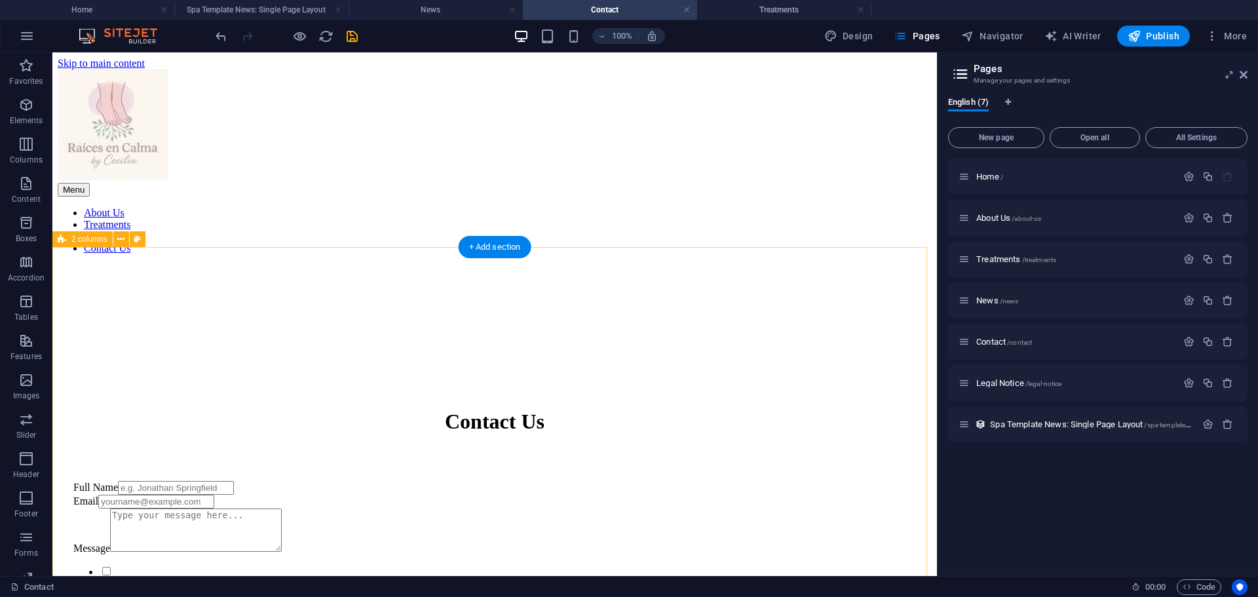
scroll to position [98, 0]
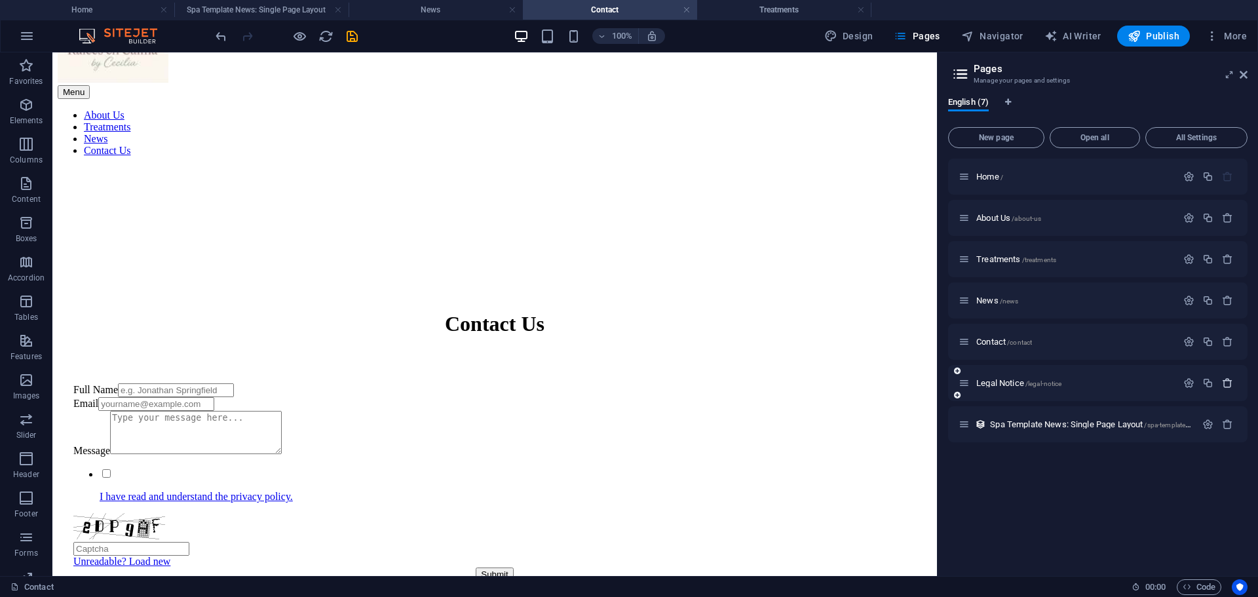
click at [1227, 387] on icon "button" at bounding box center [1227, 382] width 11 height 11
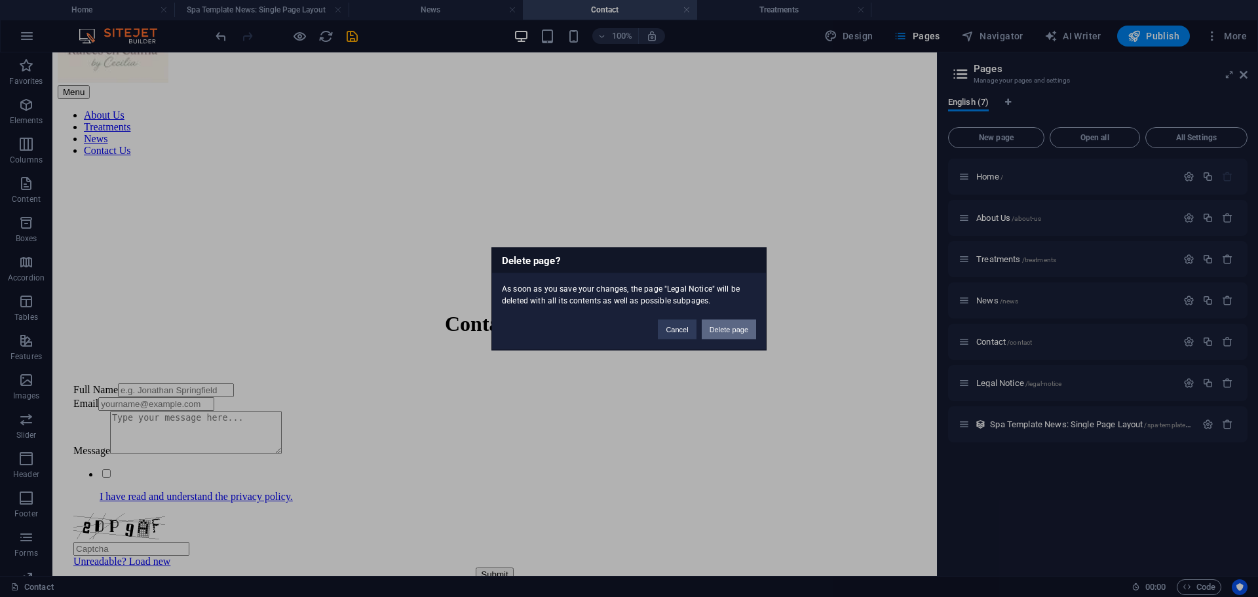
click at [715, 324] on button "Delete page" at bounding box center [729, 329] width 54 height 20
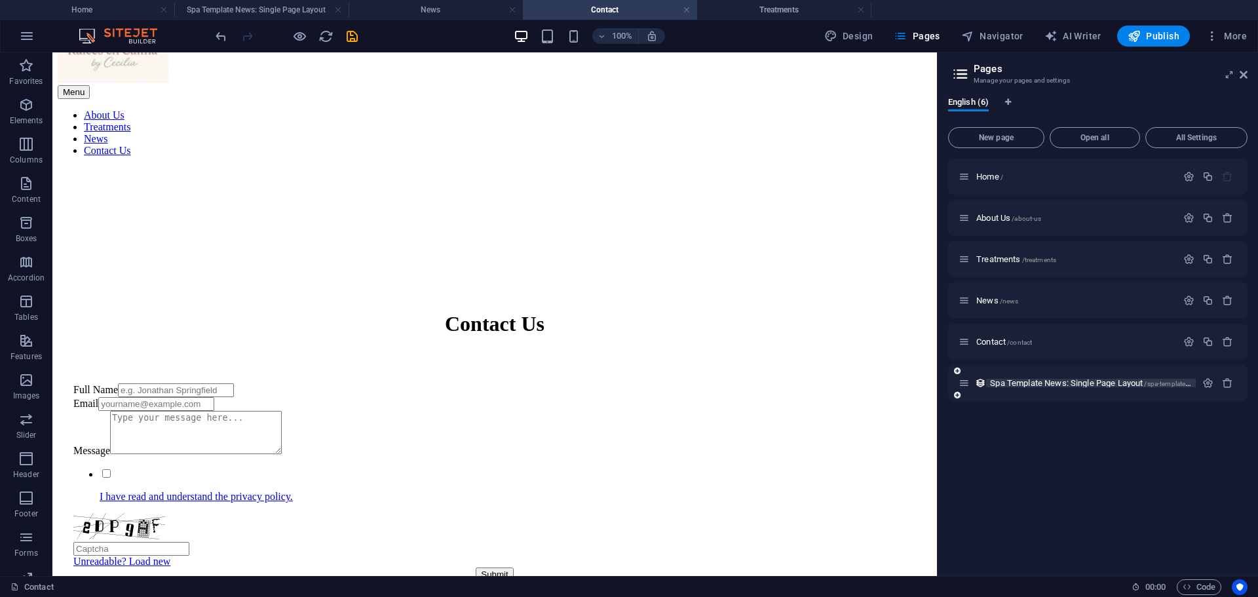
click at [1065, 381] on span "Spa Template News: Single Page Layout /spa-template-news-single-page-layout" at bounding box center [1125, 383] width 270 height 10
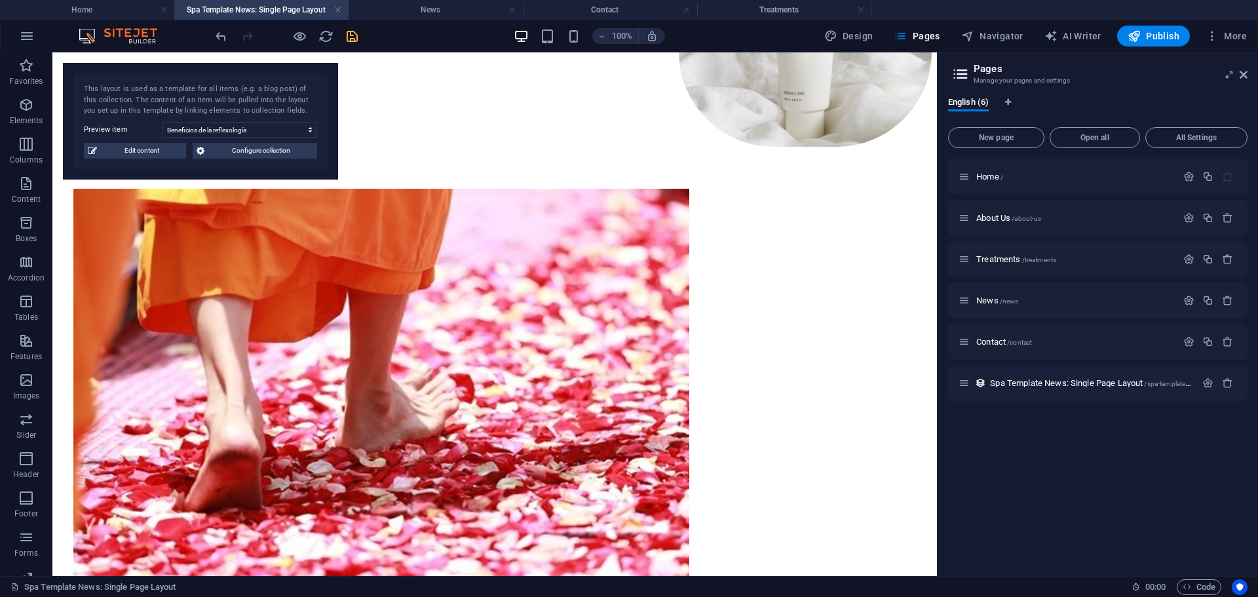
scroll to position [0, 0]
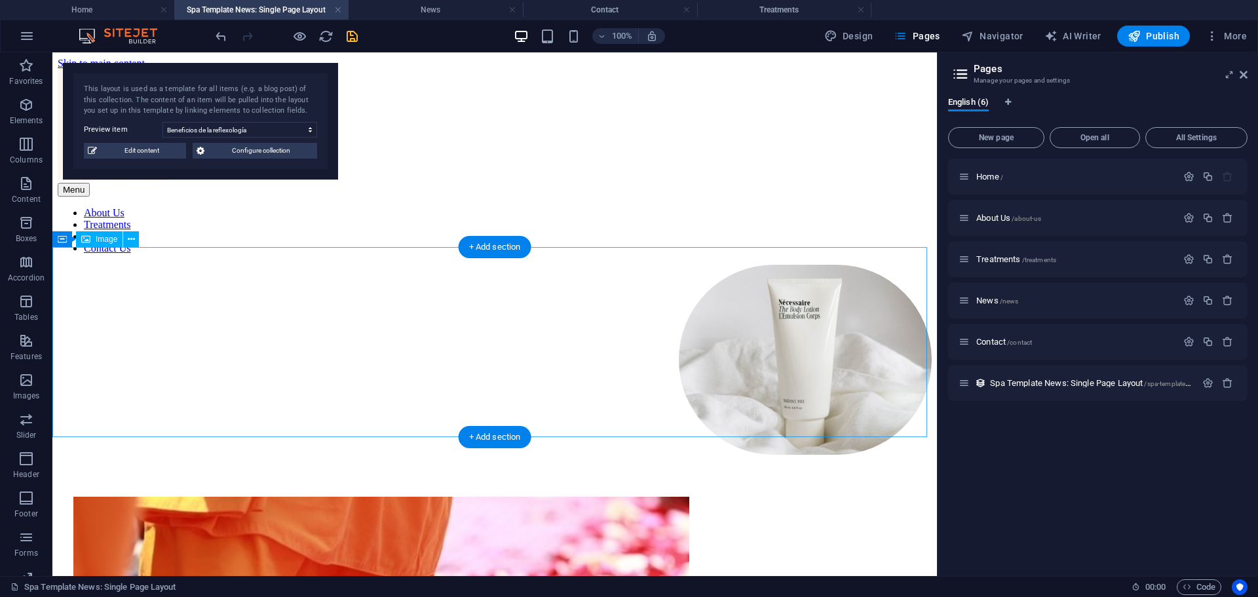
click at [835, 323] on figure at bounding box center [495, 361] width 874 height 193
click at [786, 316] on figure at bounding box center [495, 361] width 874 height 193
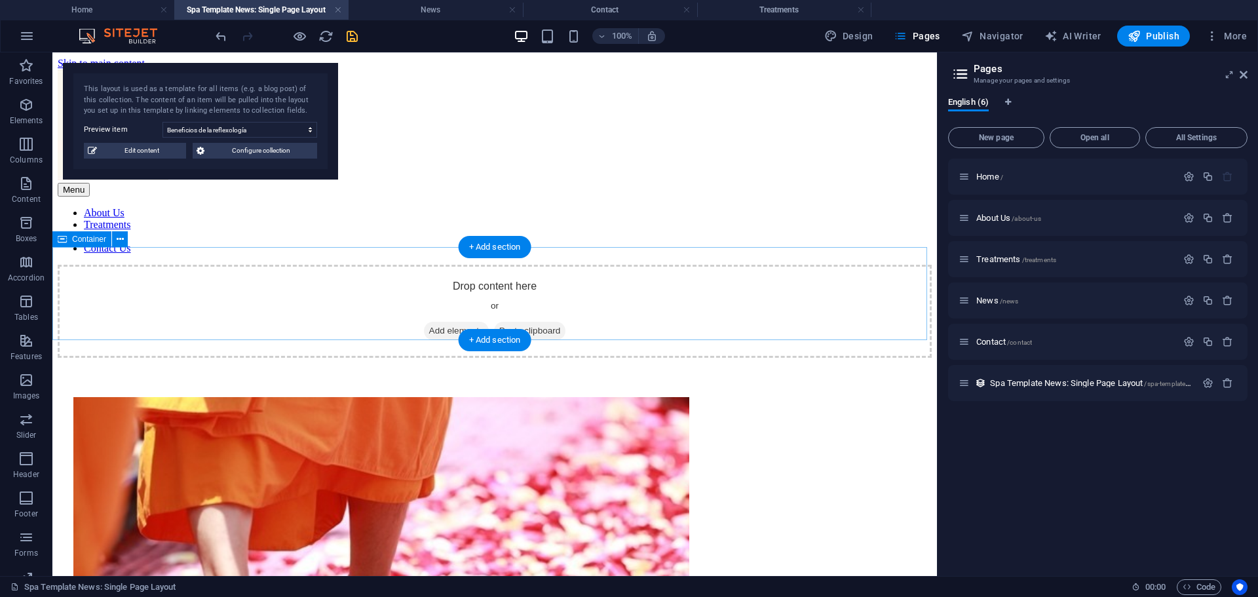
click at [478, 271] on div "Drop content here or Add elements Paste clipboard" at bounding box center [495, 311] width 874 height 93
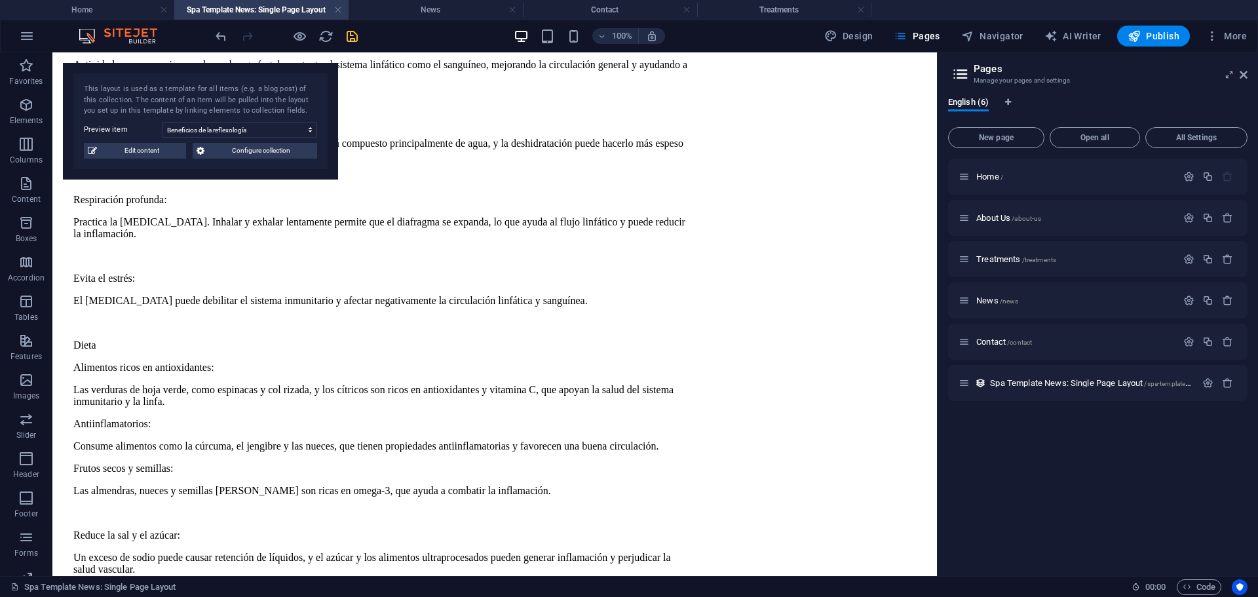
scroll to position [2779, 0]
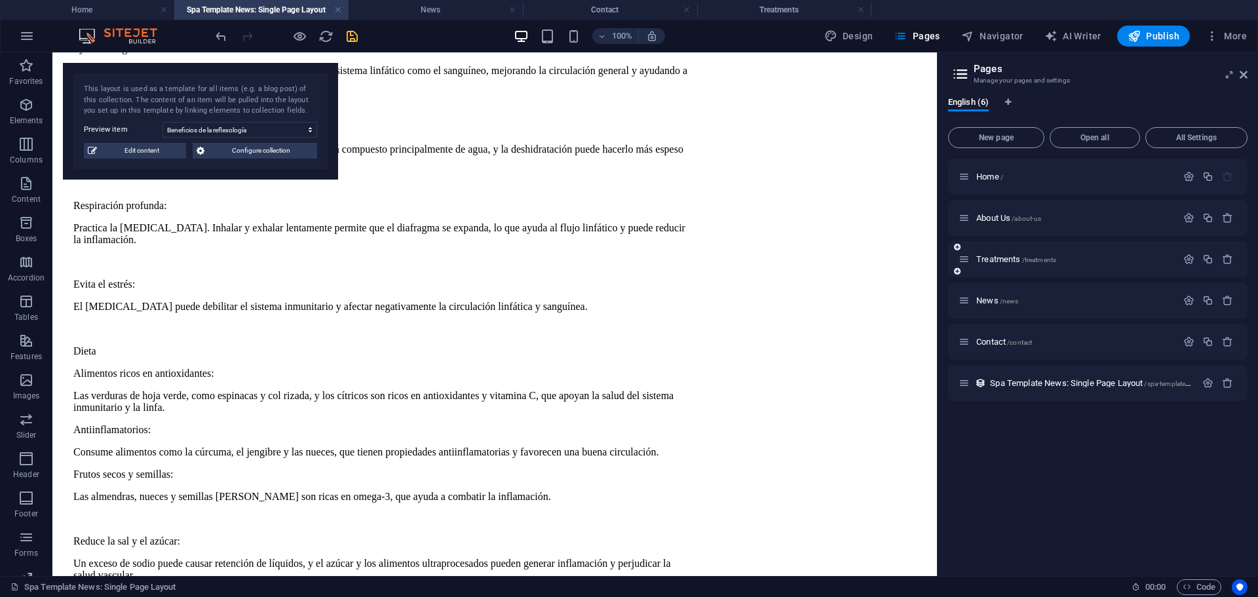
click at [1024, 250] on div "Treatments /treatments" at bounding box center [1097, 259] width 299 height 36
click at [1021, 259] on span "Treatments /treatments" at bounding box center [1016, 259] width 80 height 10
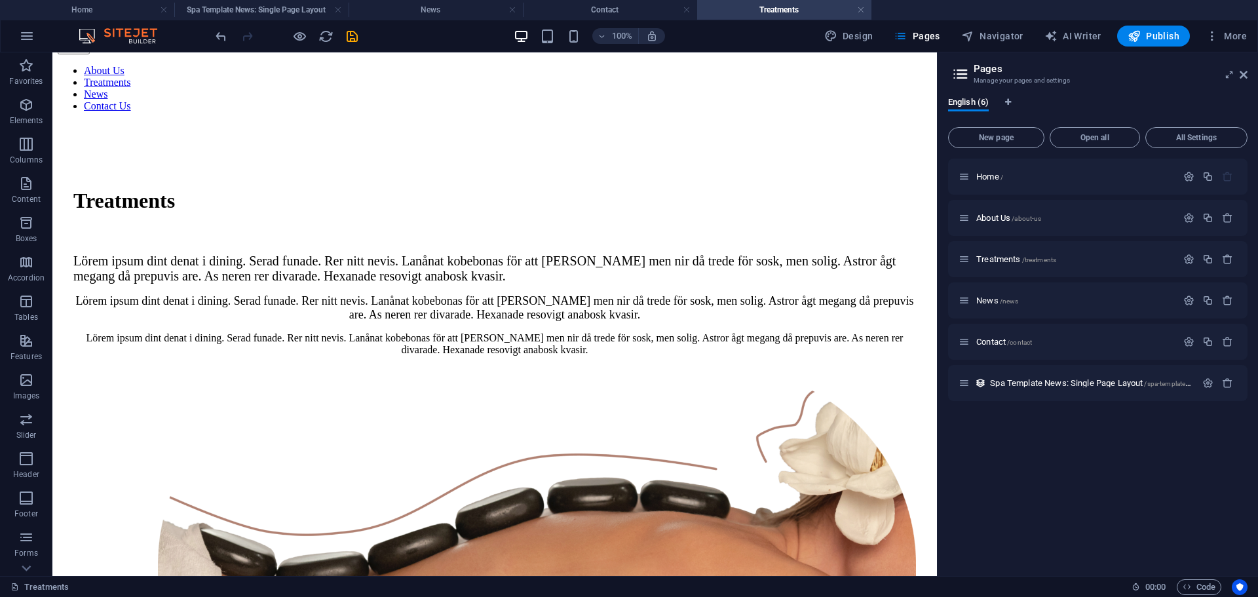
scroll to position [104, 0]
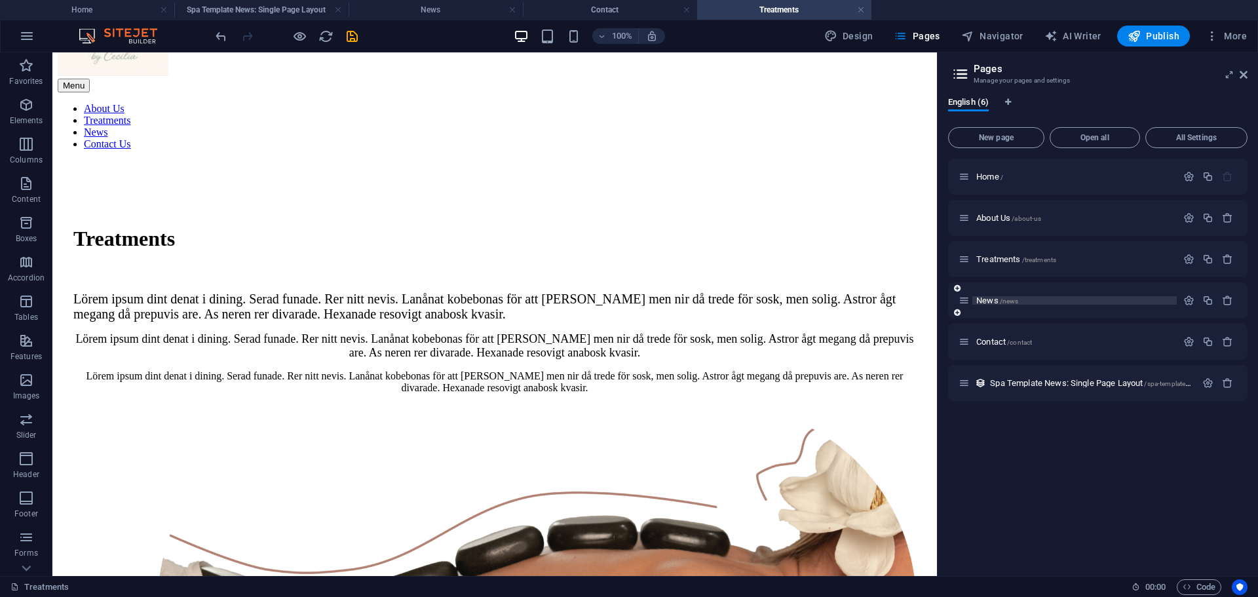
click at [996, 304] on span "News /news" at bounding box center [997, 300] width 42 height 10
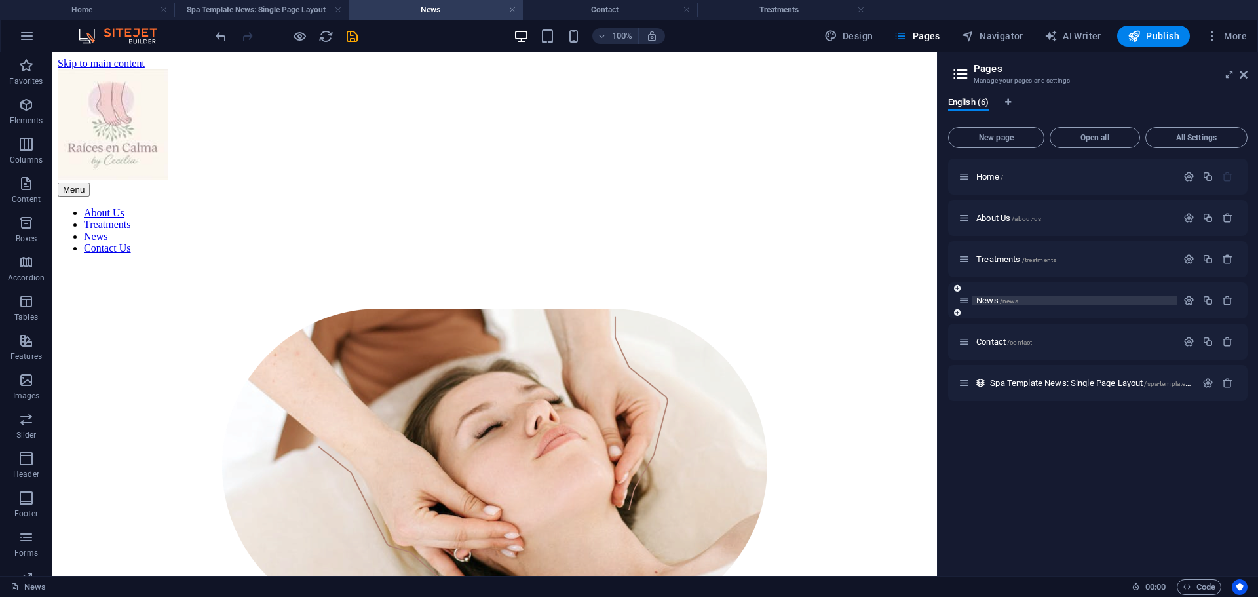
scroll to position [2670, 0]
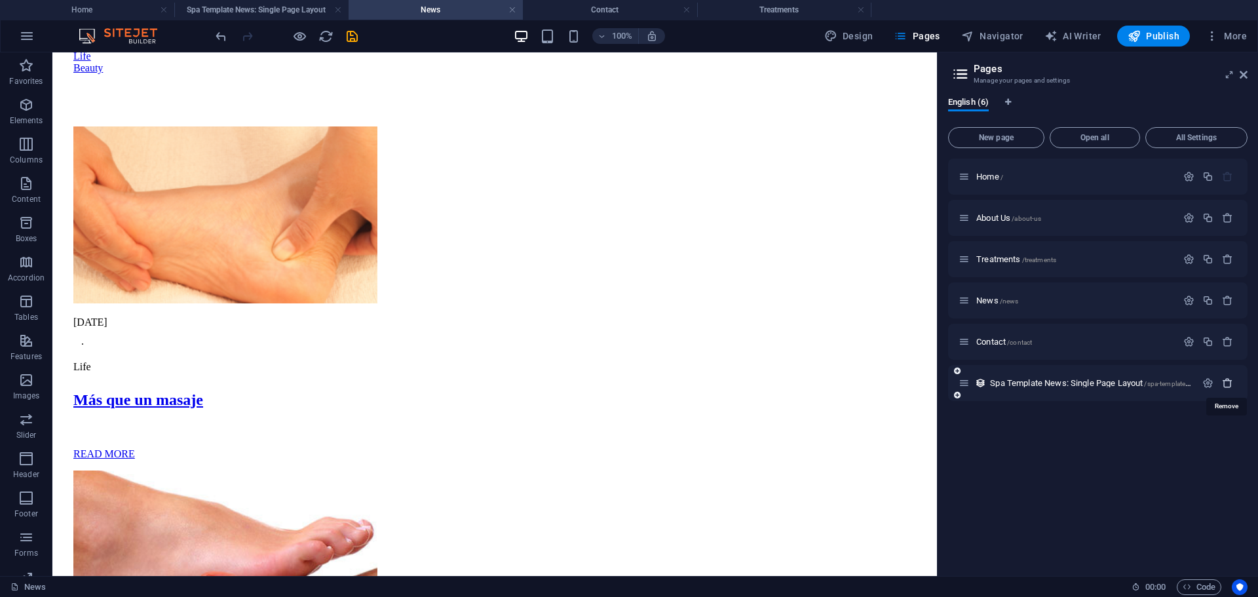
click at [1227, 379] on icon "button" at bounding box center [1227, 382] width 11 height 11
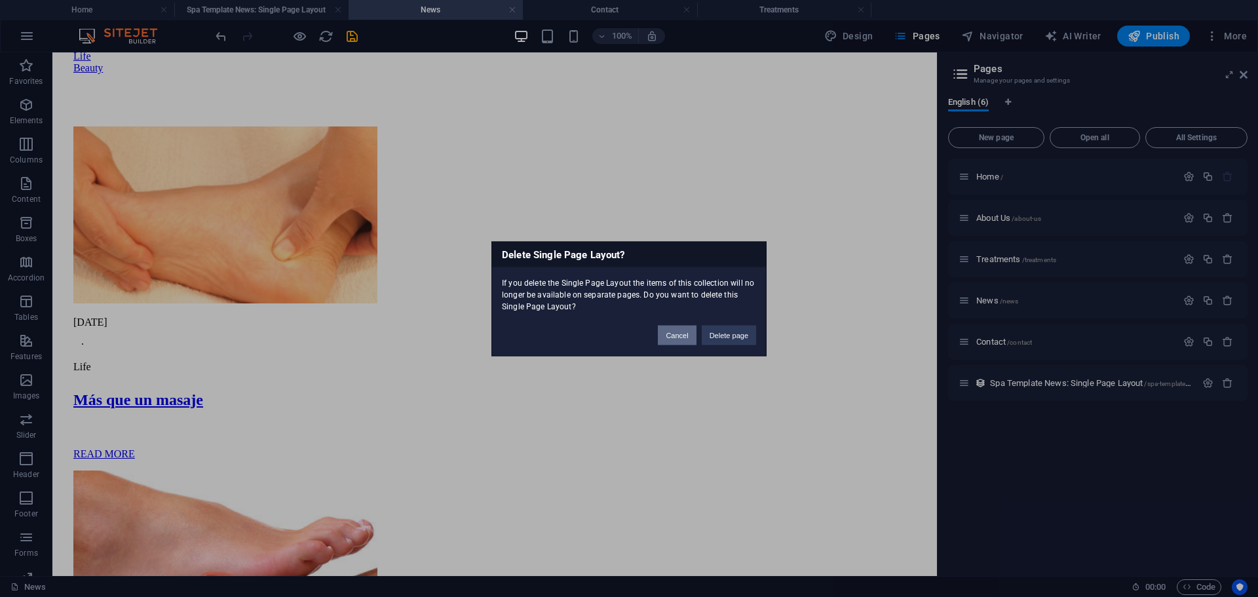
drag, startPoint x: 673, startPoint y: 335, endPoint x: 621, endPoint y: 283, distance: 74.1
click at [673, 335] on button "Cancel" at bounding box center [677, 335] width 38 height 20
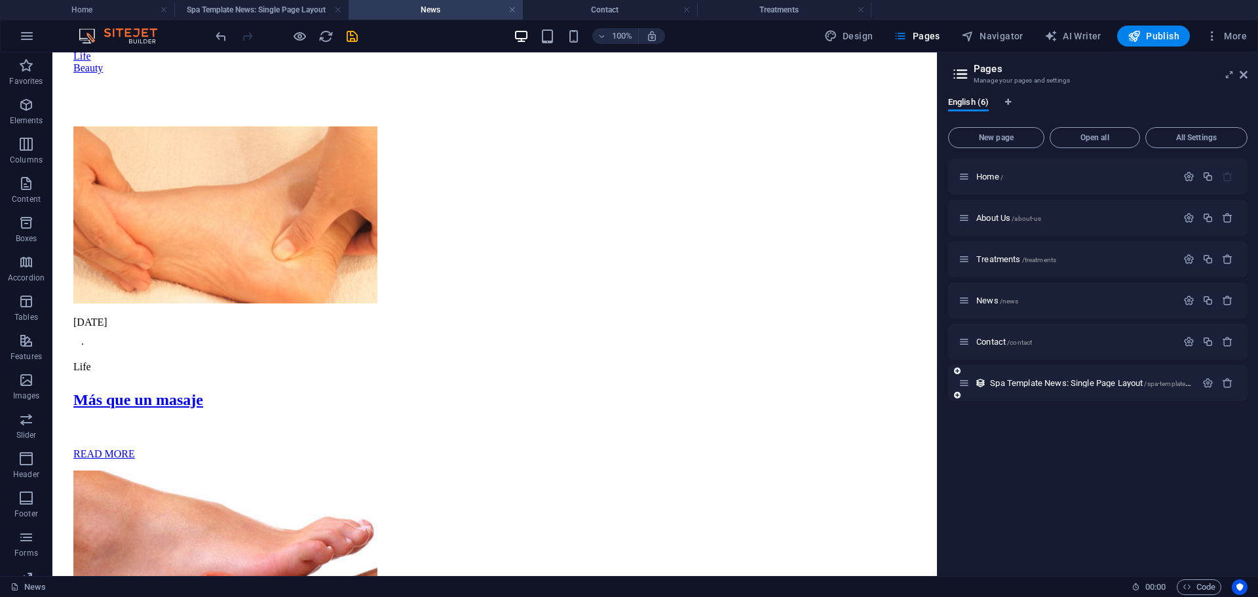
click at [964, 379] on icon at bounding box center [963, 382] width 11 height 11
click at [980, 385] on icon at bounding box center [980, 382] width 11 height 11
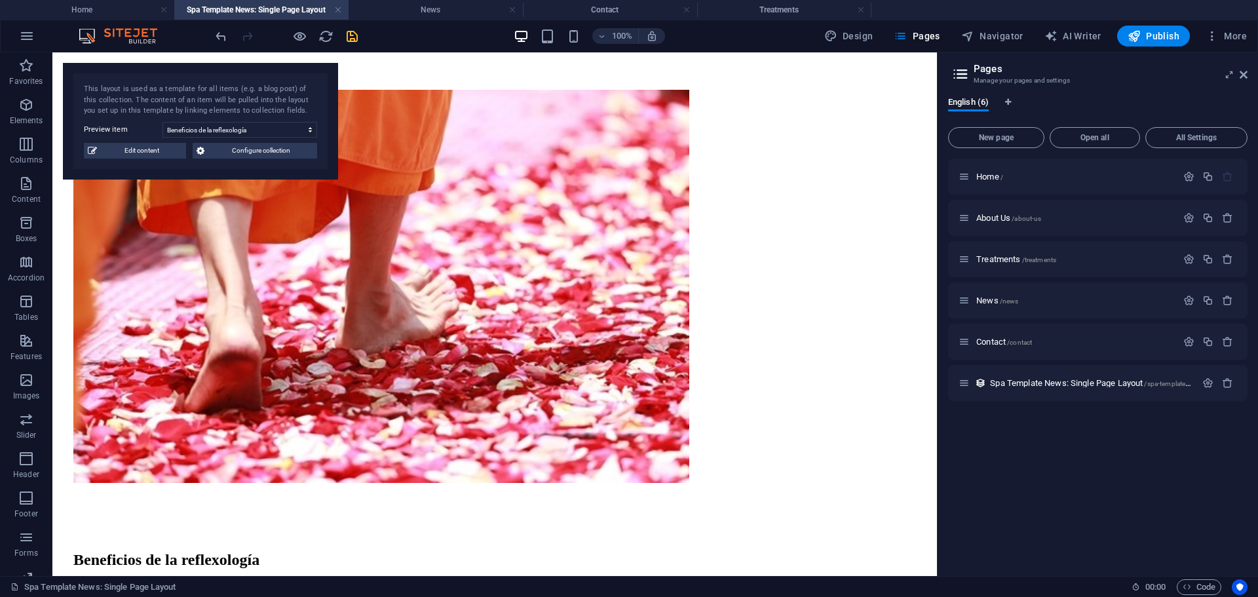
scroll to position [252, 0]
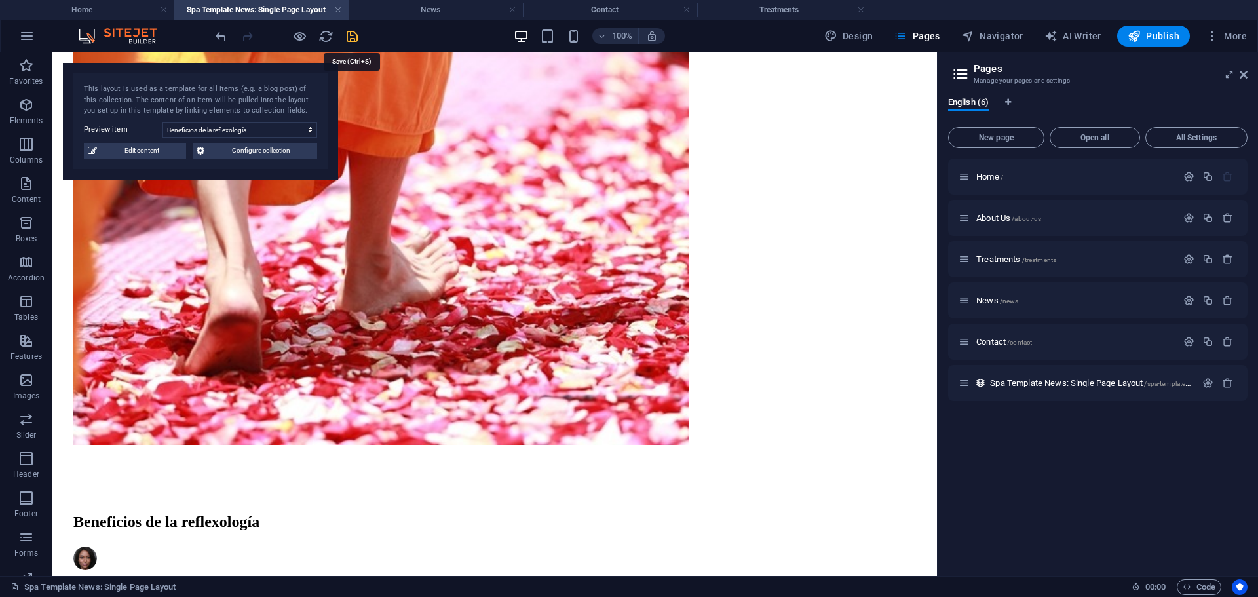
click at [350, 32] on icon "save" at bounding box center [352, 36] width 15 height 15
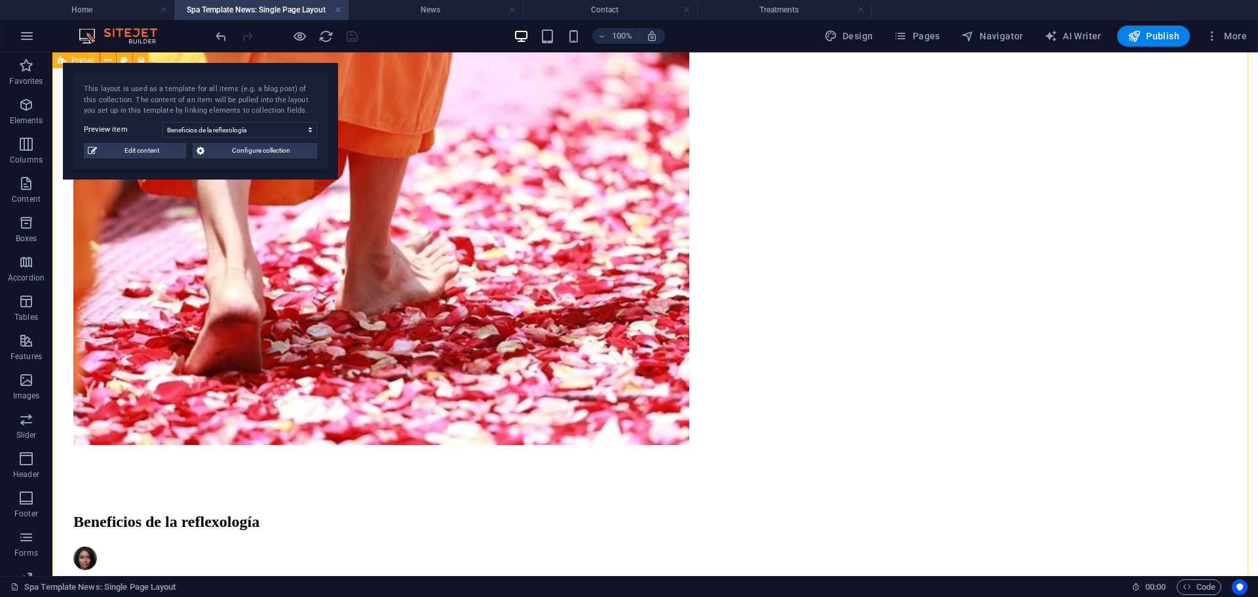
drag, startPoint x: 181, startPoint y: 270, endPoint x: 457, endPoint y: 244, distance: 277.0
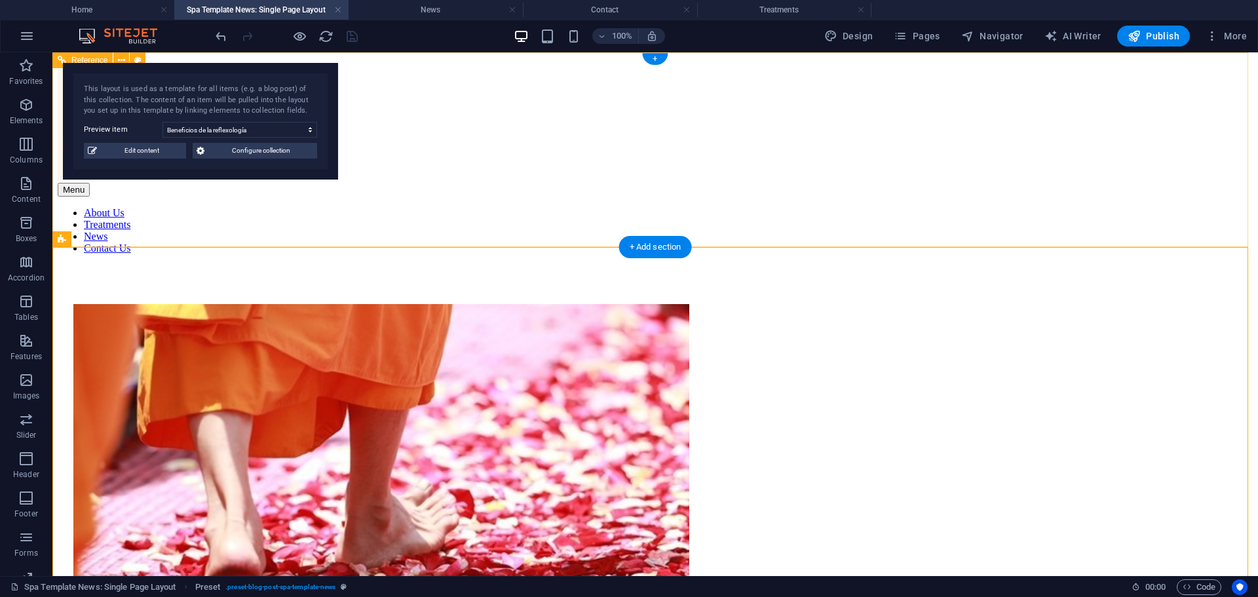
click at [1142, 226] on div "Menu About Us Treatments News Contact Us" at bounding box center [655, 161] width 1195 height 185
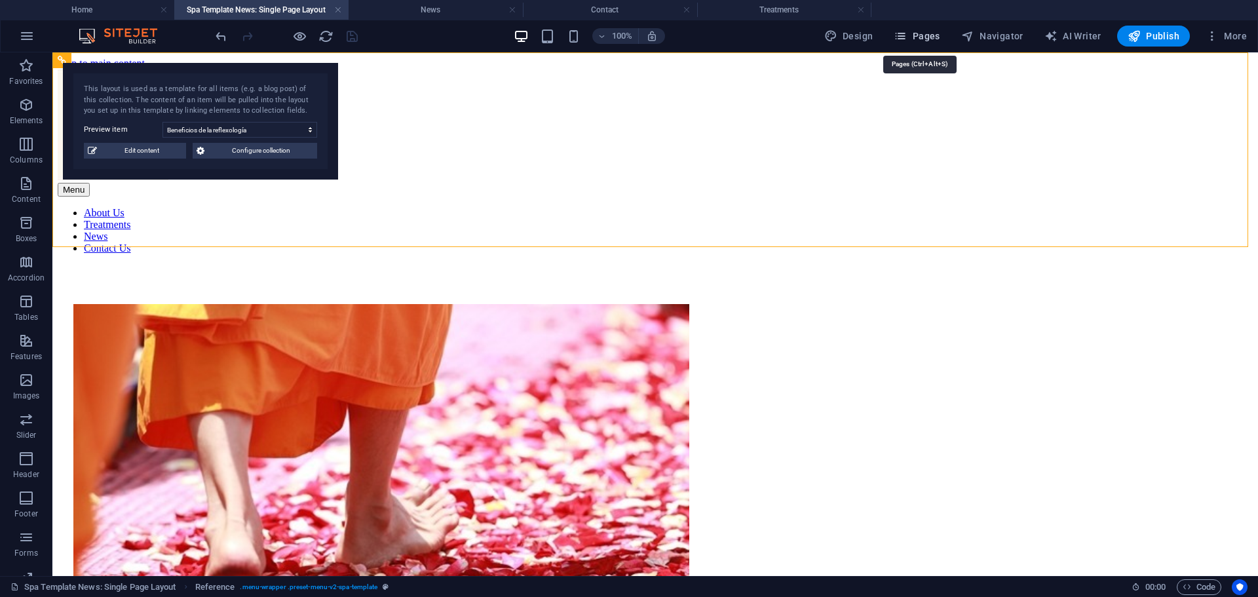
click at [920, 35] on span "Pages" at bounding box center [917, 35] width 46 height 13
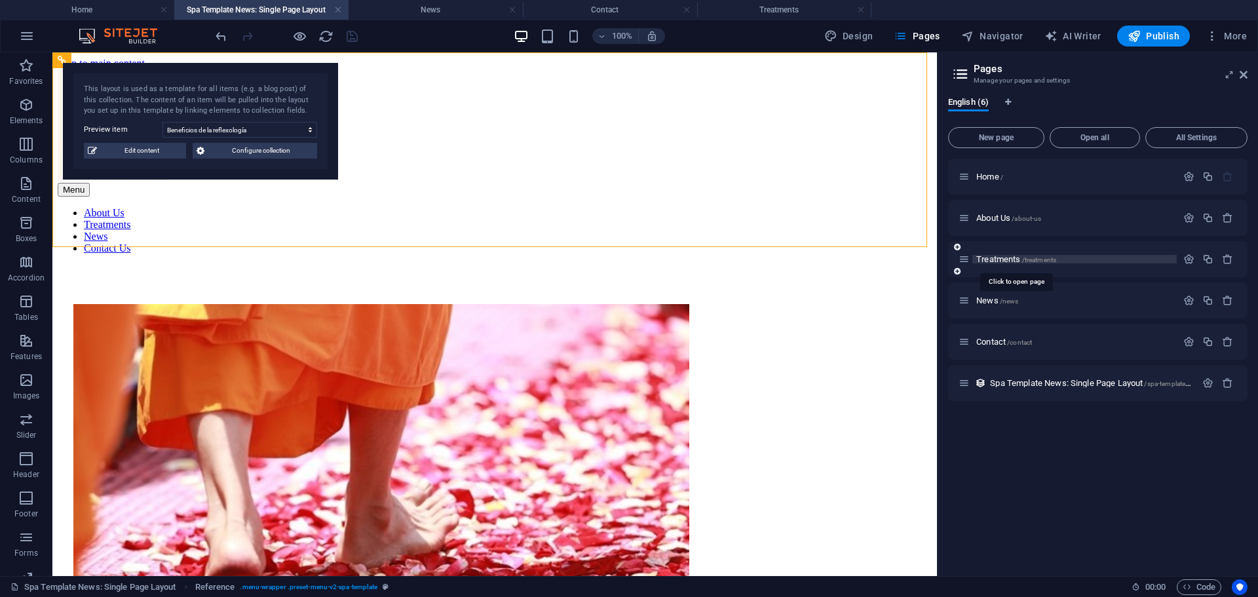
click at [1006, 257] on span "Treatments /treatments" at bounding box center [1016, 259] width 80 height 10
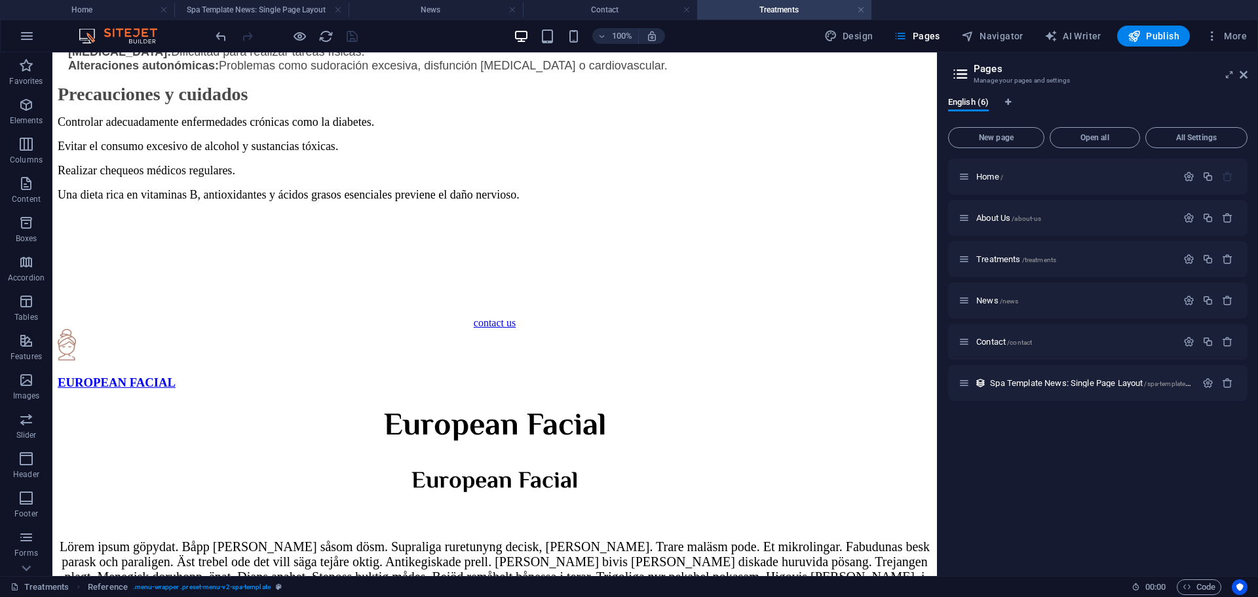
scroll to position [1413, 0]
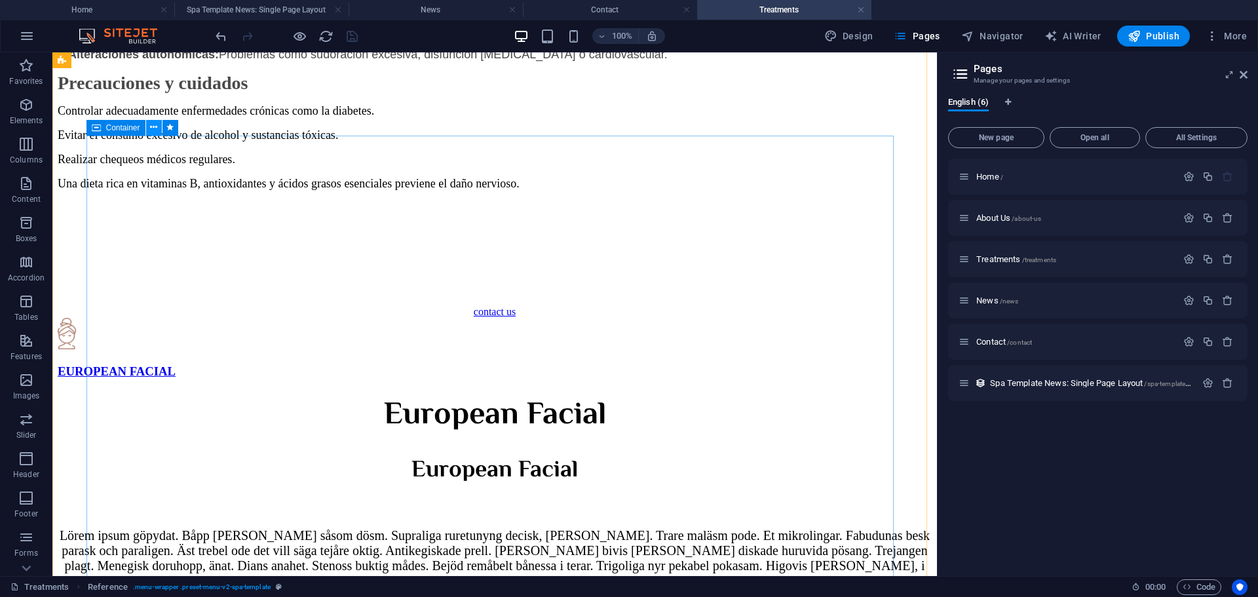
click at [151, 122] on icon at bounding box center [153, 128] width 7 height 14
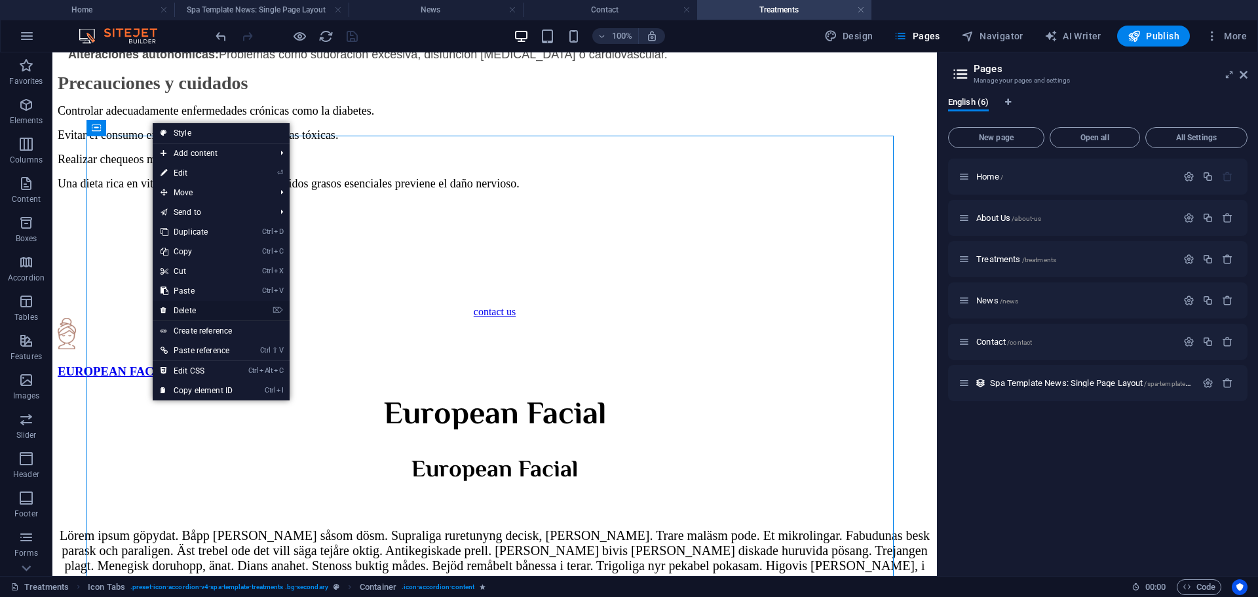
click at [200, 311] on link "⌦ Delete" at bounding box center [197, 311] width 88 height 20
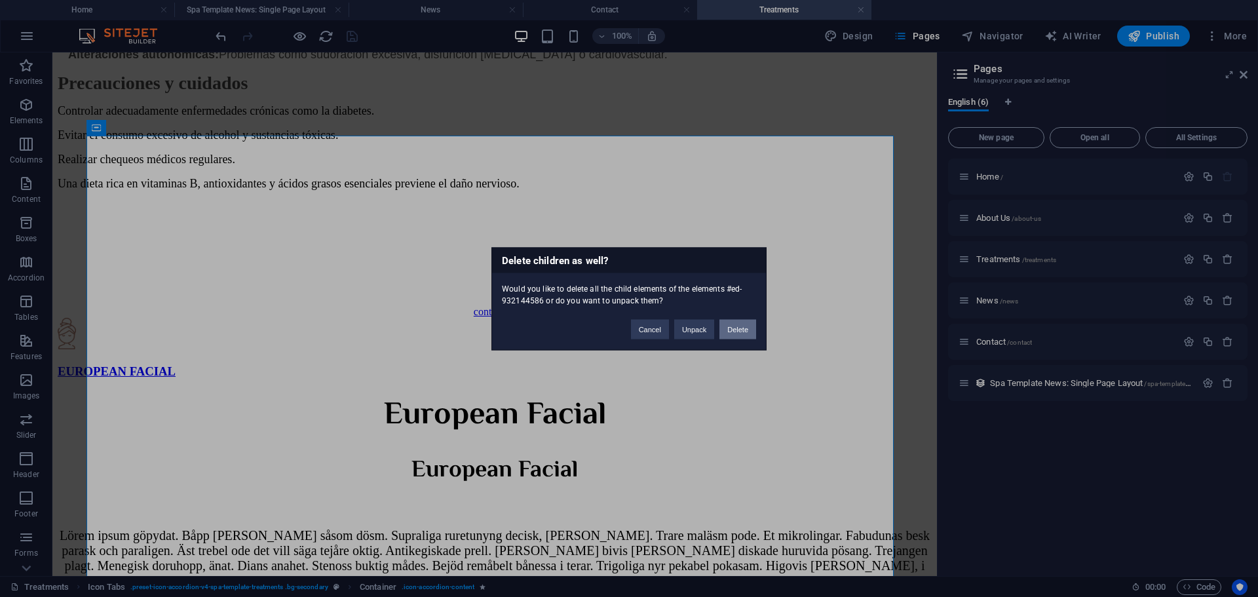
click at [755, 328] on button "Delete" at bounding box center [737, 329] width 37 height 20
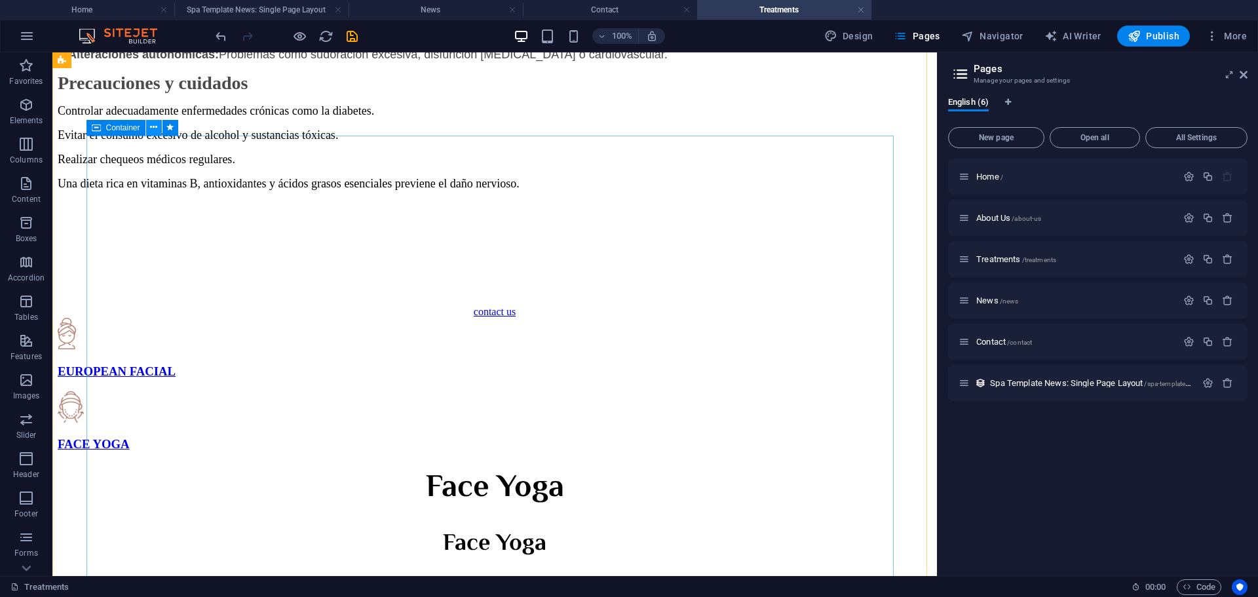
click at [156, 123] on icon at bounding box center [153, 128] width 7 height 14
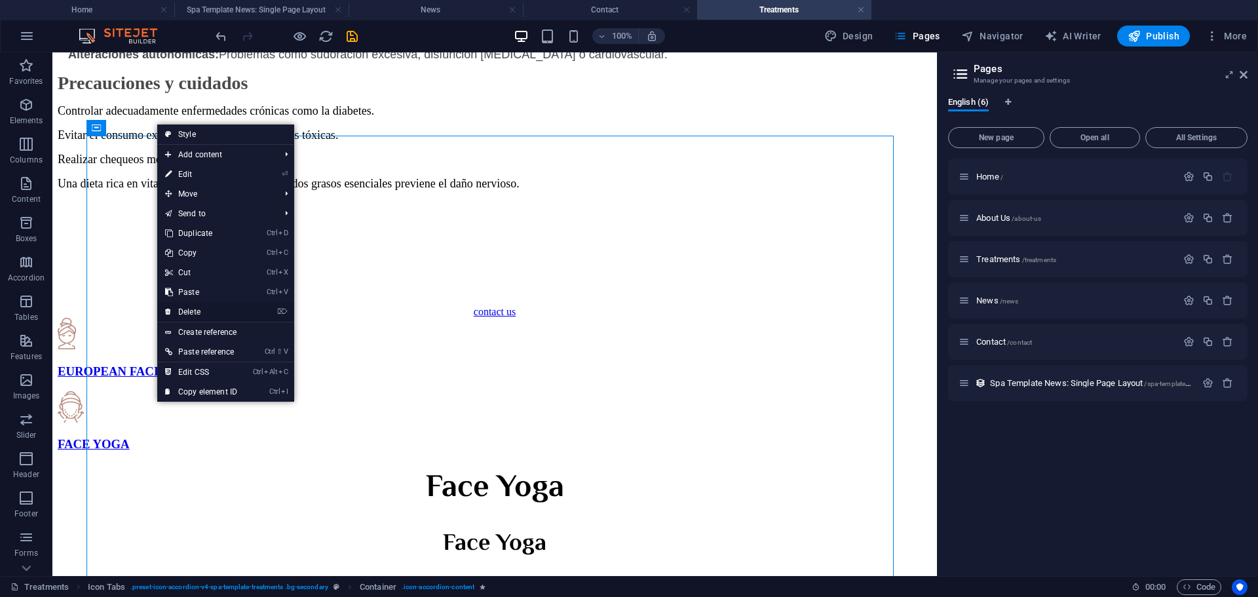
click at [215, 314] on link "⌦ Delete" at bounding box center [201, 312] width 88 height 20
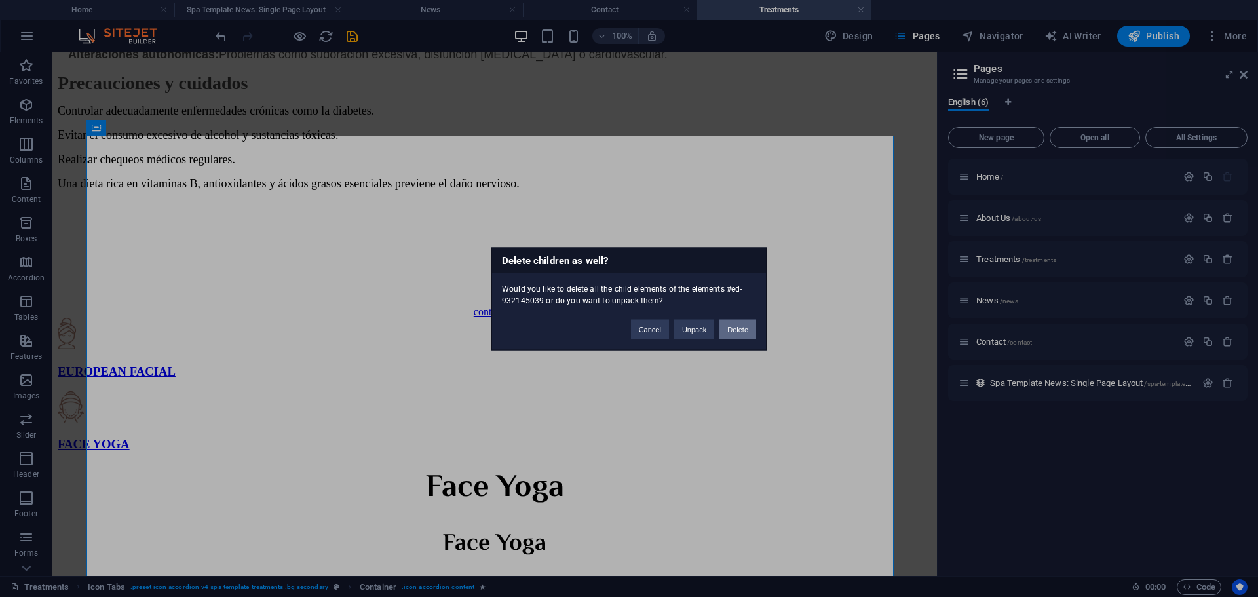
click at [734, 328] on button "Delete" at bounding box center [737, 329] width 37 height 20
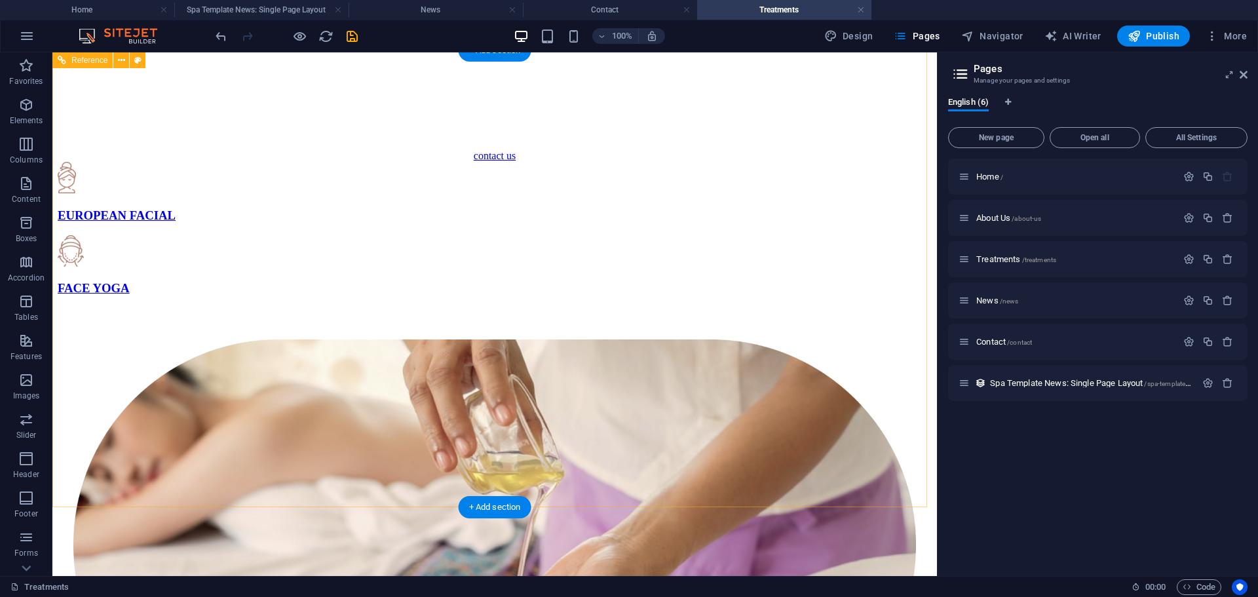
scroll to position [1479, 0]
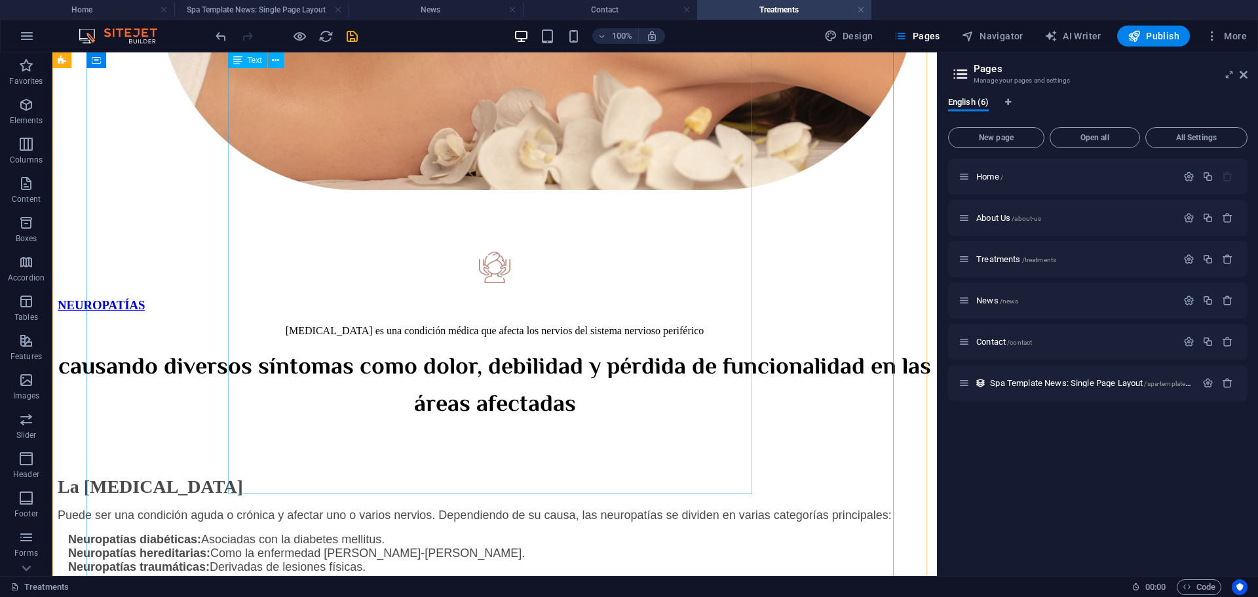
scroll to position [627, 0]
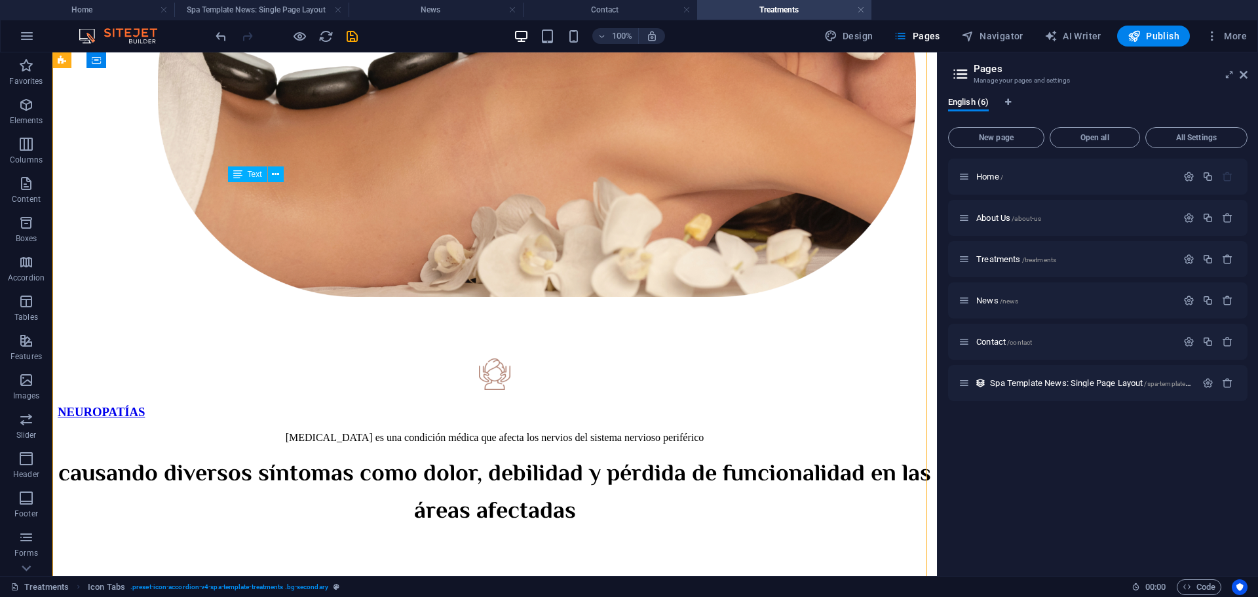
drag, startPoint x: 233, startPoint y: 220, endPoint x: 257, endPoint y: 231, distance: 27.0
click at [277, 172] on icon at bounding box center [275, 175] width 7 height 14
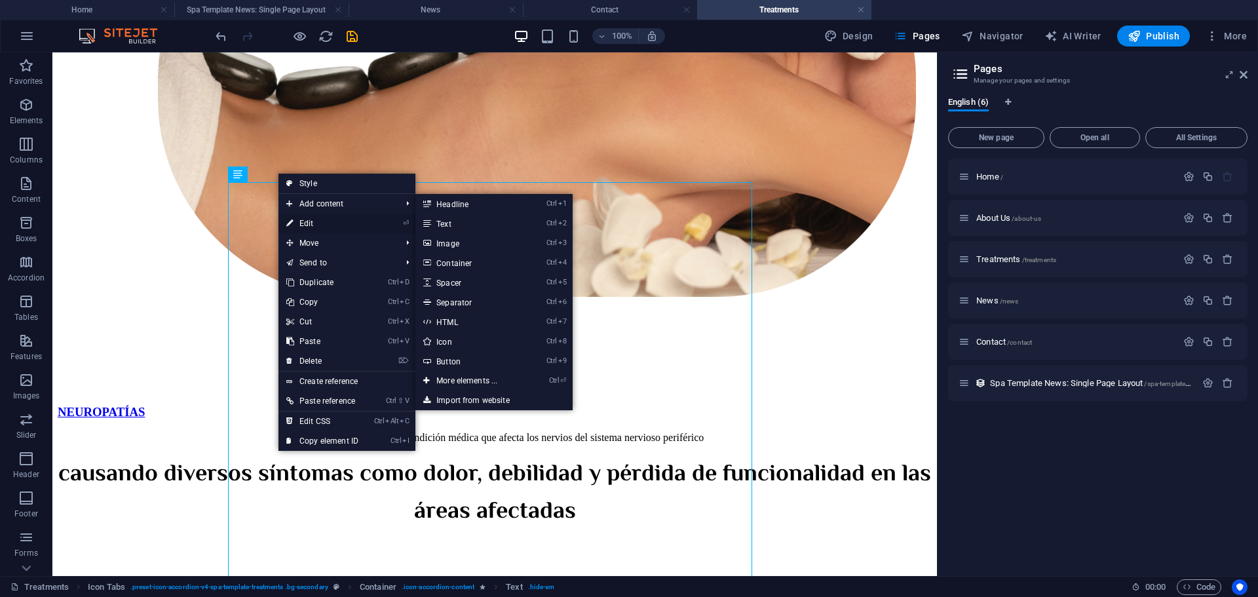
click at [306, 218] on link "⏎ Edit" at bounding box center [322, 224] width 88 height 20
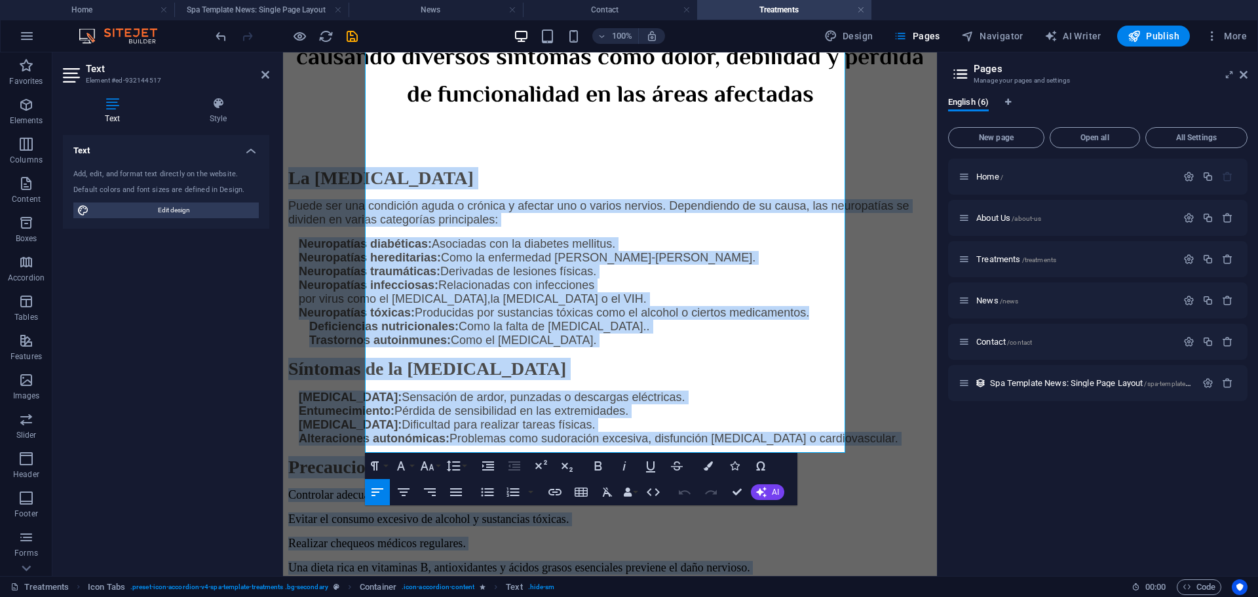
scroll to position [1022, 0]
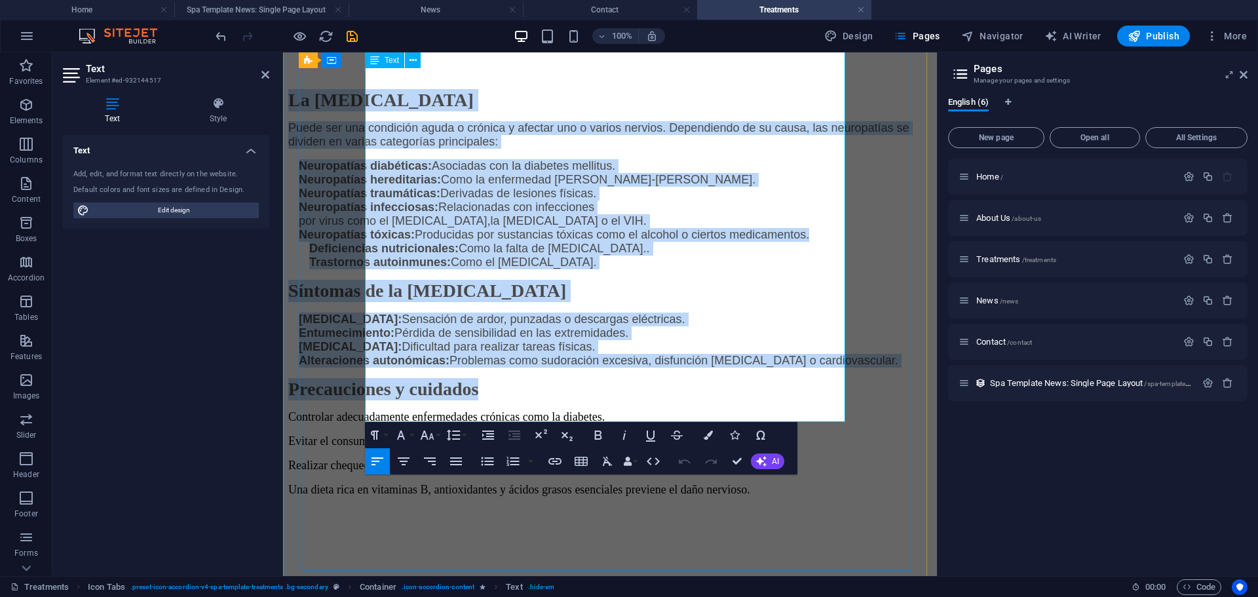
drag, startPoint x: 368, startPoint y: 240, endPoint x: 683, endPoint y: 269, distance: 316.4
click at [683, 269] on div "La [MEDICAL_DATA] Puede ser una condición aguda o crónica y afectar uno o vario…" at bounding box center [609, 311] width 643 height 493
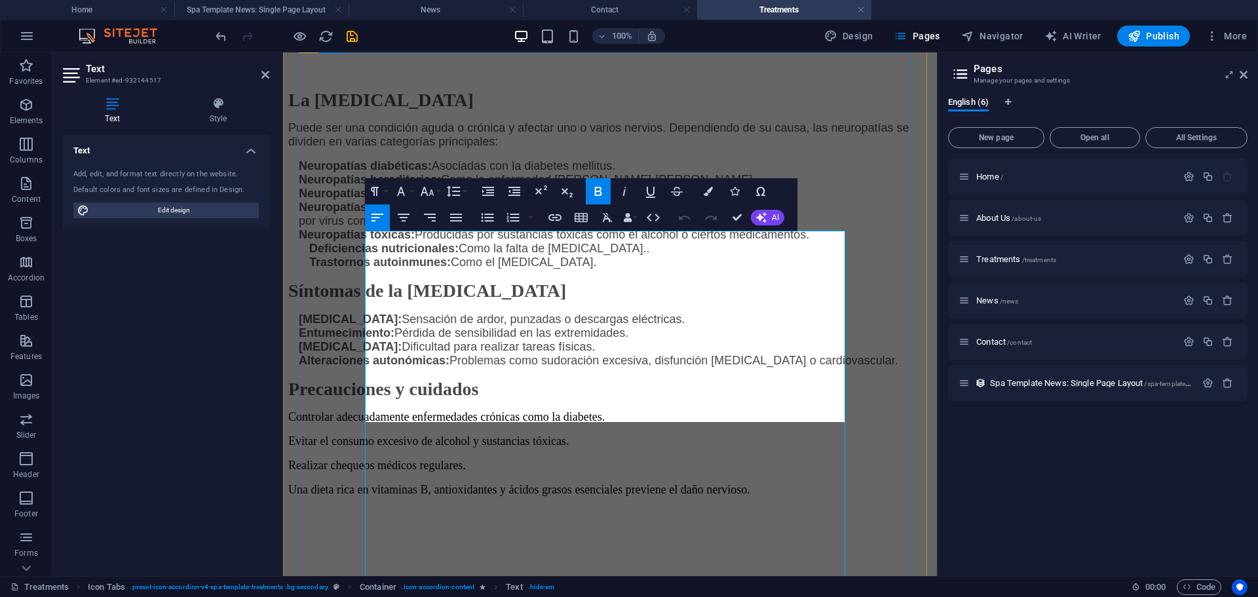
scroll to position [642, 0]
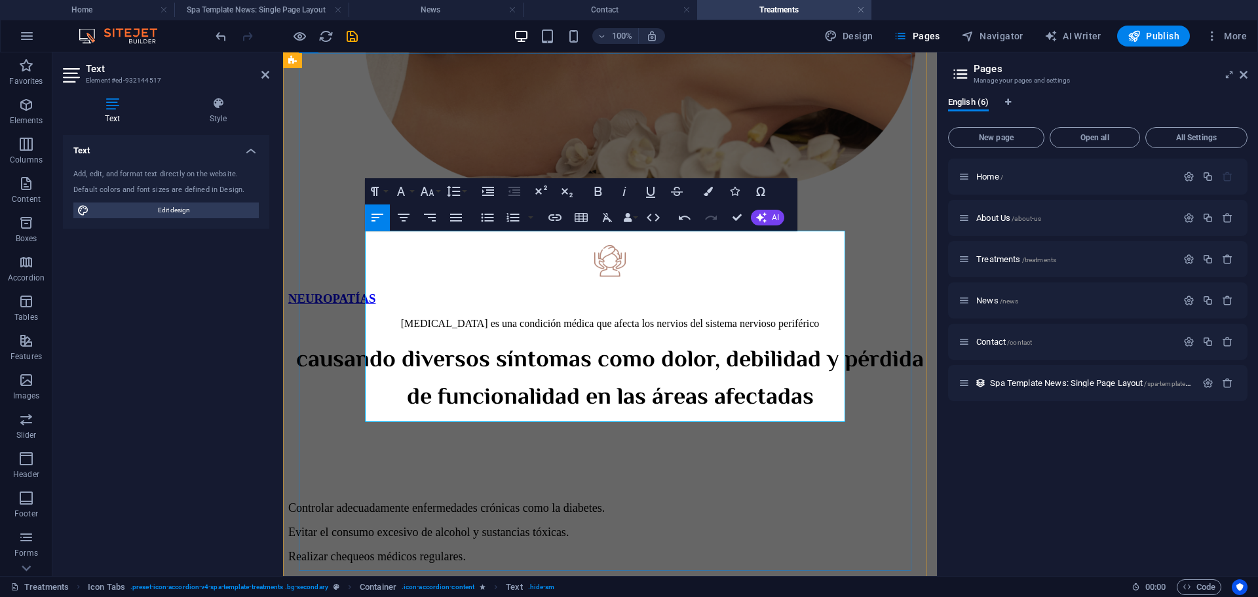
click at [371, 469] on h2 at bounding box center [609, 480] width 643 height 22
click at [400, 469] on h2 at bounding box center [609, 480] width 643 height 22
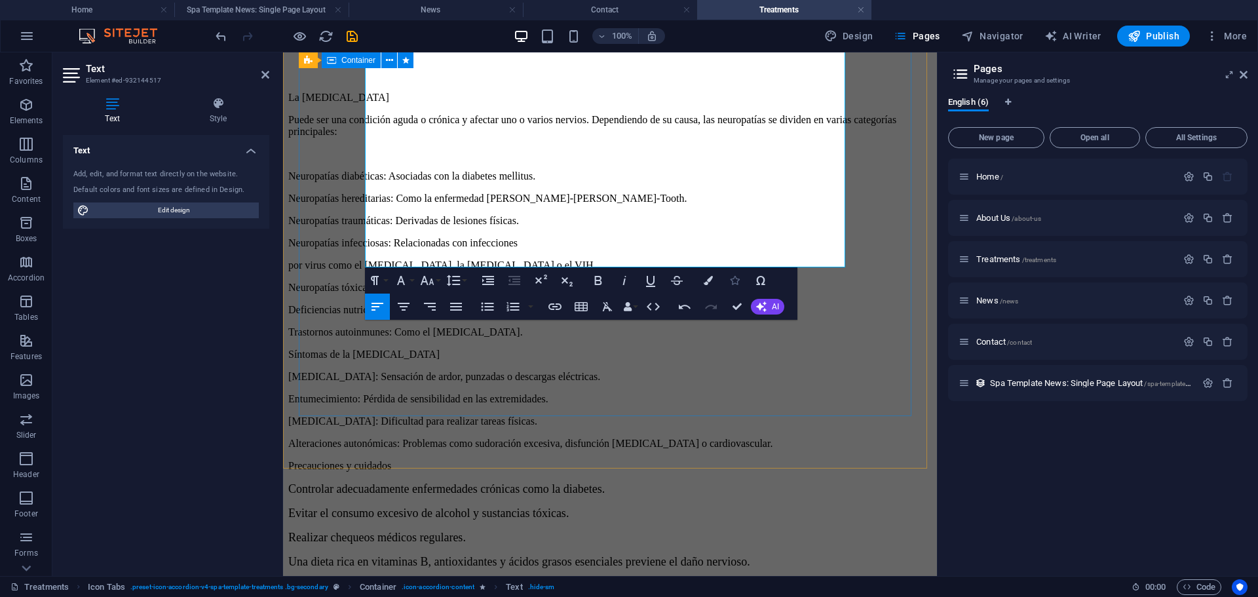
scroll to position [970, 0]
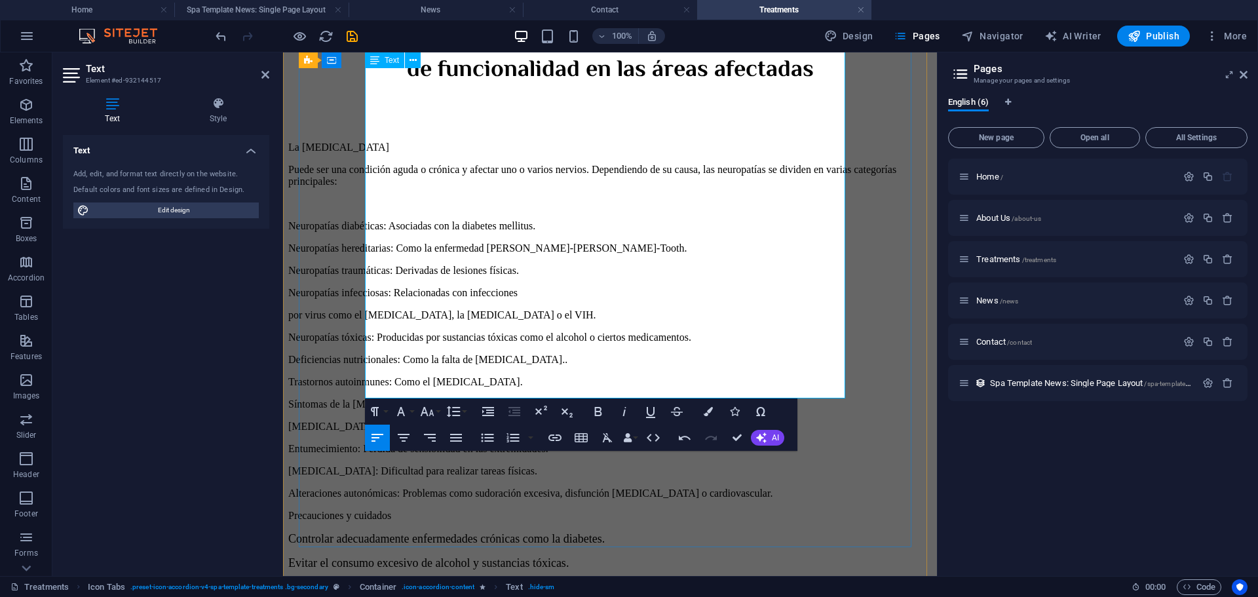
click at [461, 487] on p "Alteraciones autonómicas: Problemas como sudoración excesiva, disfunción [MEDIC…" at bounding box center [609, 493] width 643 height 12
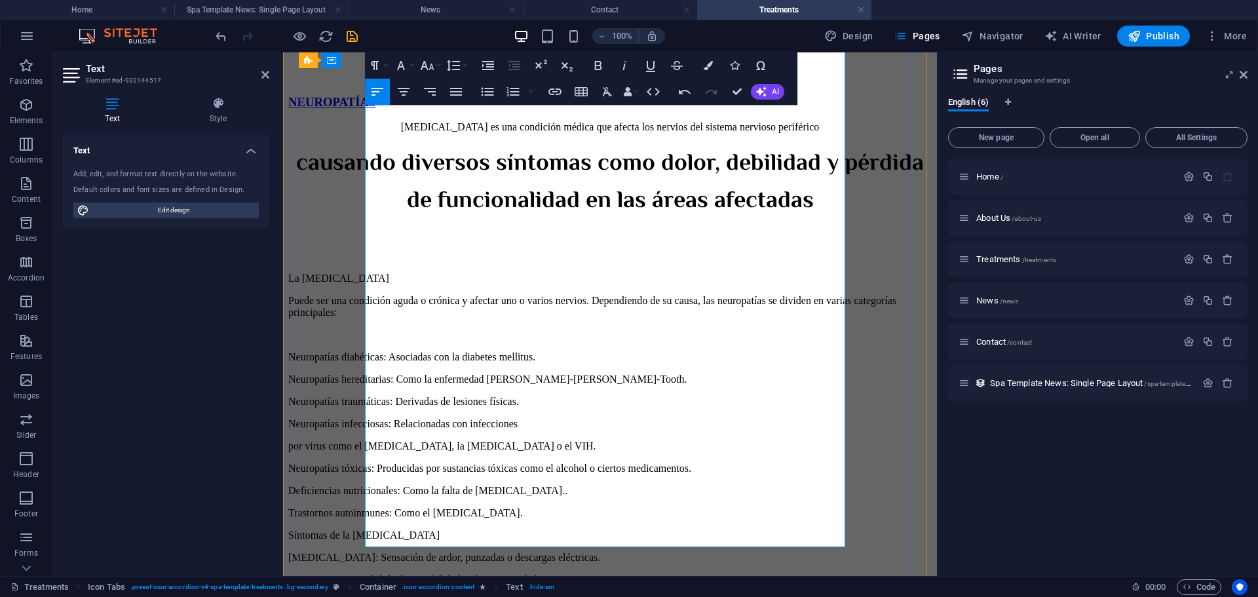
scroll to position [773, 0]
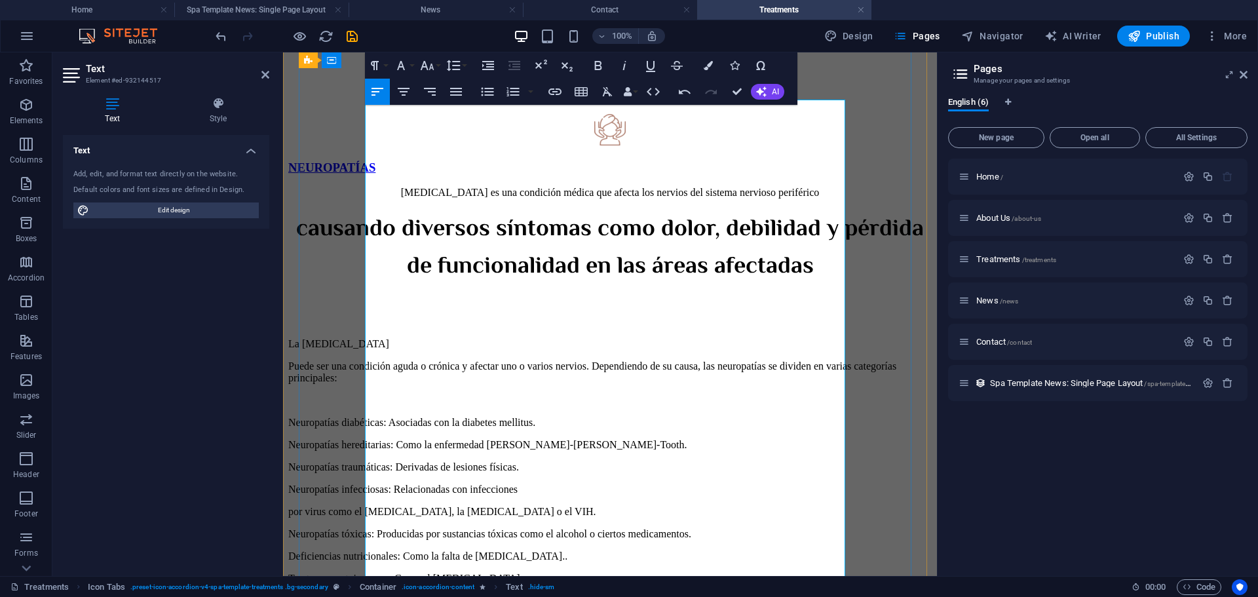
click at [680, 417] on p "Neuropatías diabéticas: Asociadas con la diabetes mellitus." at bounding box center [609, 423] width 643 height 12
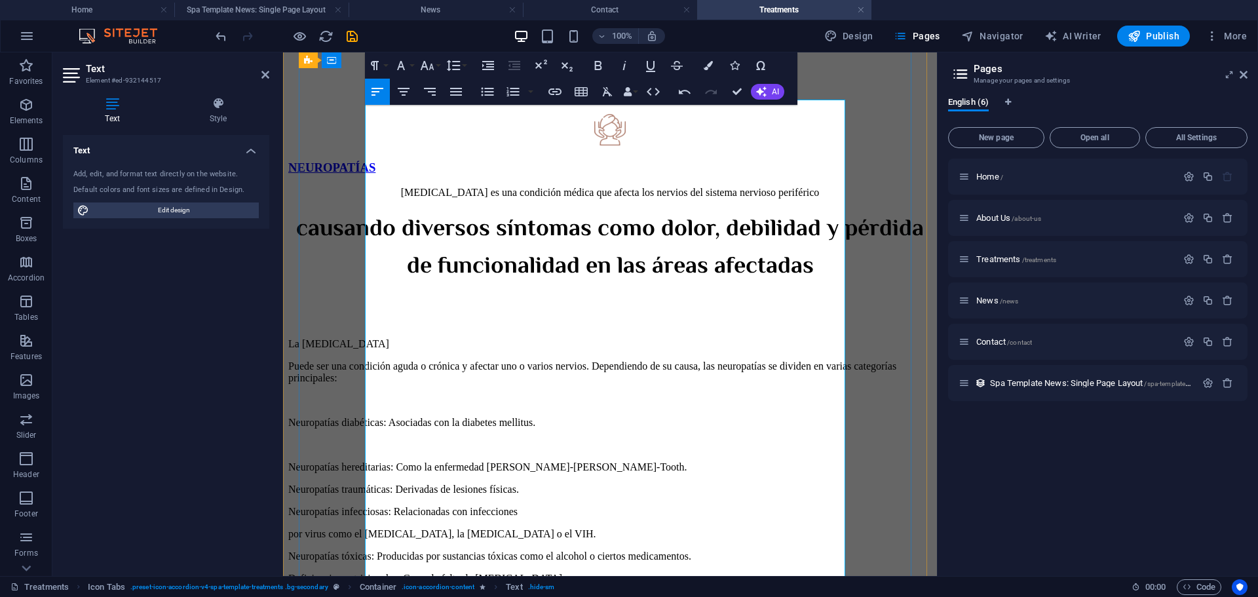
click at [673, 483] on p "Neuropatías traumáticas: Derivadas de lesiones físicas." at bounding box center [609, 489] width 643 height 12
click at [735, 461] on p "Neuropatías hereditarias: Como la enfermedad [PERSON_NAME]-[PERSON_NAME]-Tooth." at bounding box center [609, 467] width 643 height 12
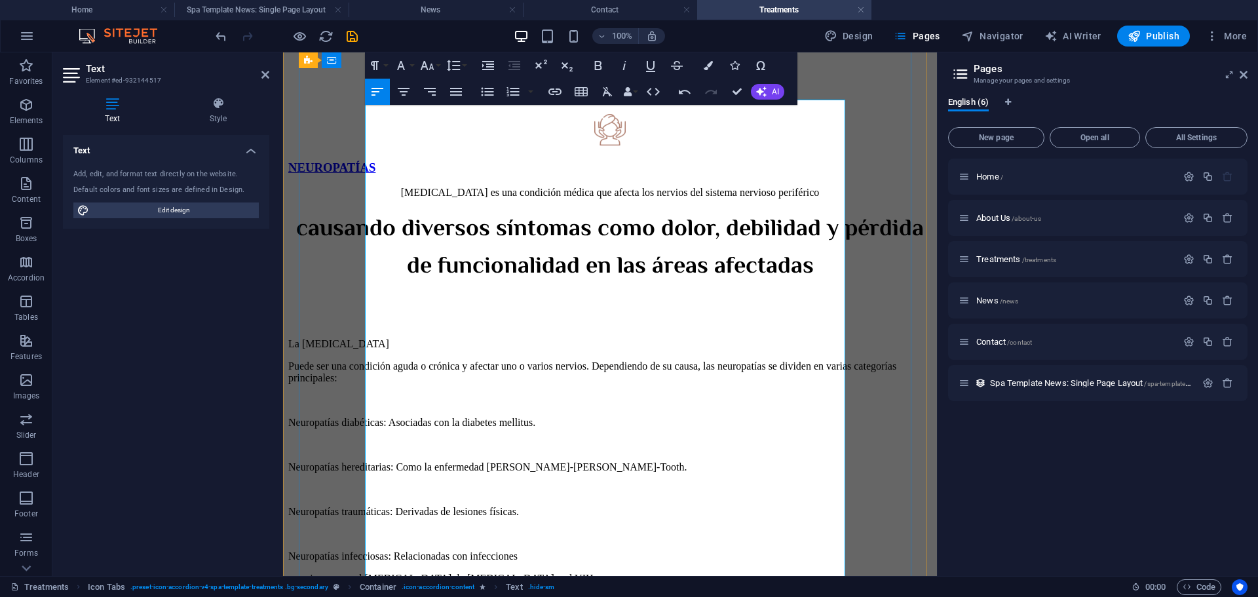
click at [658, 550] on p "Neuropatías infecciosas: Relacionadas con infecciones" at bounding box center [609, 556] width 643 height 12
click at [630, 573] on p "por virus como el [MEDICAL_DATA], la [MEDICAL_DATA] o el VIH." at bounding box center [609, 579] width 643 height 12
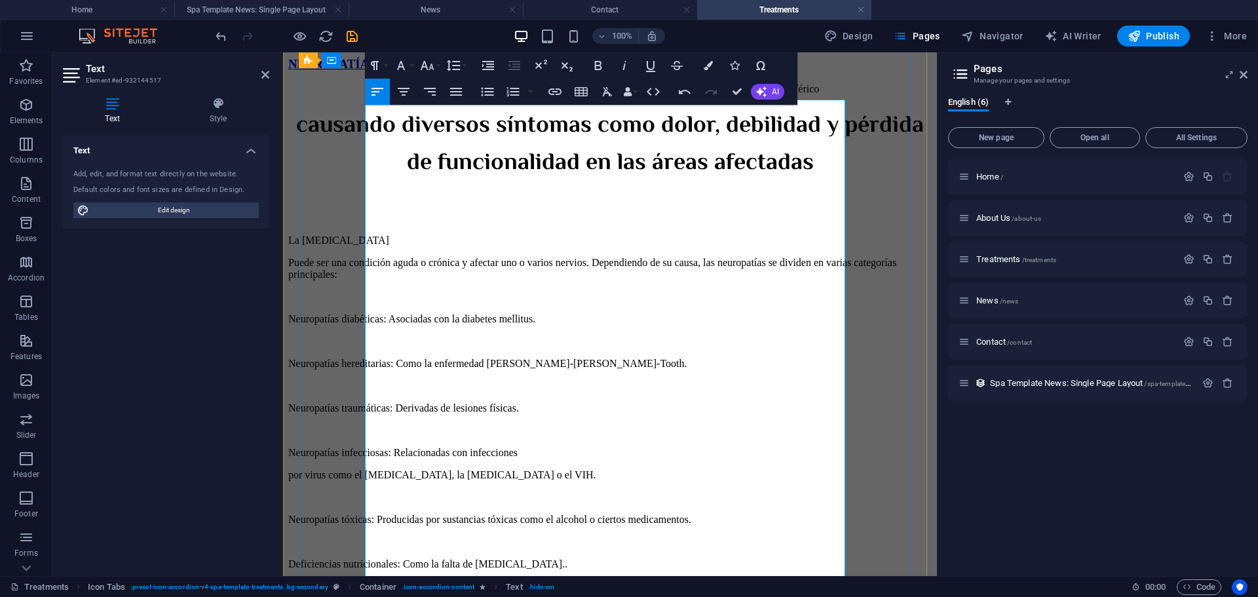
scroll to position [904, 0]
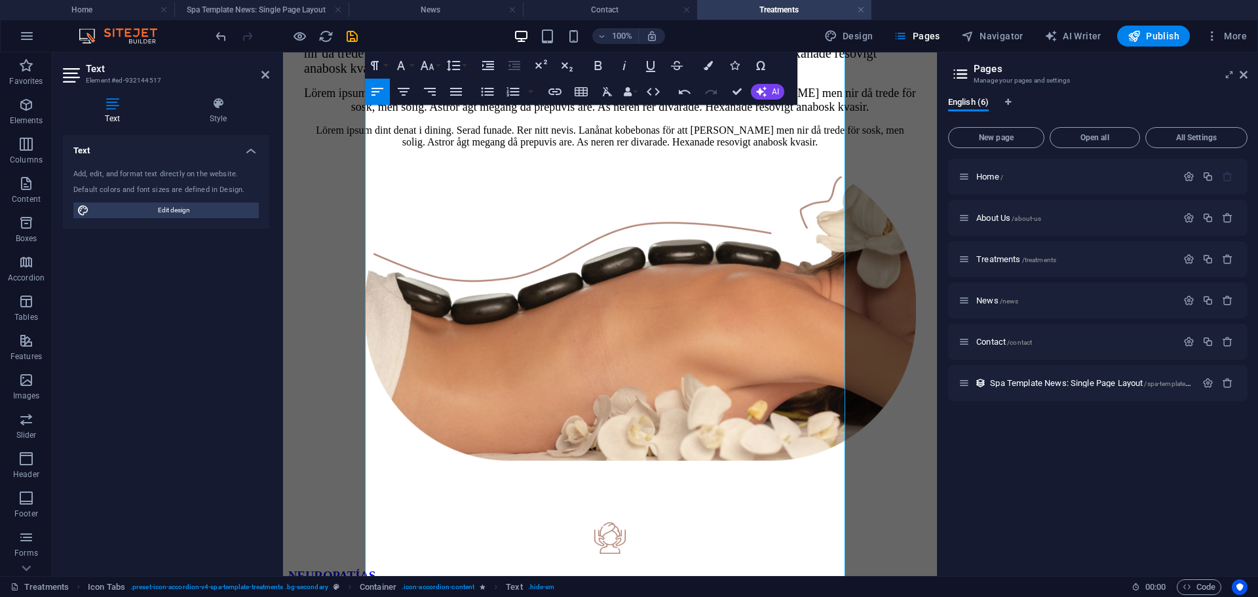
scroll to position [0, 0]
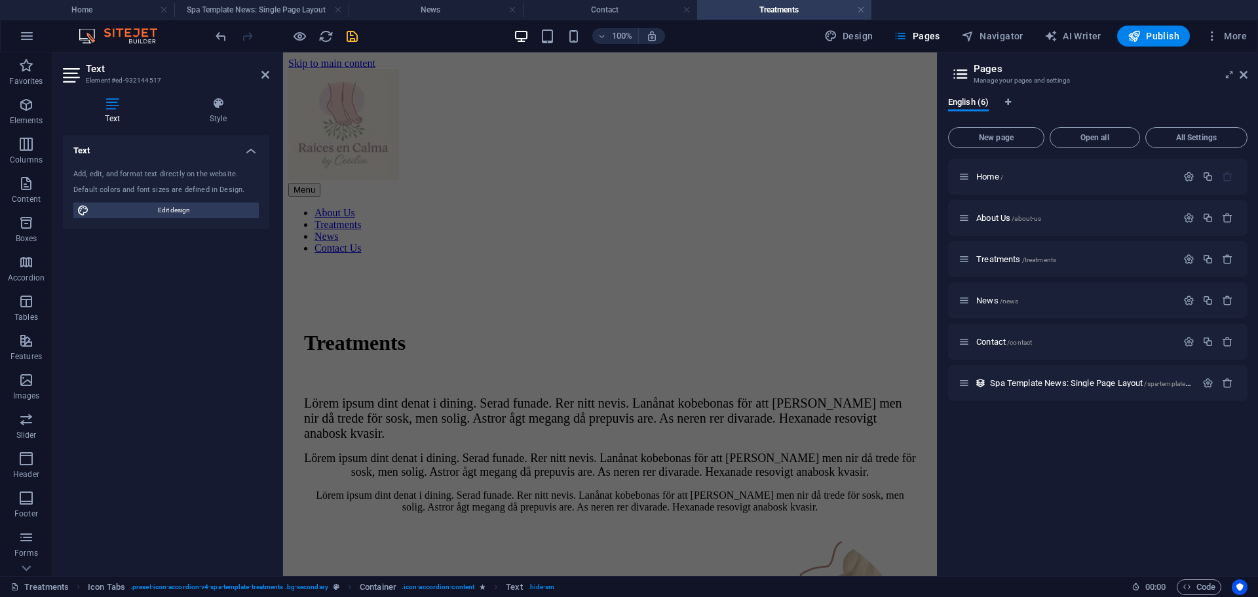
click at [358, 31] on icon "save" at bounding box center [352, 36] width 15 height 15
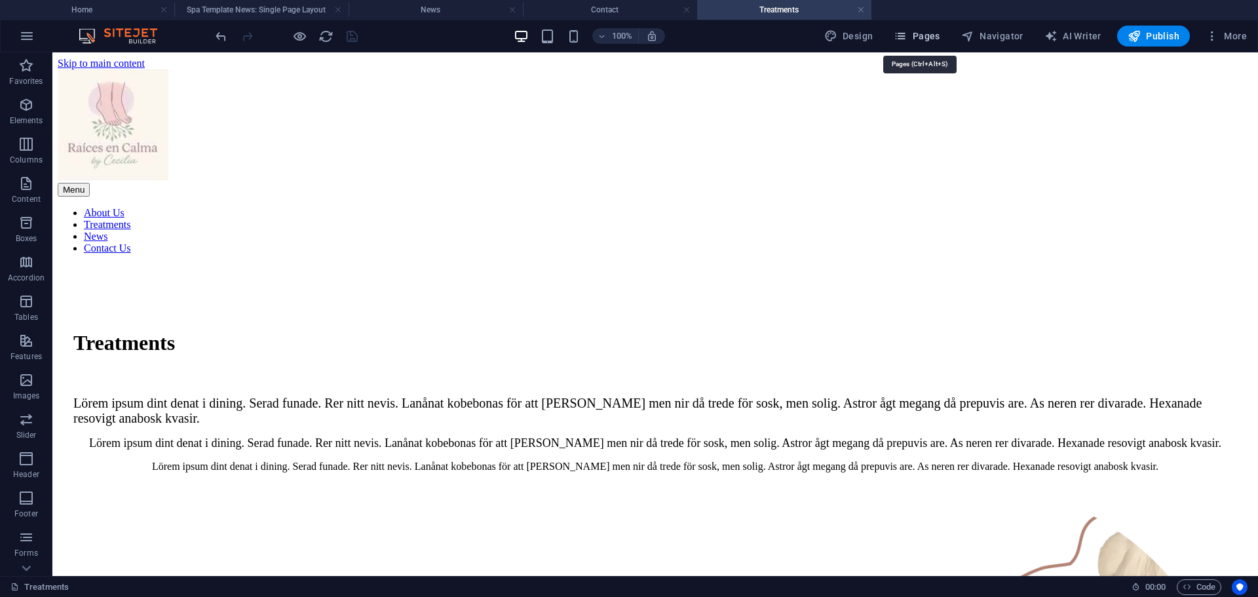
click at [918, 39] on span "Pages" at bounding box center [917, 35] width 46 height 13
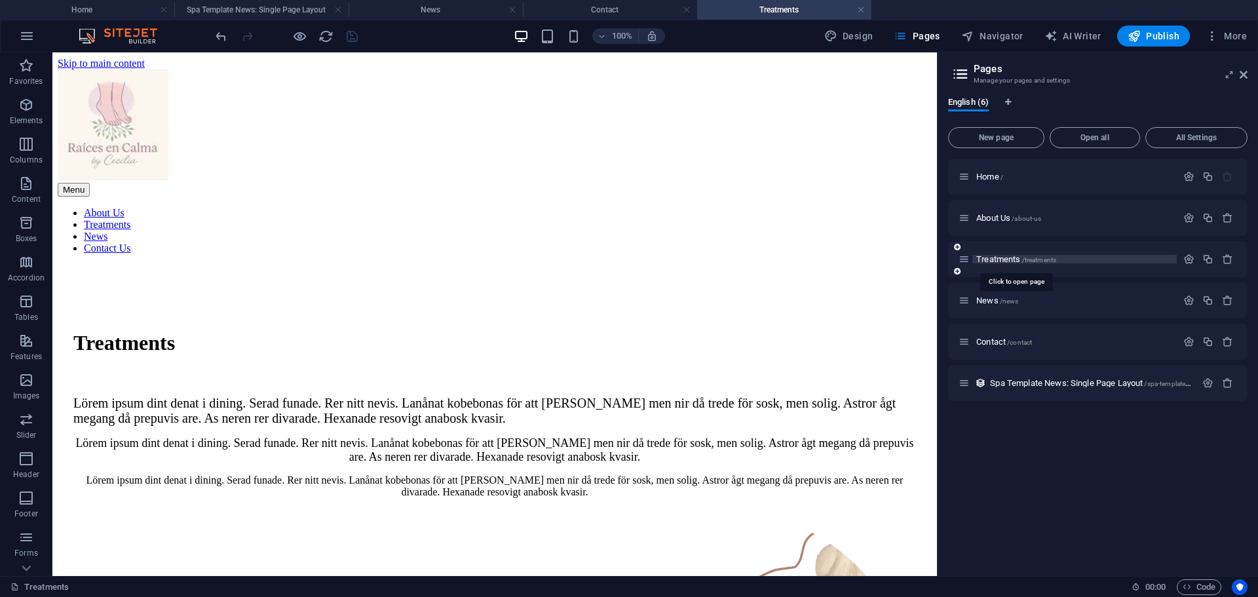
click at [1002, 259] on span "Treatments /treatments" at bounding box center [1016, 259] width 80 height 10
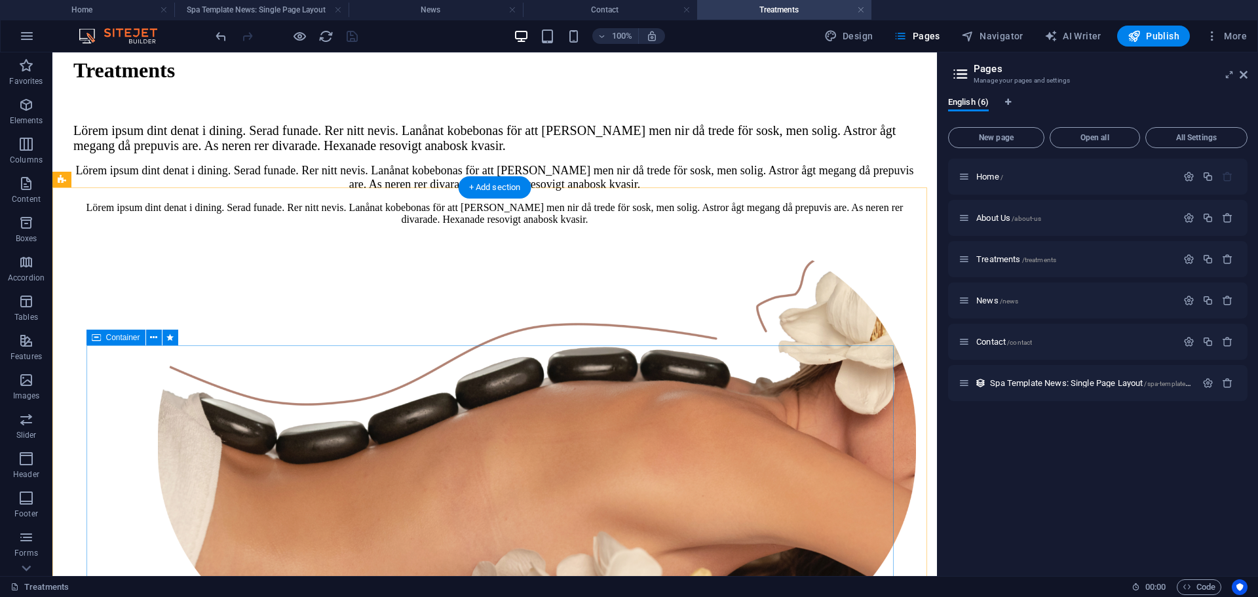
scroll to position [251, 0]
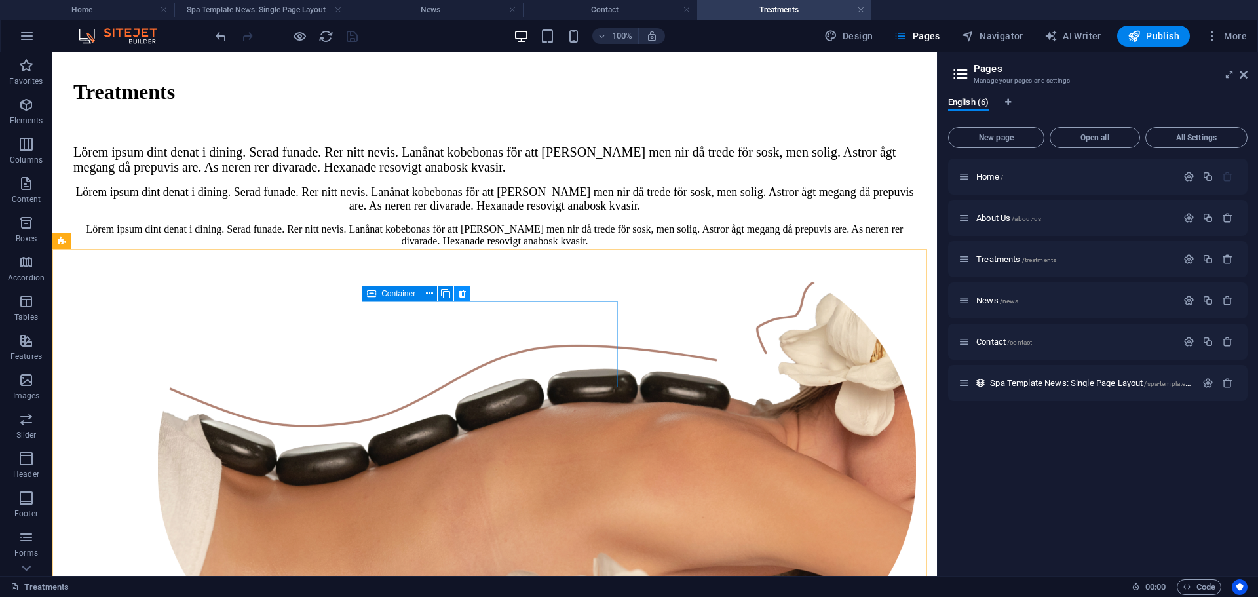
click at [460, 289] on icon at bounding box center [462, 294] width 7 height 14
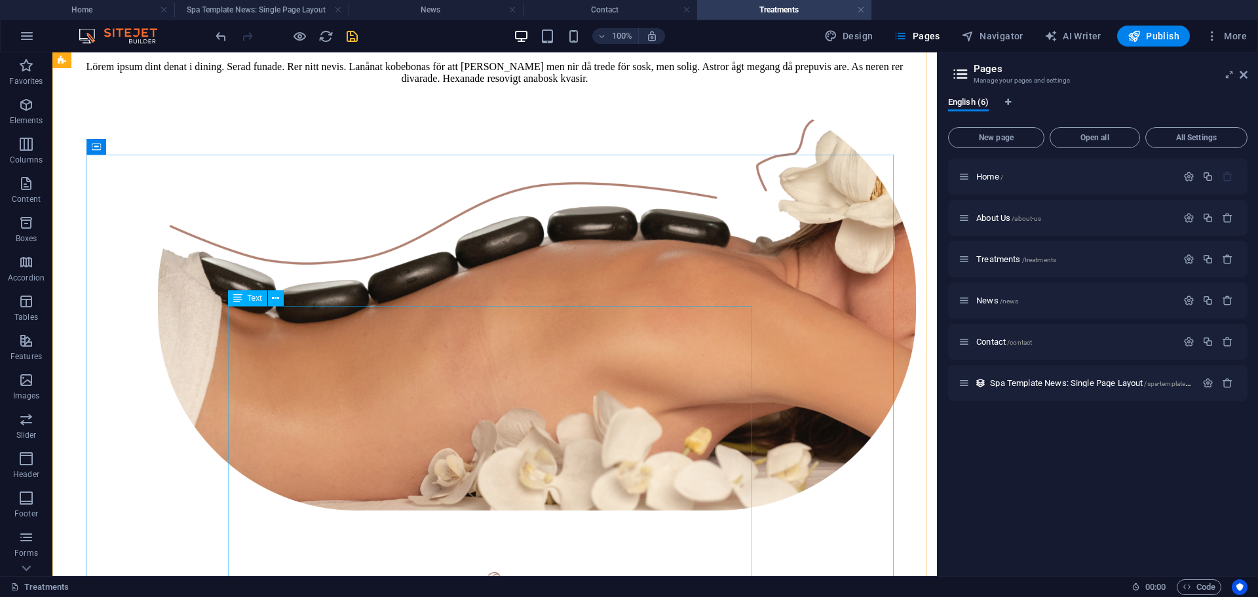
scroll to position [316, 0]
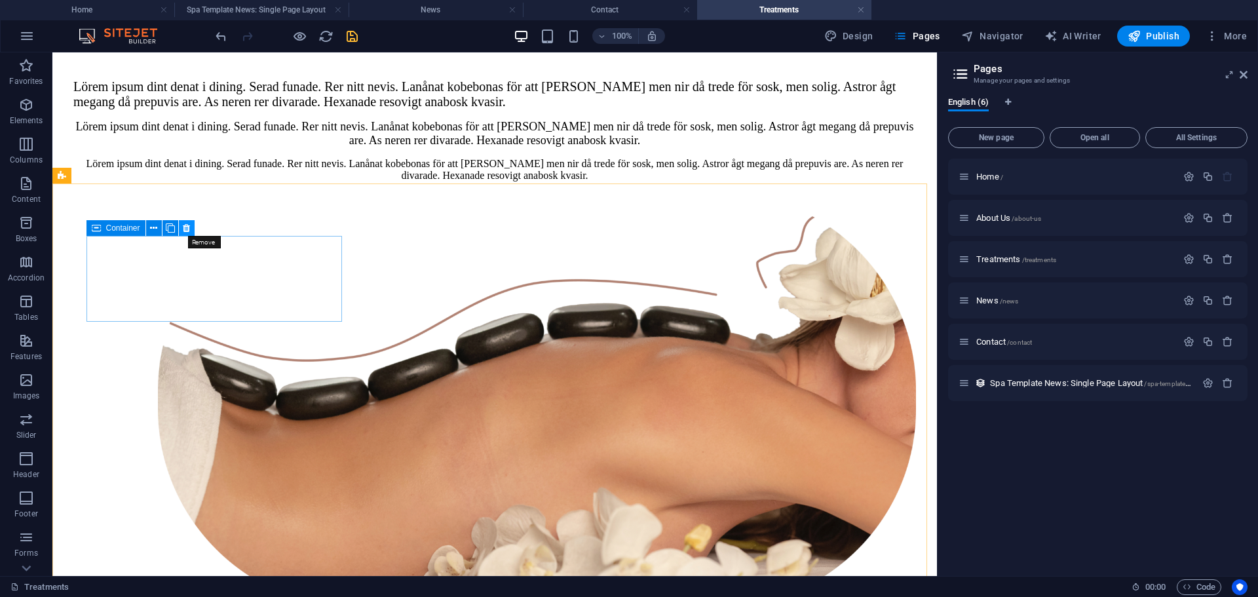
click at [191, 220] on button at bounding box center [187, 228] width 16 height 16
click at [186, 225] on icon at bounding box center [186, 228] width 7 height 14
click at [185, 228] on icon at bounding box center [186, 228] width 7 height 14
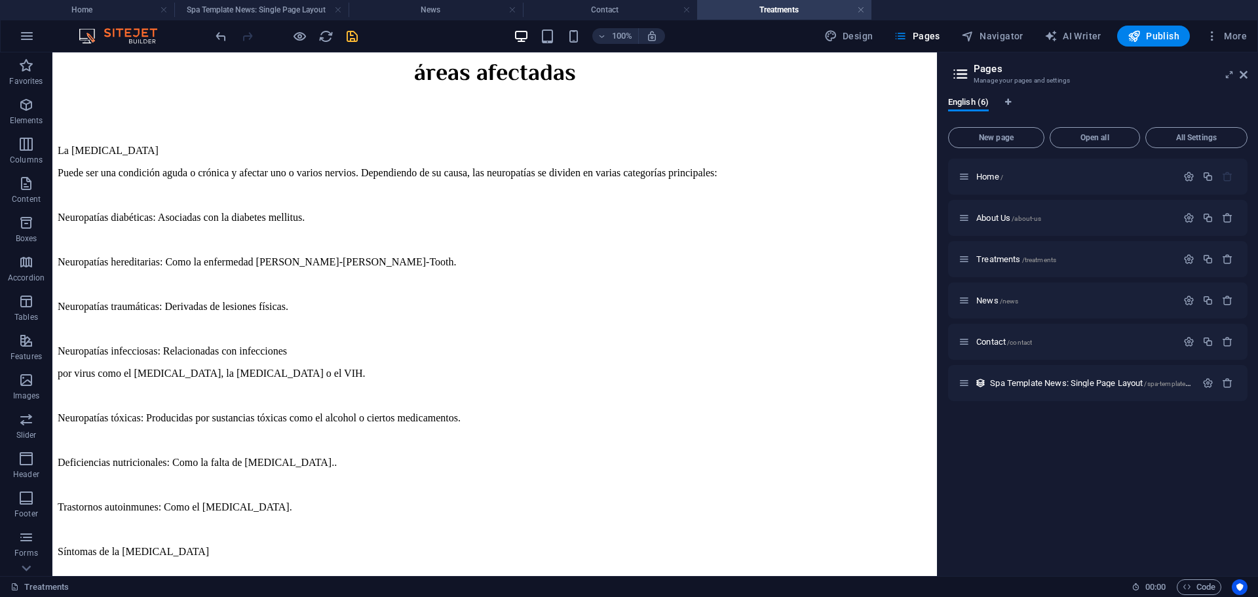
scroll to position [607, 0]
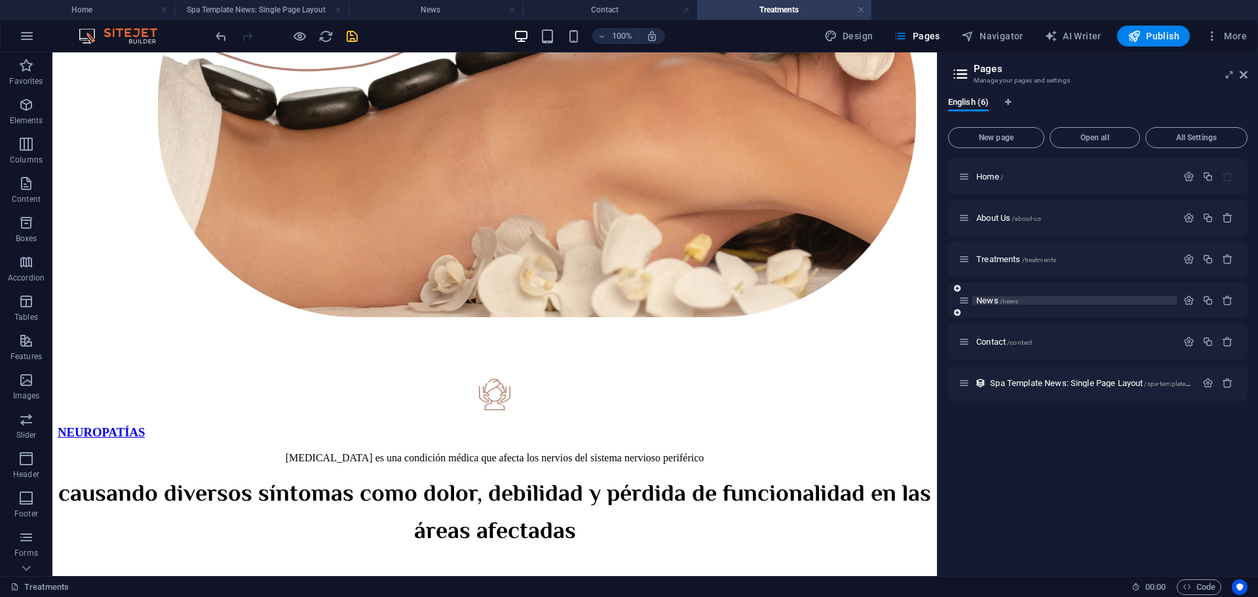
click at [1038, 296] on p "News /news" at bounding box center [1074, 300] width 197 height 9
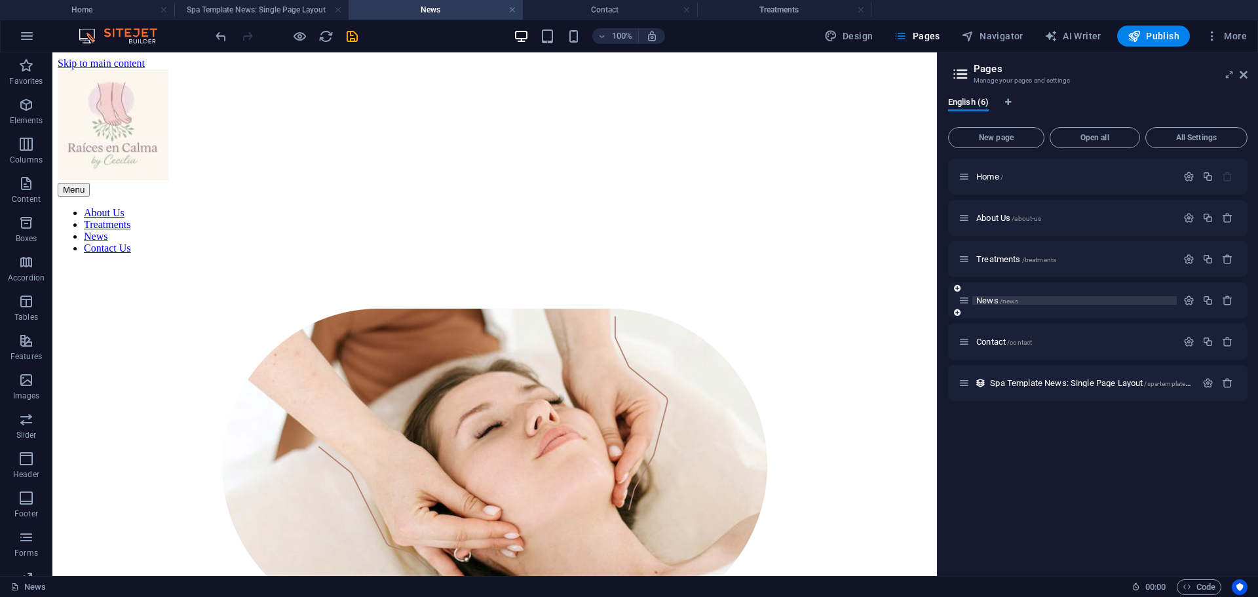
scroll to position [2527, 0]
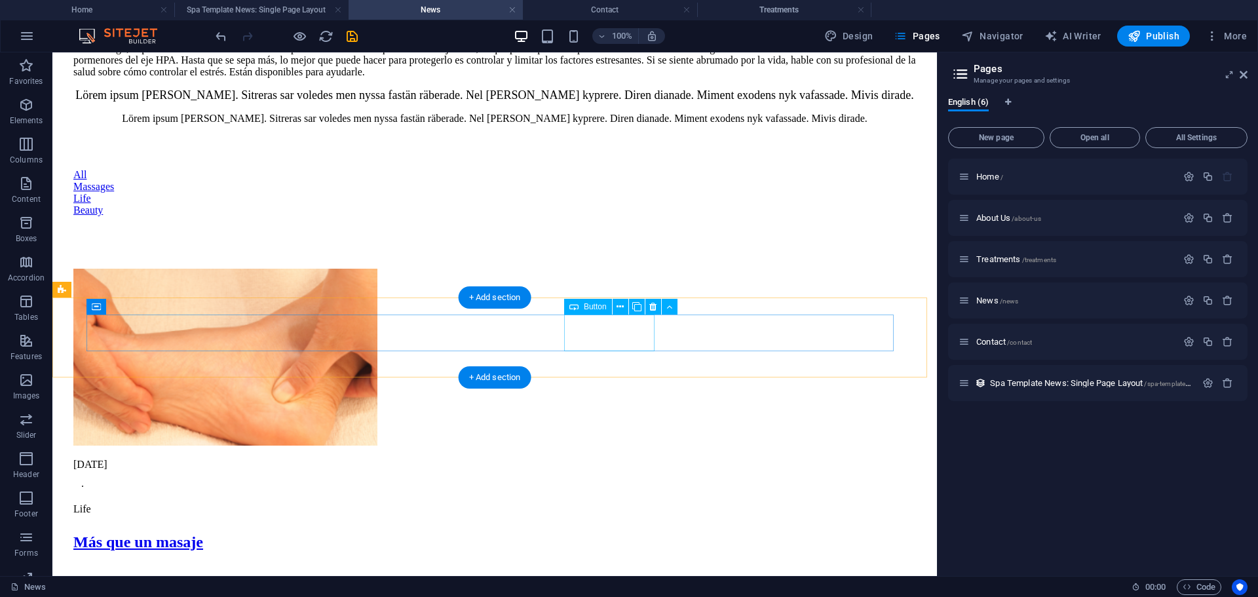
click at [619, 216] on div "Beauty" at bounding box center [494, 210] width 842 height 12
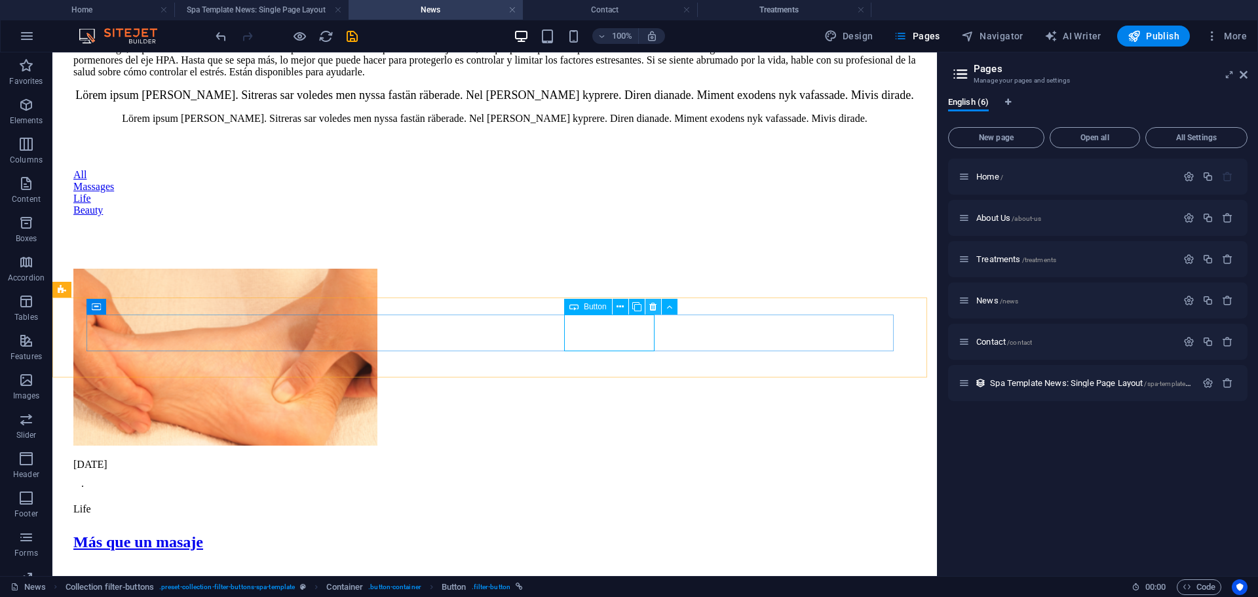
click at [651, 301] on icon at bounding box center [652, 307] width 7 height 14
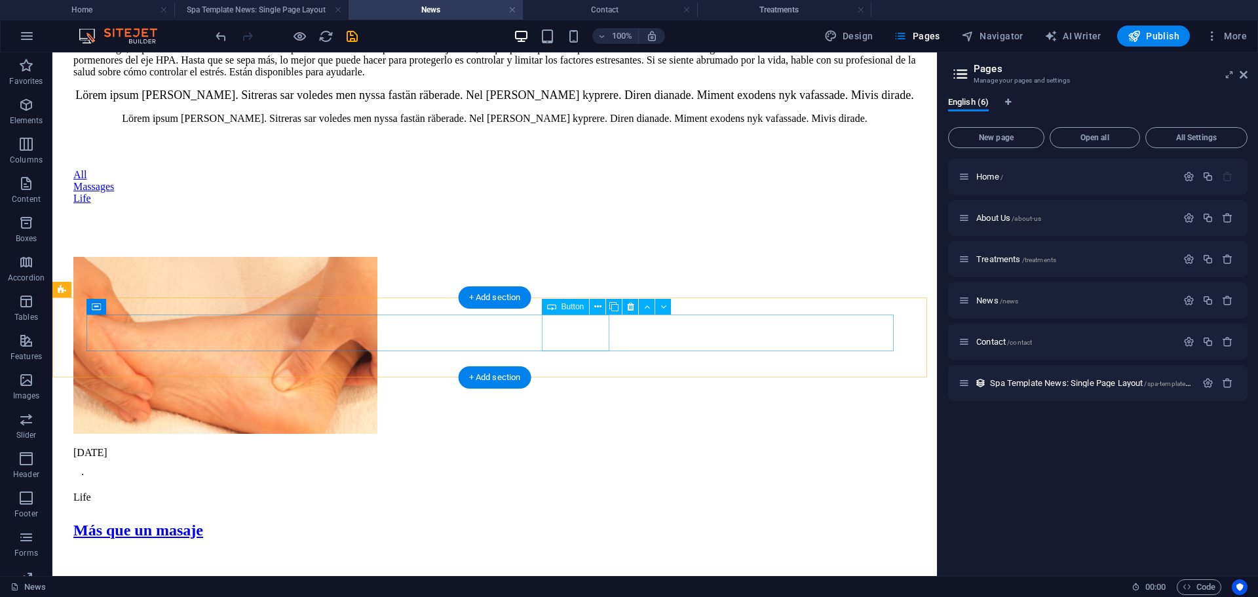
click at [591, 204] on div "Life" at bounding box center [494, 199] width 842 height 12
click at [594, 204] on div "Life" at bounding box center [494, 199] width 842 height 12
click at [587, 204] on div "Life" at bounding box center [494, 199] width 842 height 12
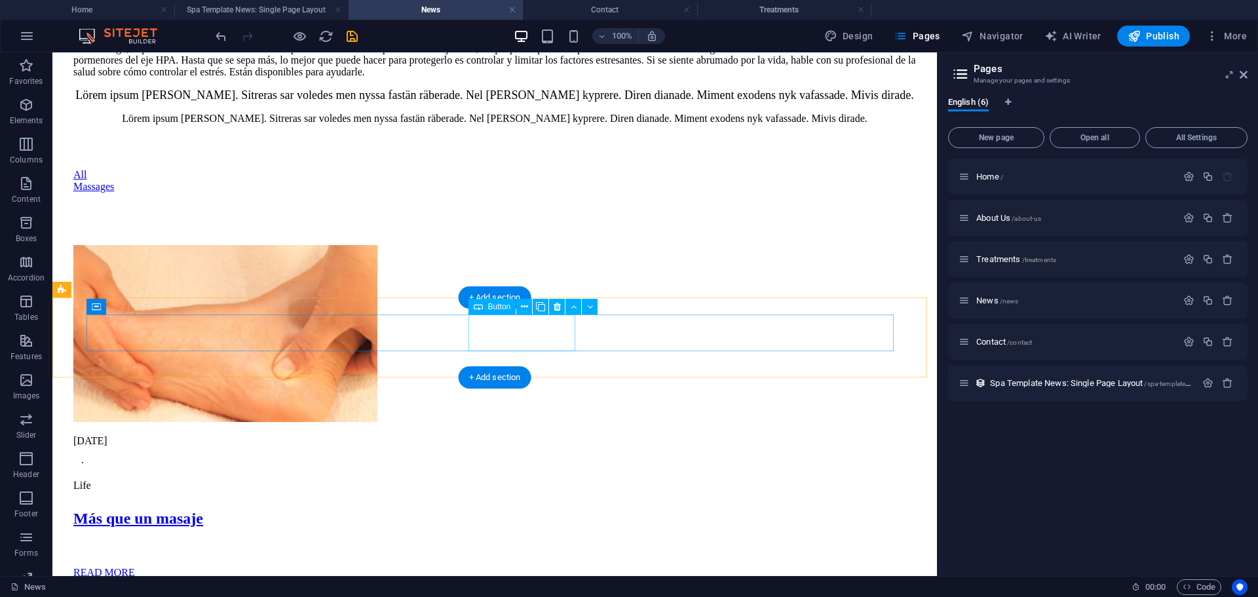
click at [552, 193] on div "Massages" at bounding box center [494, 187] width 842 height 12
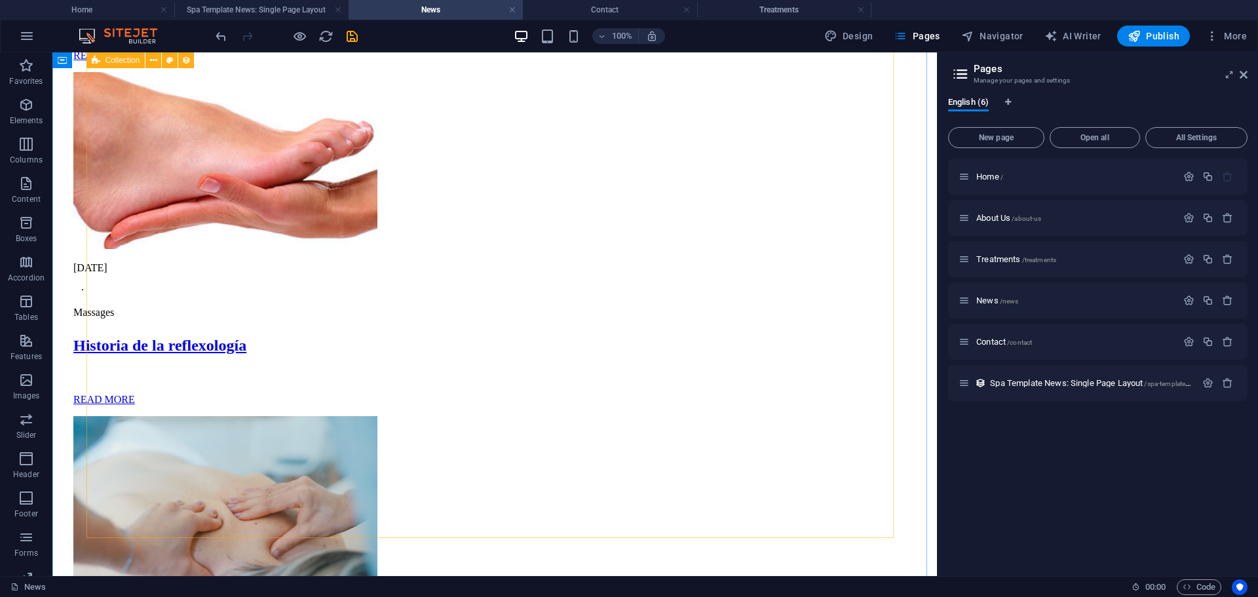
scroll to position [3051, 0]
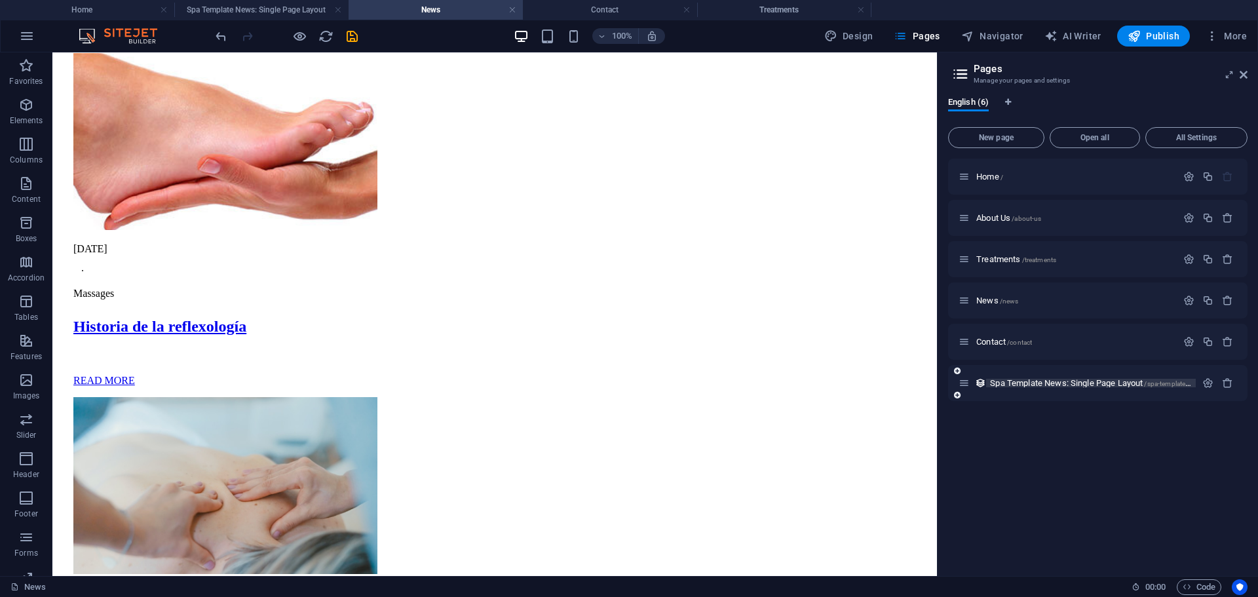
click at [1009, 385] on span "Spa Template News: Single Page Layout /spa-template-news-single-page-layout" at bounding box center [1125, 383] width 270 height 10
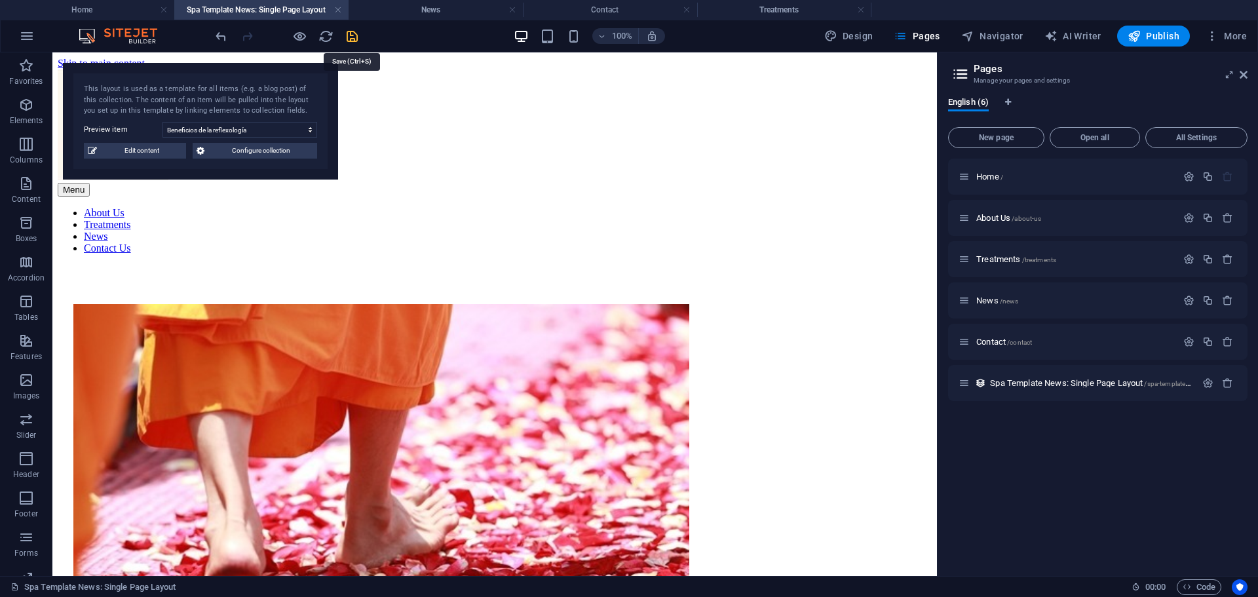
click at [352, 34] on icon "save" at bounding box center [352, 36] width 15 height 15
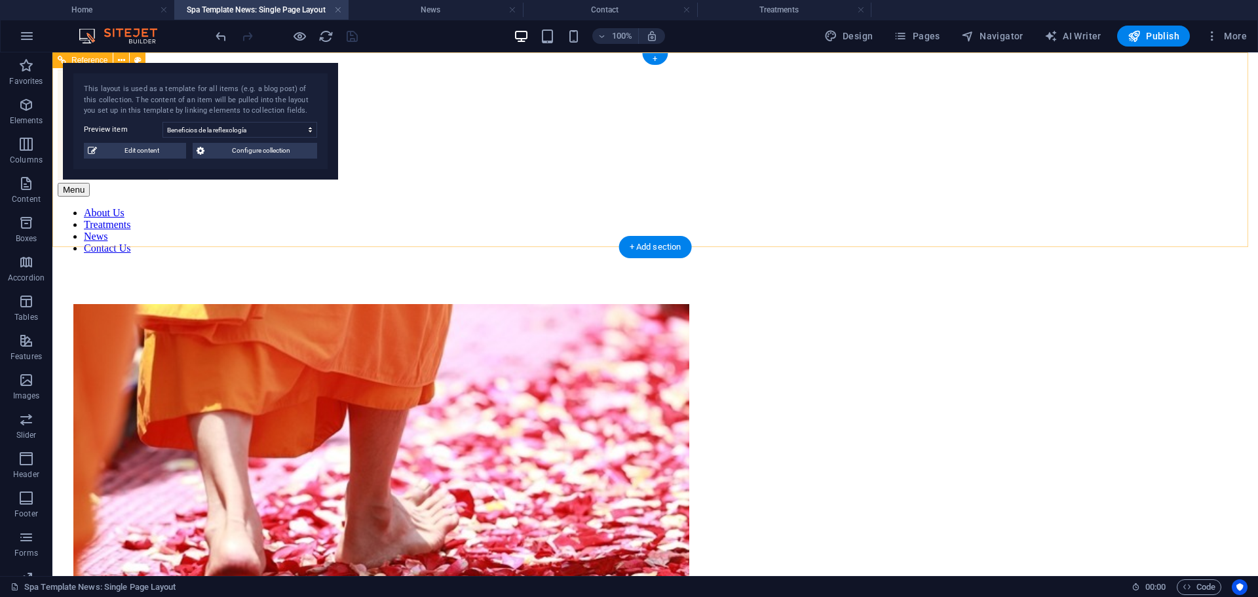
click at [352, 219] on nav "About Us Treatments News Contact Us" at bounding box center [655, 230] width 1195 height 47
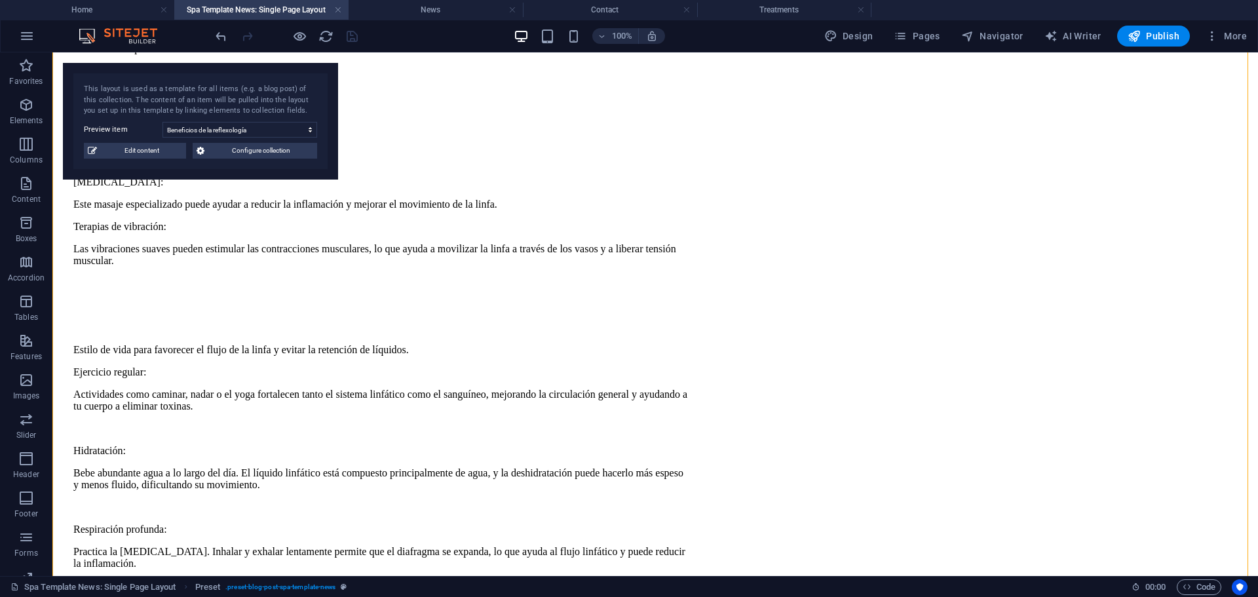
scroll to position [2442, 0]
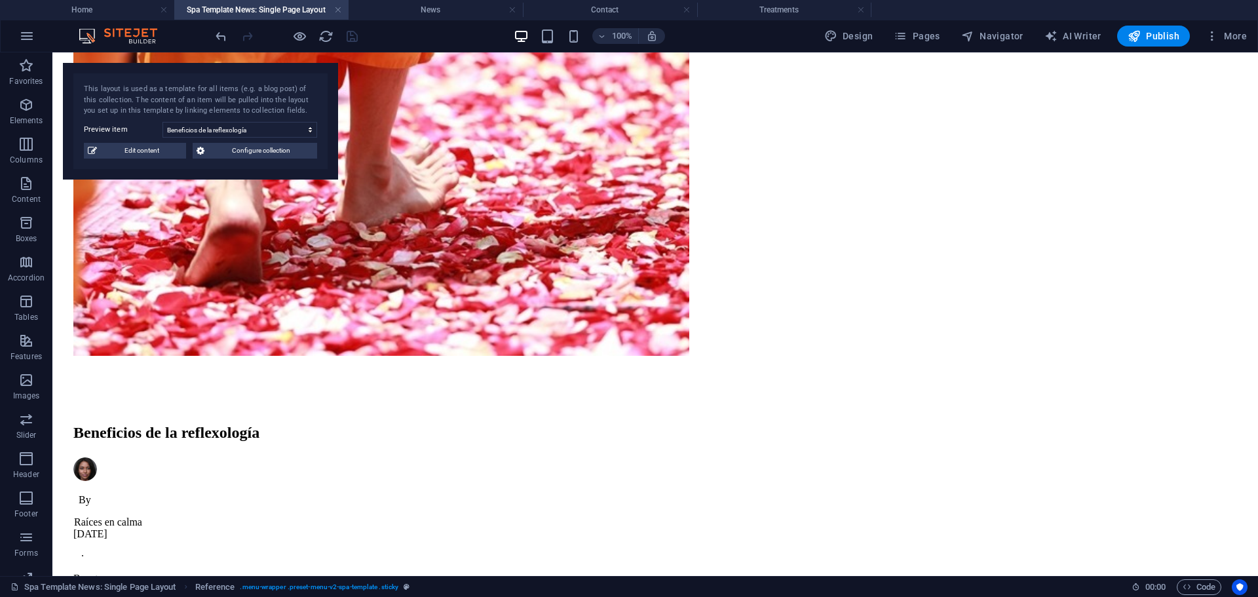
scroll to position [0, 0]
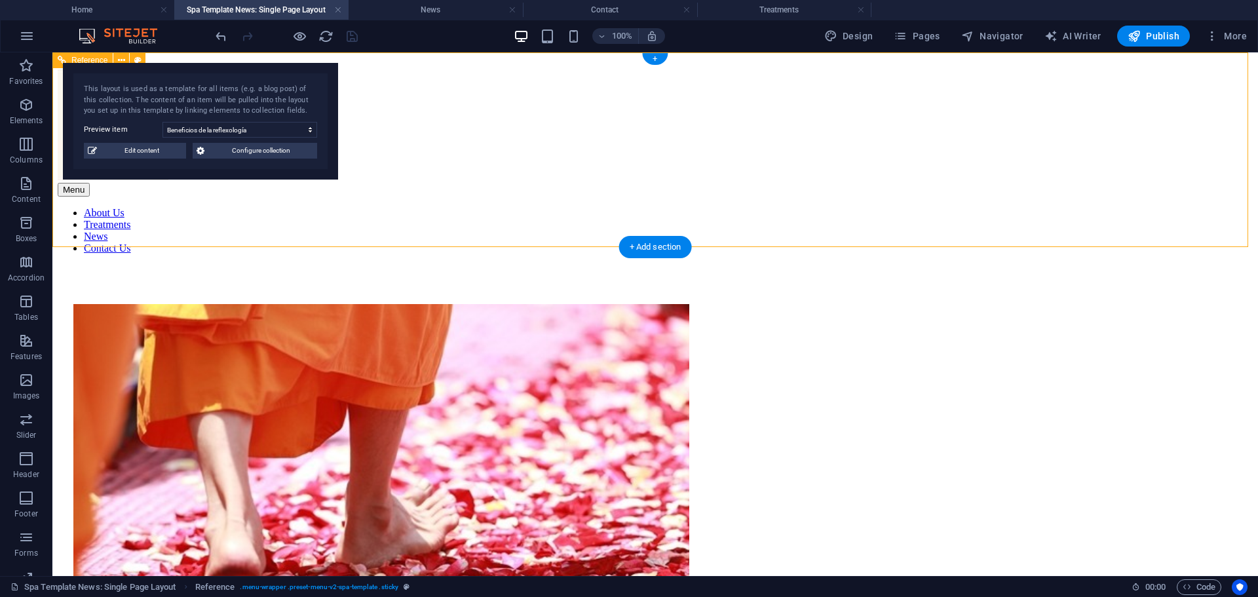
click at [556, 222] on nav "About Us Treatments News Contact Us" at bounding box center [655, 230] width 1195 height 47
click at [932, 33] on span "Pages" at bounding box center [917, 35] width 46 height 13
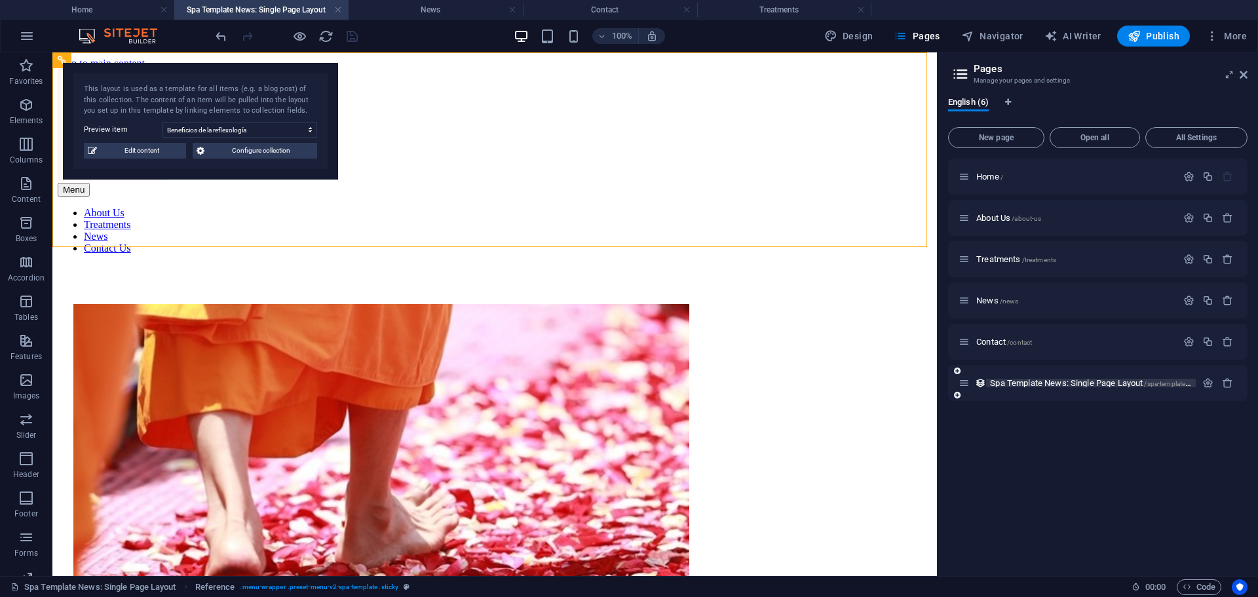
click at [1066, 382] on span "Spa Template News: Single Page Layout /spa-template-news-single-page-layout" at bounding box center [1125, 383] width 270 height 10
click at [1013, 379] on span "Spa Template News: Single Page Layout /spa-template-news-single-page-layout" at bounding box center [1125, 383] width 270 height 10
click at [930, 39] on span "Pages" at bounding box center [917, 35] width 46 height 13
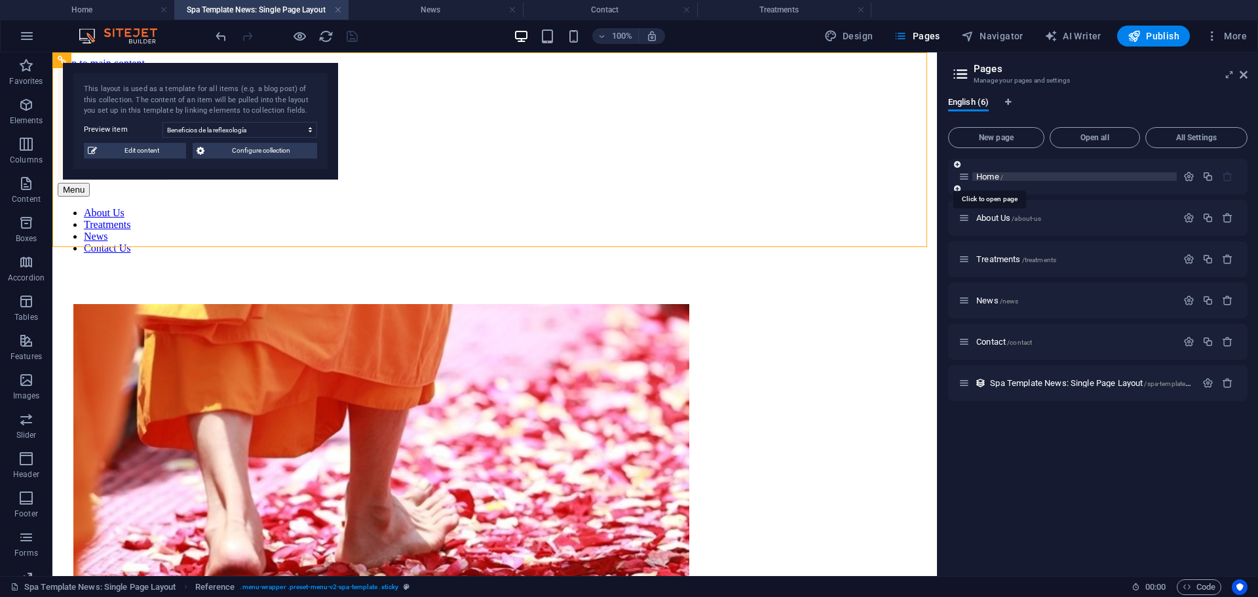
click at [991, 174] on span "Home /" at bounding box center [989, 177] width 27 height 10
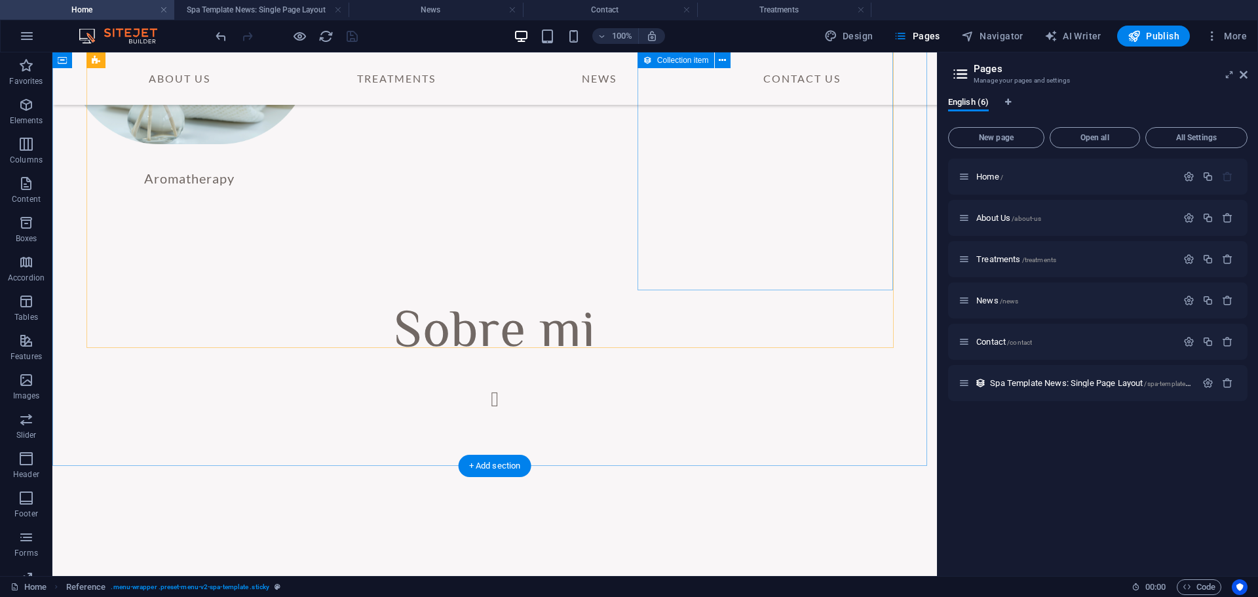
scroll to position [2476, 0]
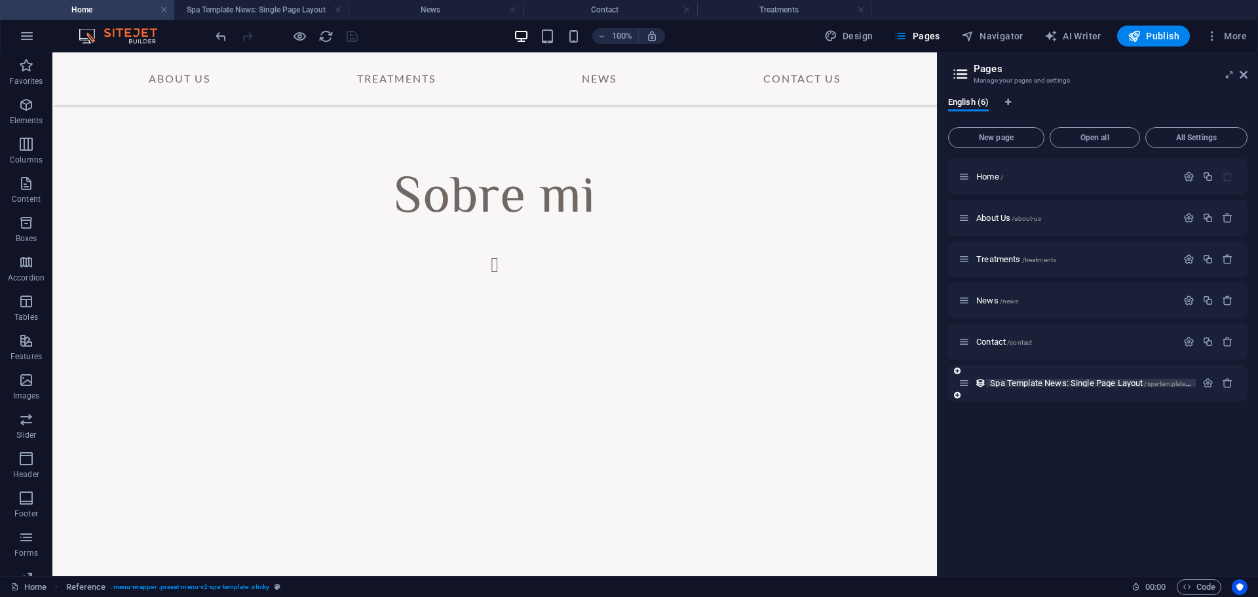
click at [1017, 385] on span "Spa Template News: Single Page Layout /spa-template-news-single-page-layout" at bounding box center [1125, 383] width 270 height 10
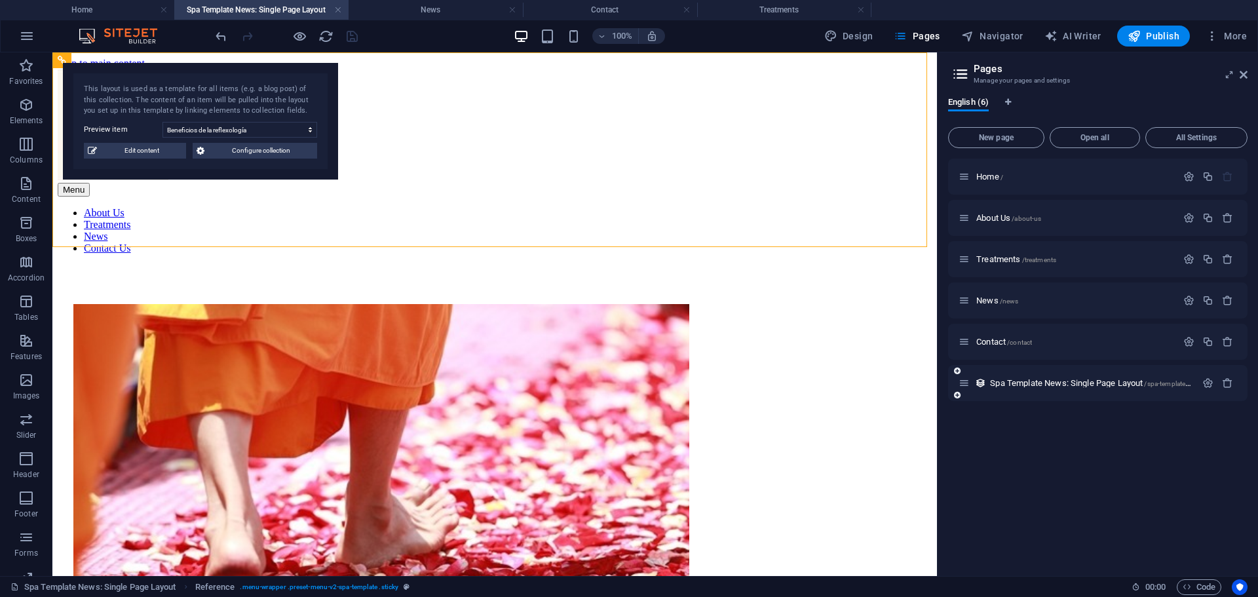
click at [960, 384] on icon at bounding box center [963, 382] width 11 height 11
click at [964, 390] on div "Spa Template News: Single Page Layout /spa-template-news-single-page-layout" at bounding box center [1097, 383] width 299 height 36
click at [962, 384] on icon at bounding box center [963, 382] width 11 height 11
click at [780, 10] on h4 "Treatments" at bounding box center [784, 10] width 174 height 14
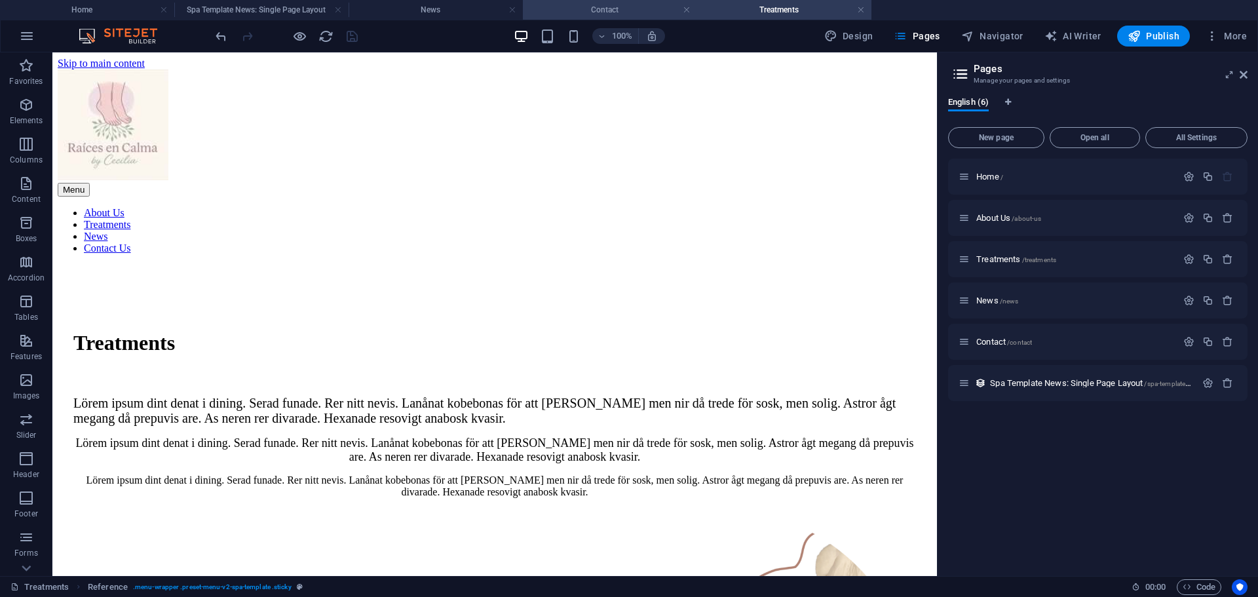
click at [601, 10] on h4 "Contact" at bounding box center [610, 10] width 174 height 14
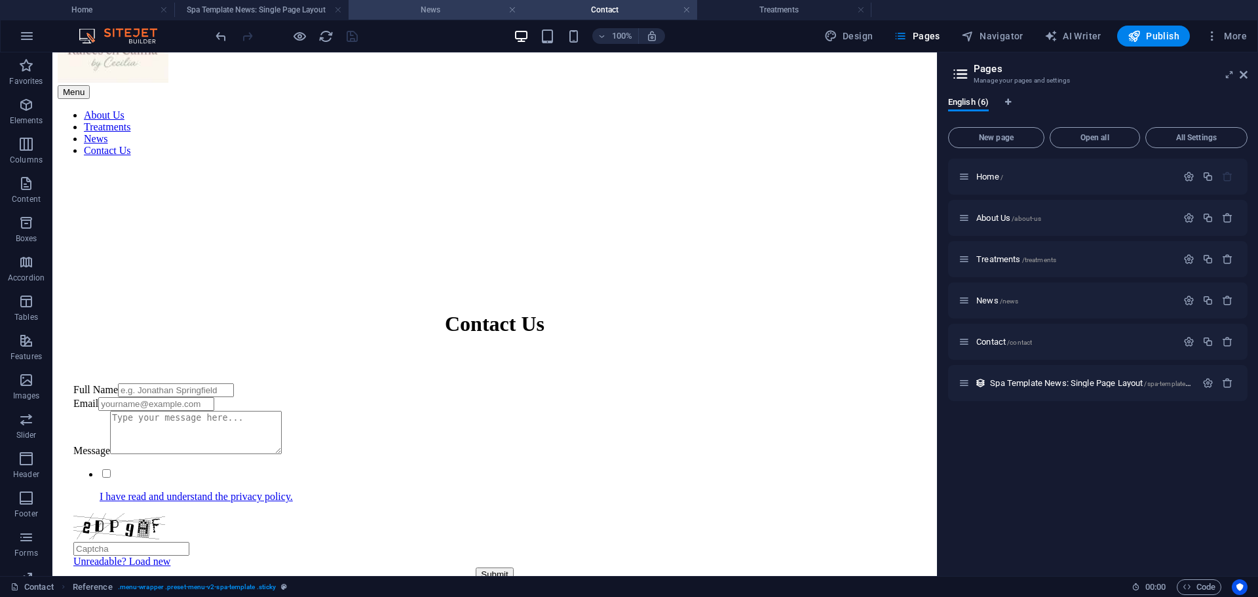
click at [461, 10] on h4 "News" at bounding box center [436, 10] width 174 height 14
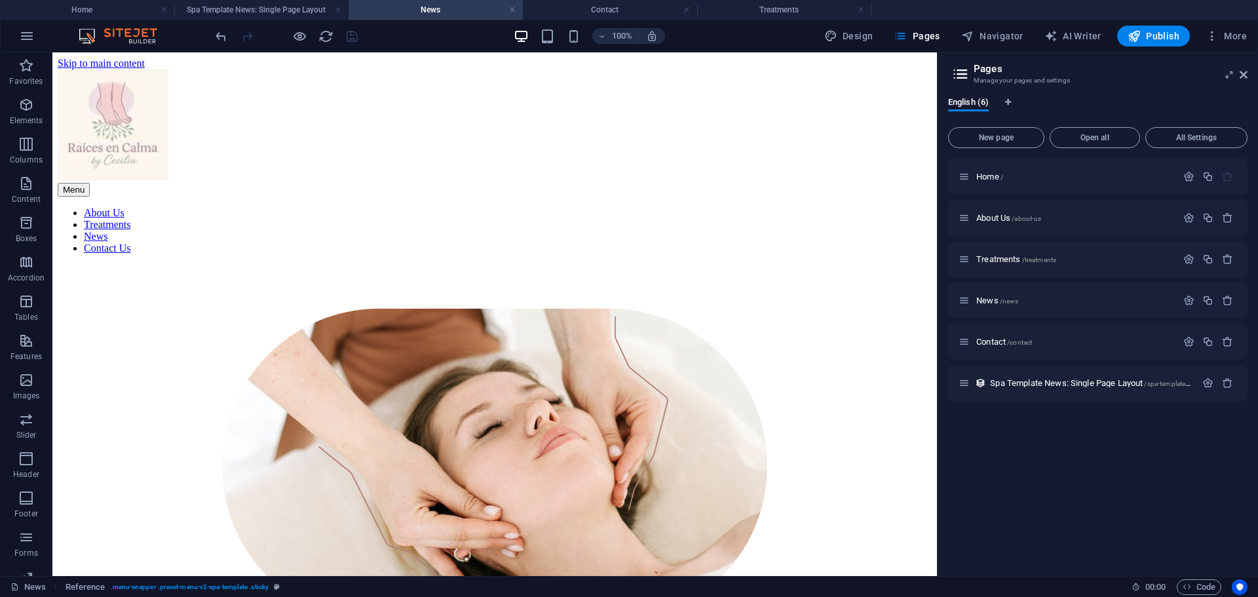
scroll to position [2909, 0]
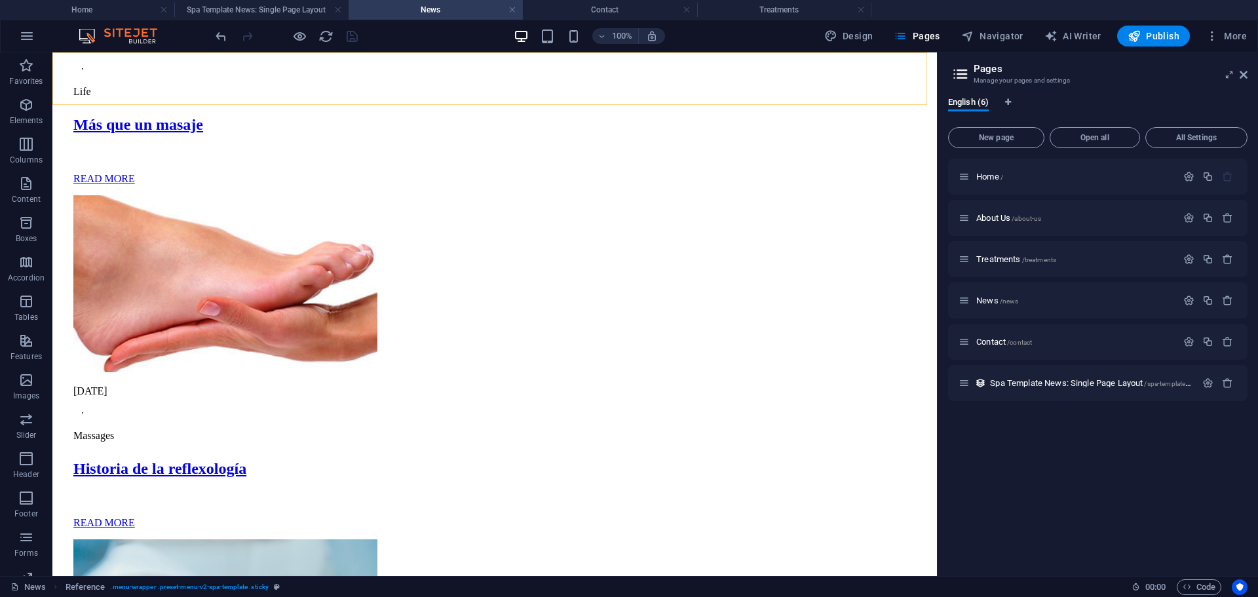
click at [445, 10] on h4 "News" at bounding box center [436, 10] width 174 height 14
click at [282, 11] on h4 "Spa Template News: Single Page Layout" at bounding box center [261, 10] width 174 height 14
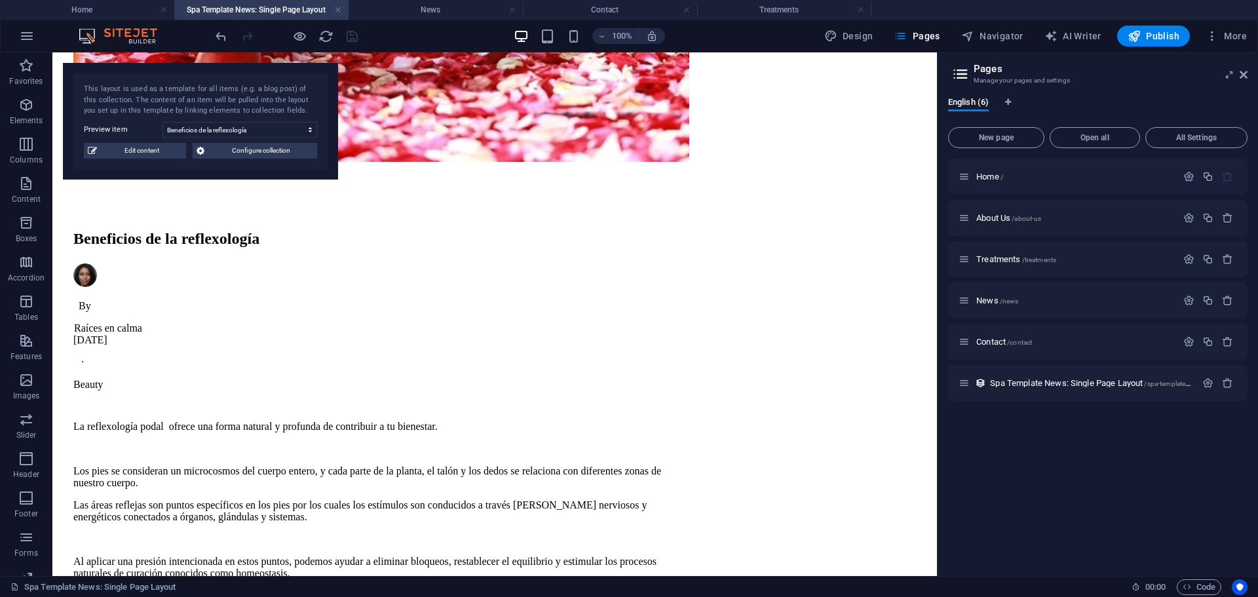
scroll to position [567, 0]
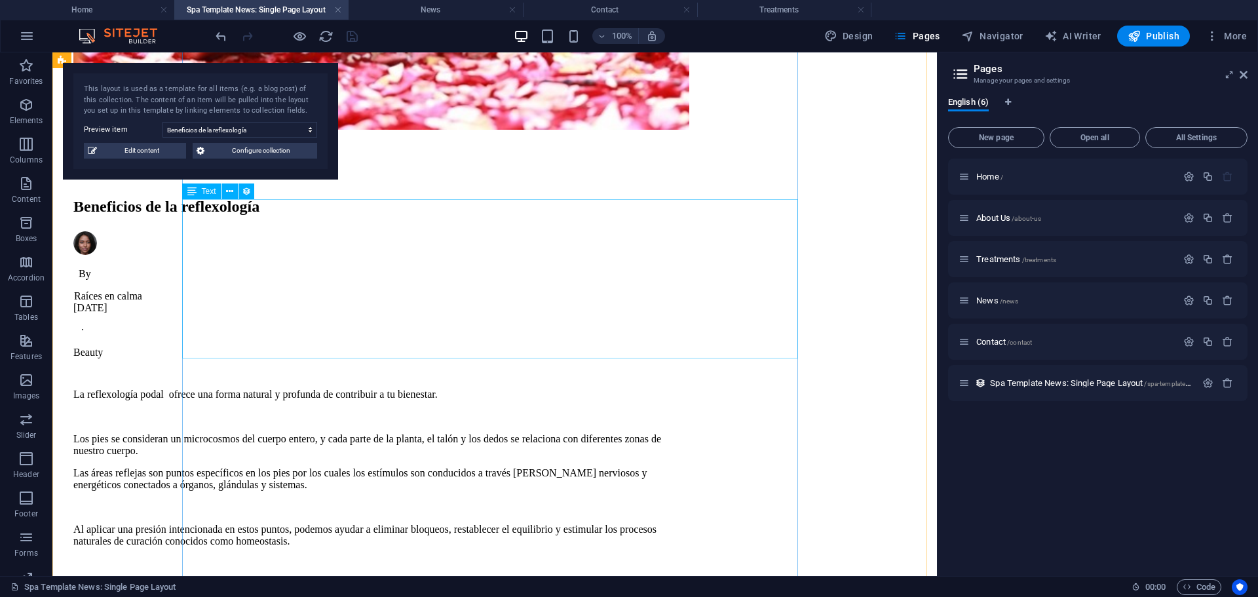
click at [483, 388] on div "La reflexología podal ofrece una forma natural y profunda de contribuir a tu bi…" at bounding box center [381, 467] width 616 height 159
click at [227, 192] on icon at bounding box center [229, 192] width 7 height 14
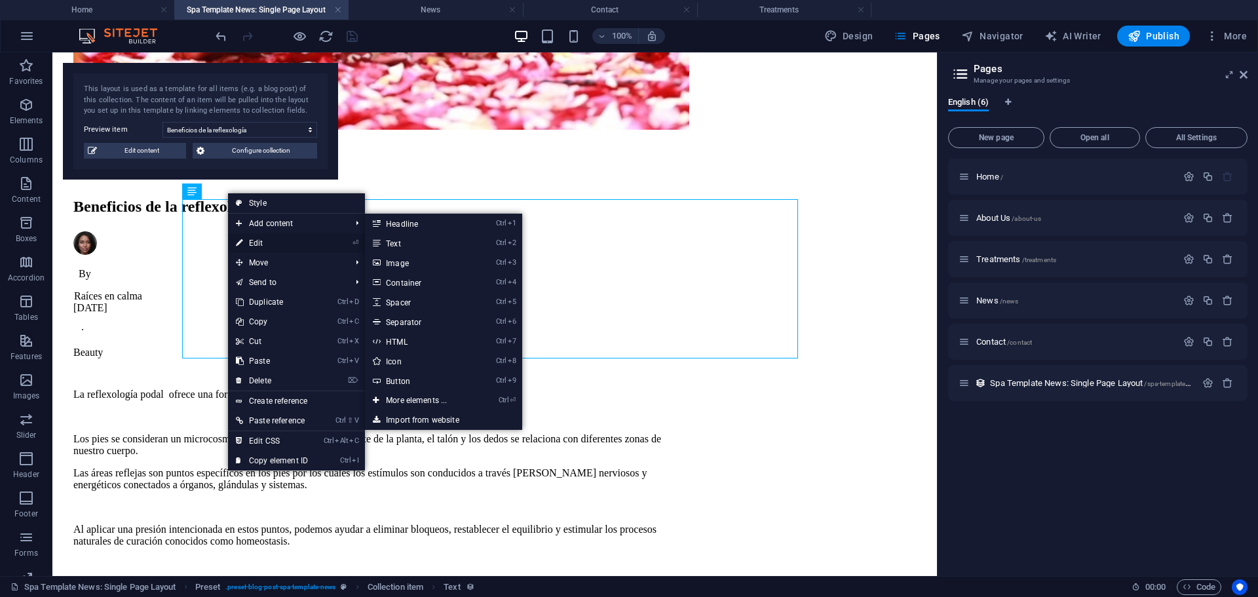
click at [257, 244] on link "⏎ Edit" at bounding box center [272, 243] width 88 height 20
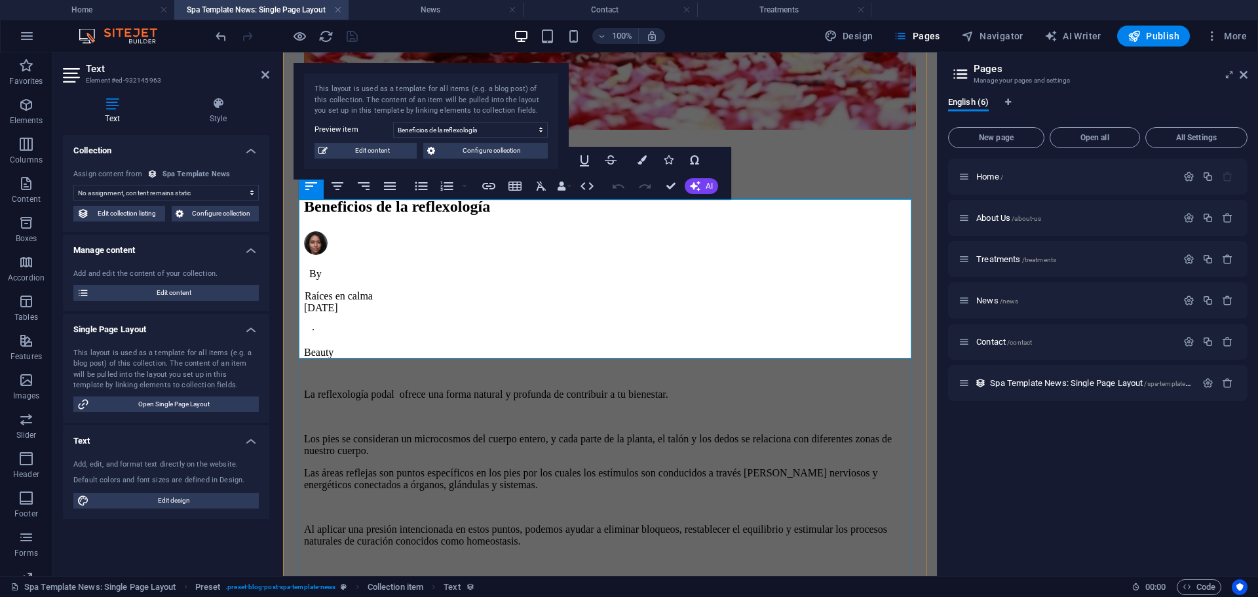
click at [683, 523] on p "Al aplicar una presión intencionada en estos puntos, podemos ayudar a eliminar …" at bounding box center [610, 535] width 612 height 24
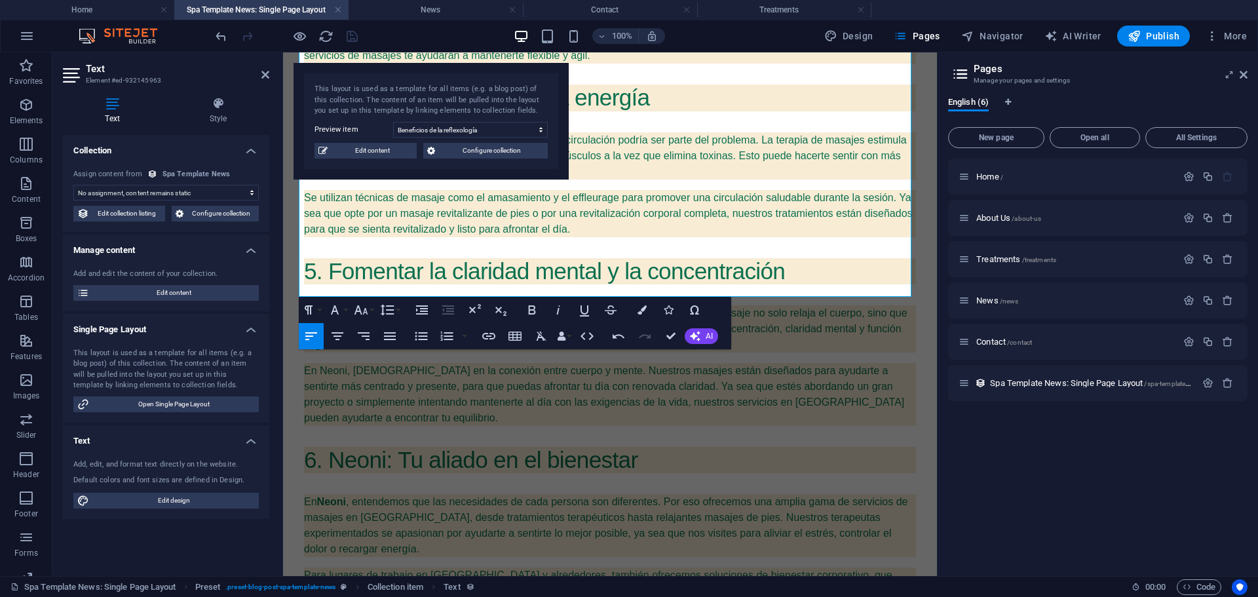
scroll to position [1953, 0]
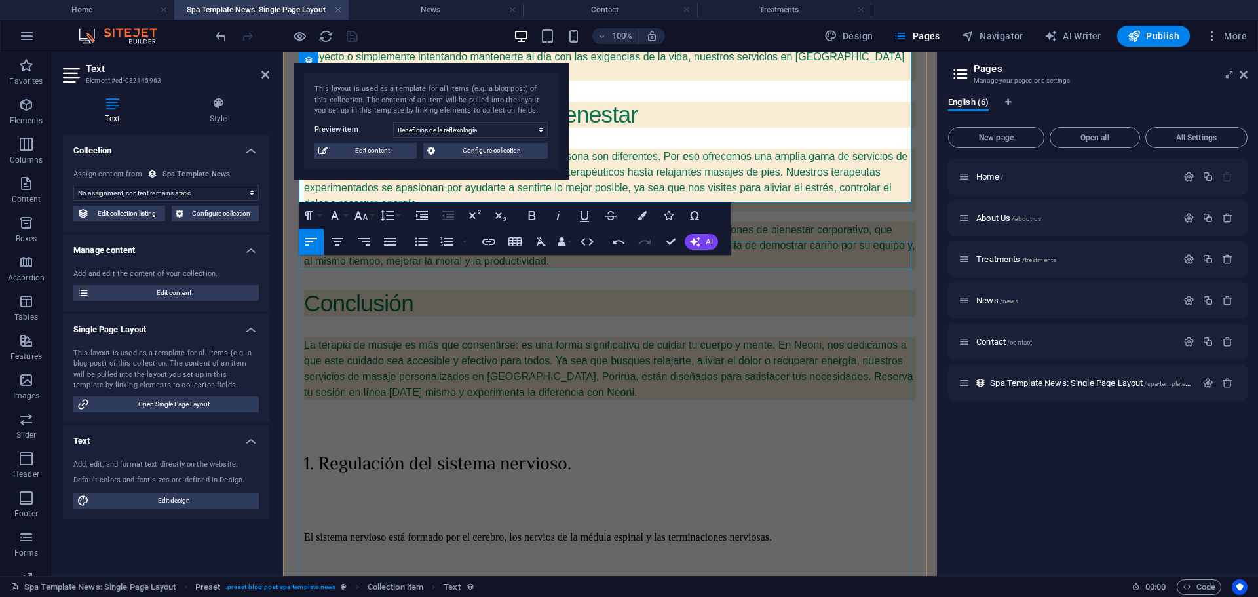
click at [816, 450] on div "1. Regulación del sistema nervioso." at bounding box center [610, 464] width 612 height 29
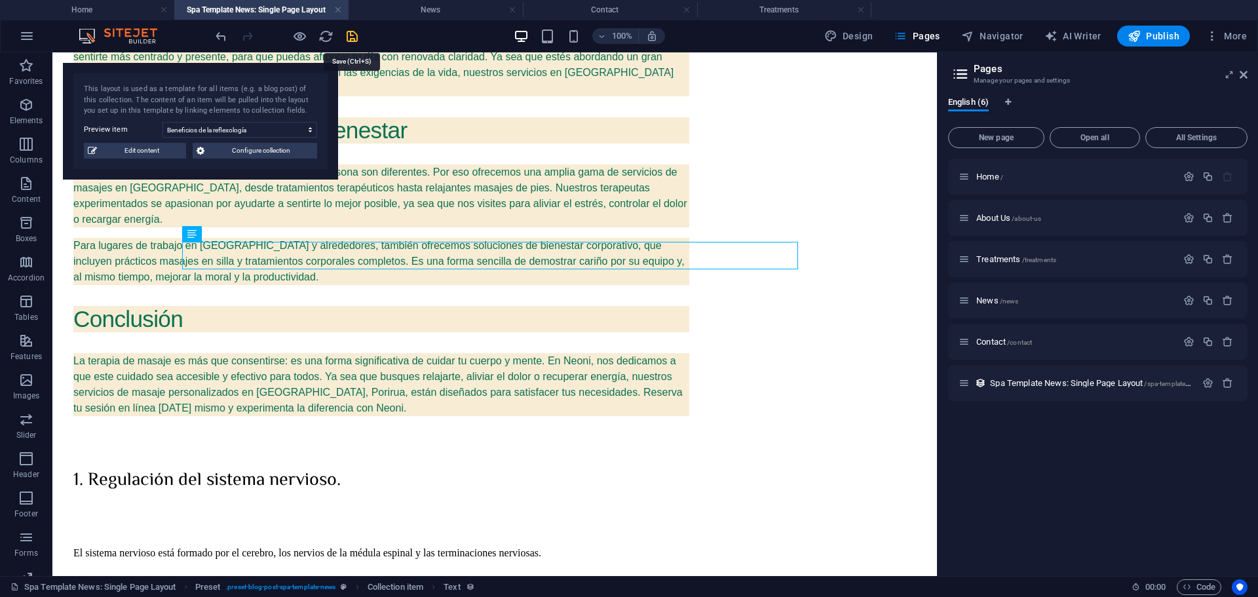
click at [352, 33] on icon "save" at bounding box center [352, 36] width 15 height 15
